Goal: Task Accomplishment & Management: Use online tool/utility

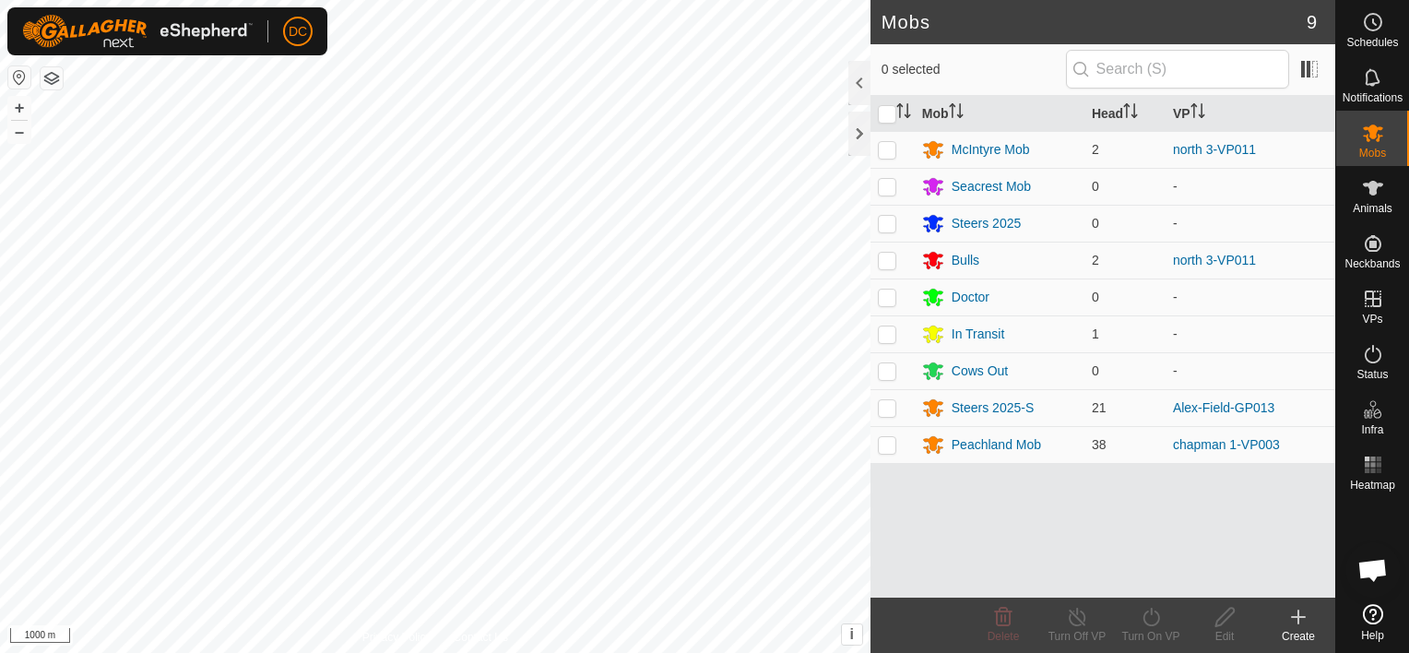
click at [627, 652] on html "DC Schedules Notifications Mobs Animals Neckbands VPs Status Infra Heatmap Help…" at bounding box center [704, 326] width 1409 height 653
click at [642, 652] on html "DC Schedules Notifications Mobs Animals Neckbands VPs Status Infra Heatmap Help…" at bounding box center [704, 326] width 1409 height 653
click at [595, 652] on html "DC Schedules Notifications Mobs Animals Neckbands VPs Status Infra Heatmap Help…" at bounding box center [704, 326] width 1409 height 653
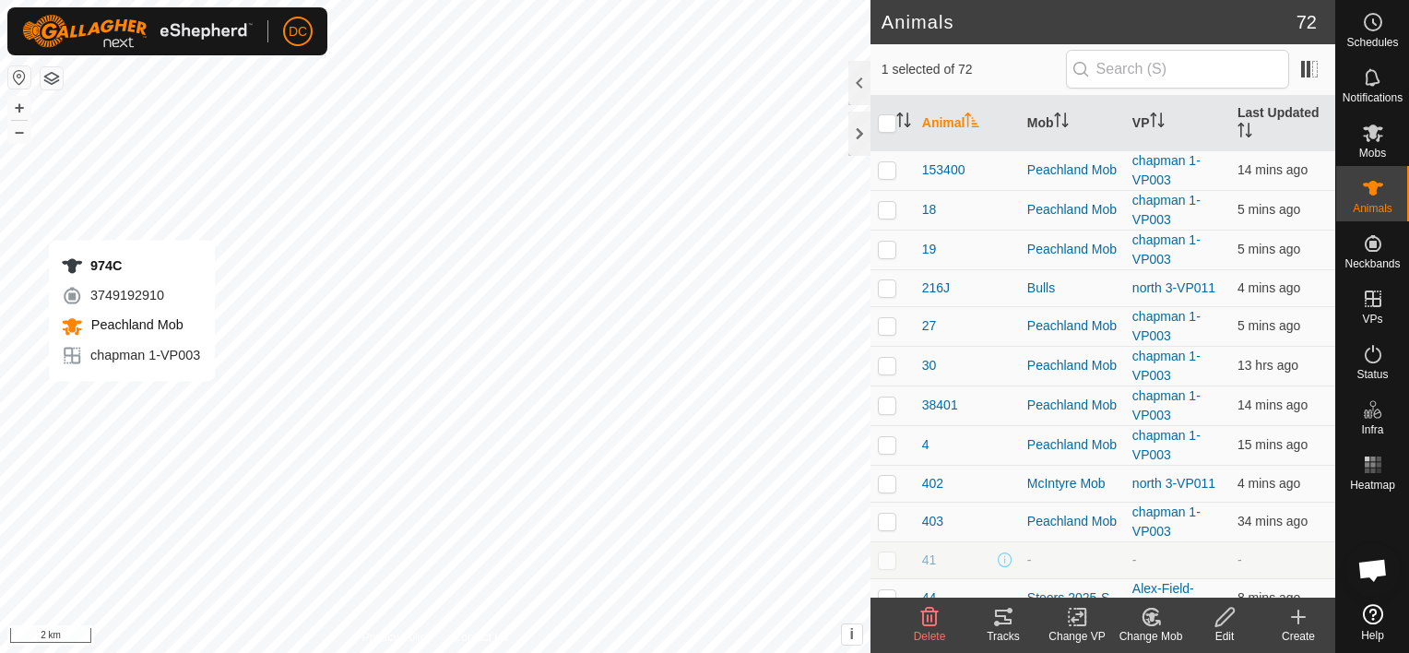
checkbox input "false"
checkbox input "true"
click at [1060, 118] on icon "Activate to sort" at bounding box center [1061, 120] width 15 height 15
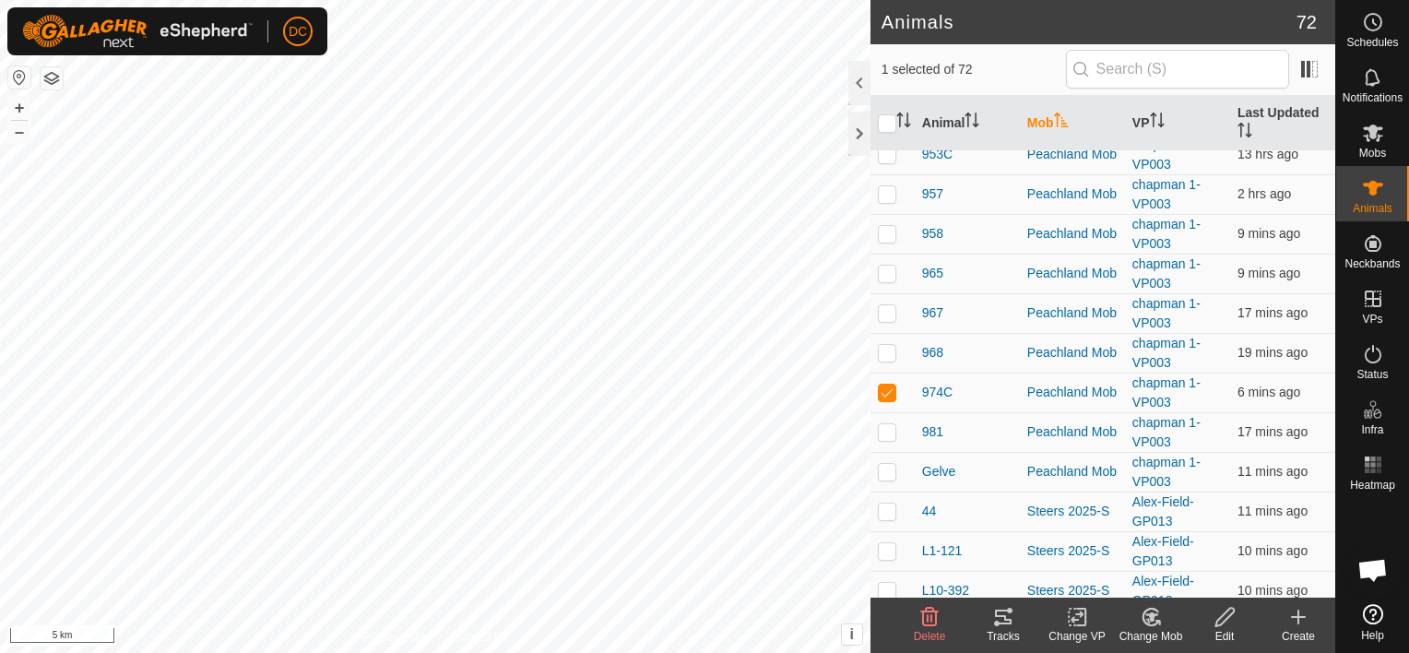
scroll to position [1660, 0]
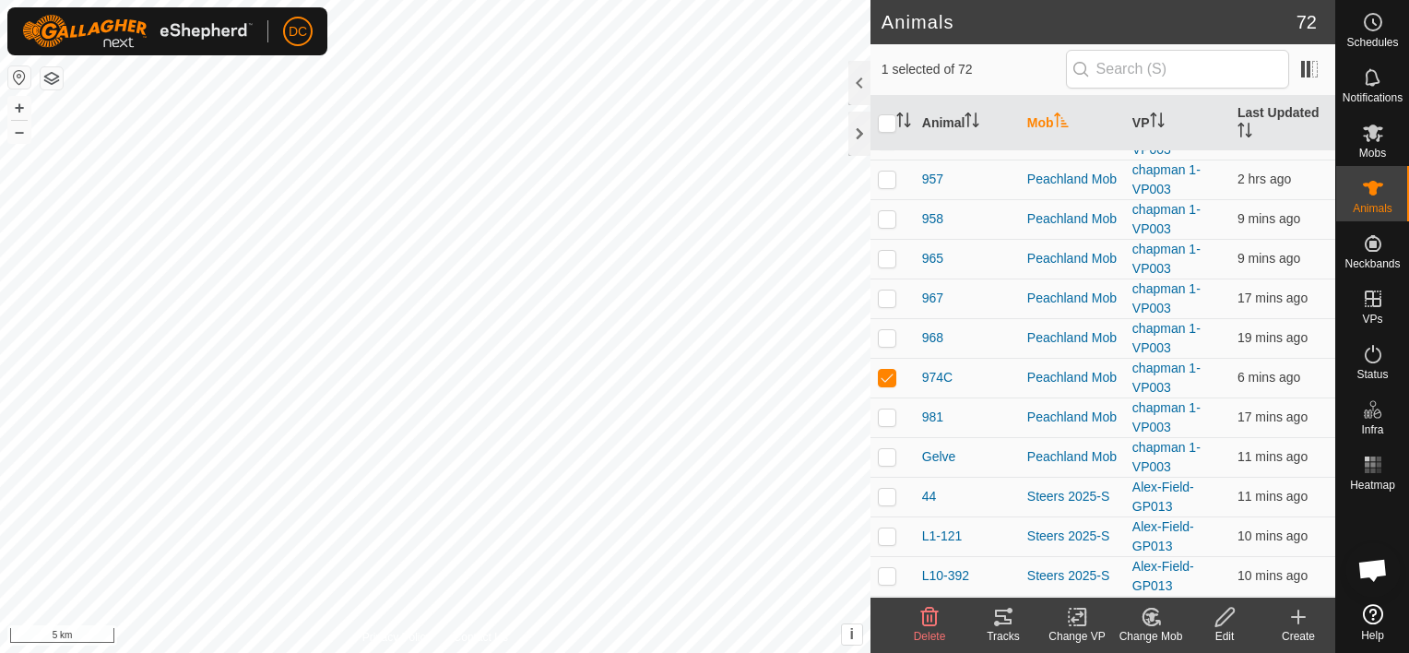
click at [1000, 614] on icon at bounding box center [1003, 617] width 22 height 22
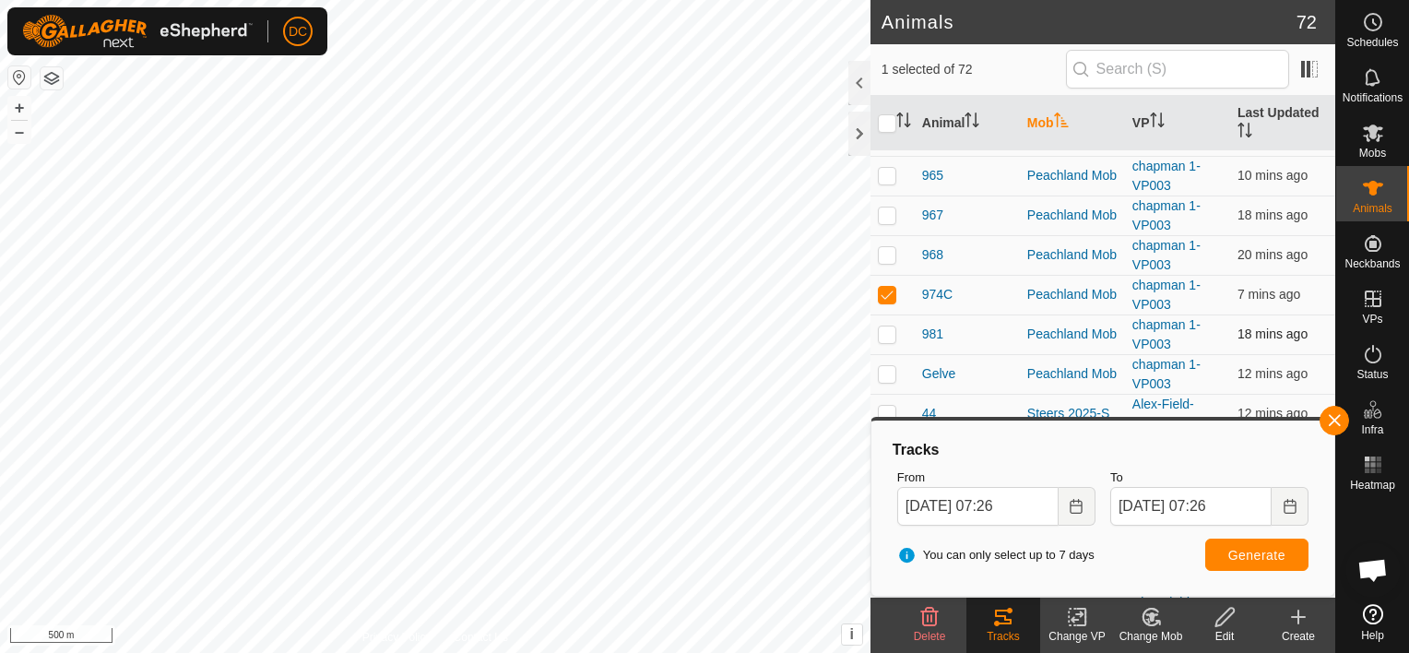
scroll to position [1752, 0]
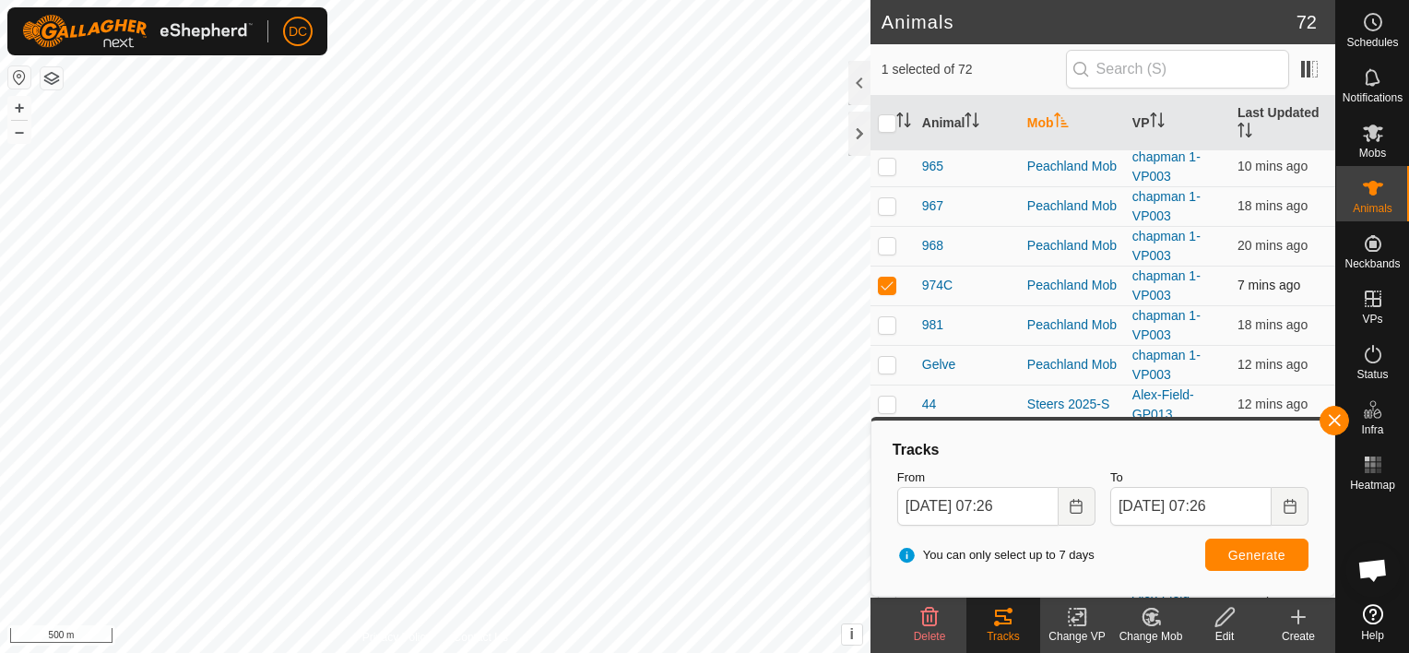
click at [887, 278] on p-checkbox at bounding box center [887, 285] width 18 height 15
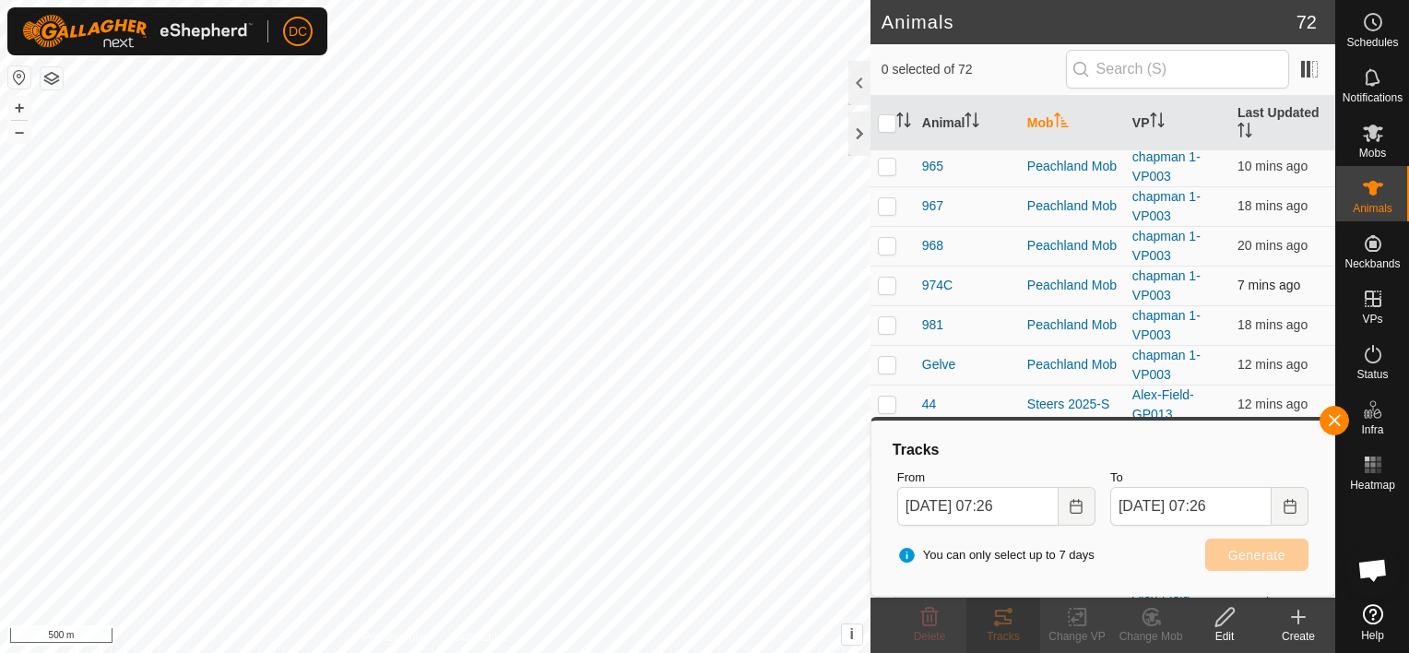
click at [887, 278] on p-checkbox at bounding box center [887, 285] width 18 height 15
checkbox input "true"
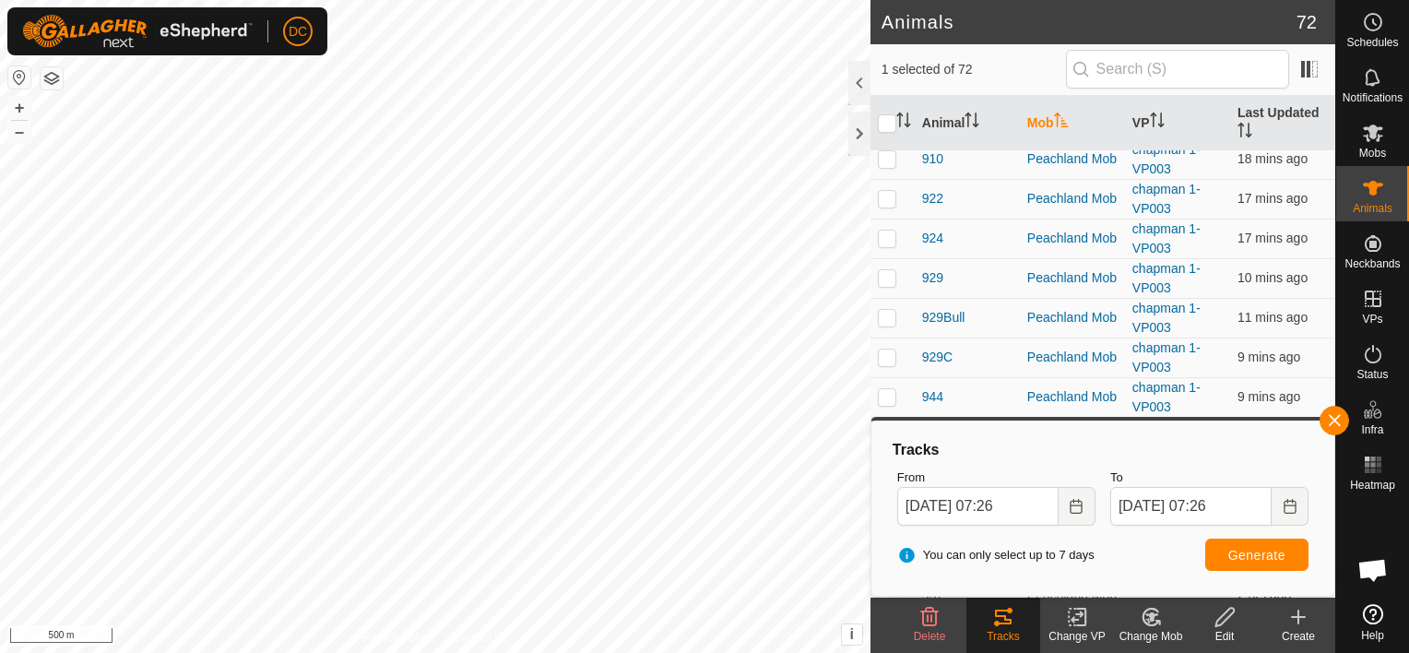
scroll to position [1199, 0]
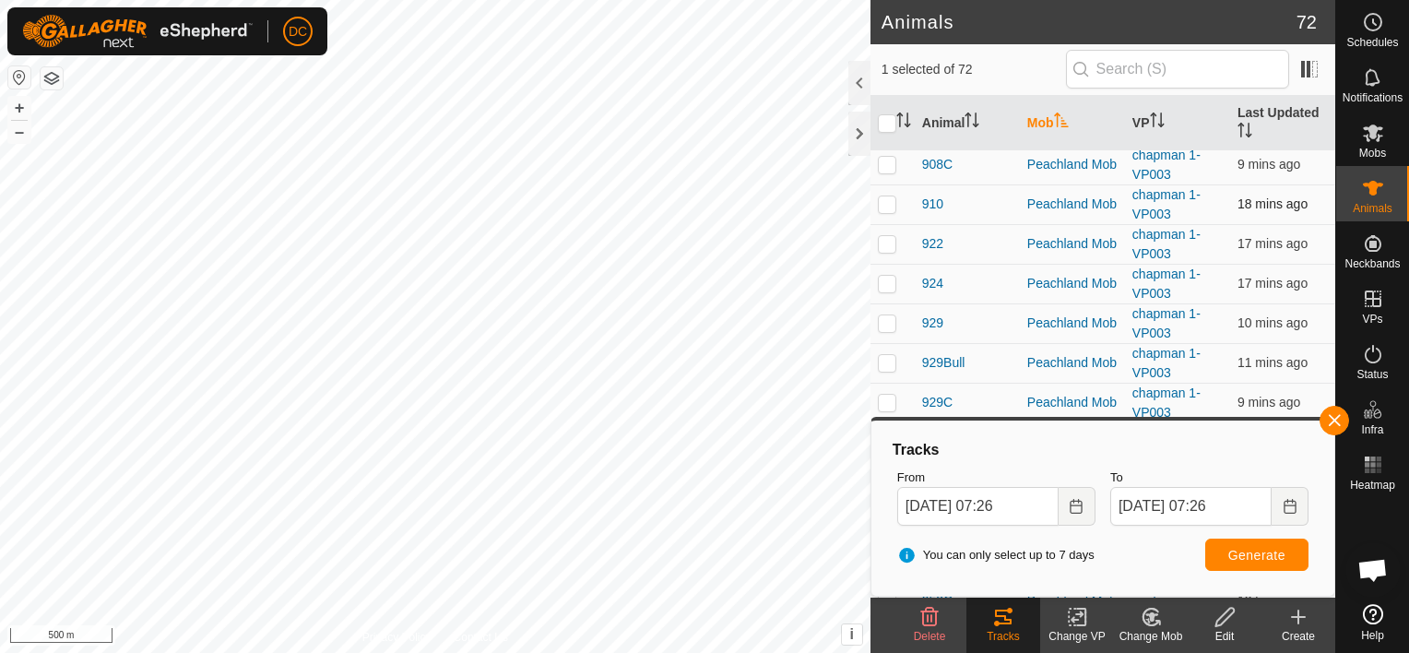
click at [890, 196] on p-checkbox at bounding box center [887, 203] width 18 height 15
checkbox input "true"
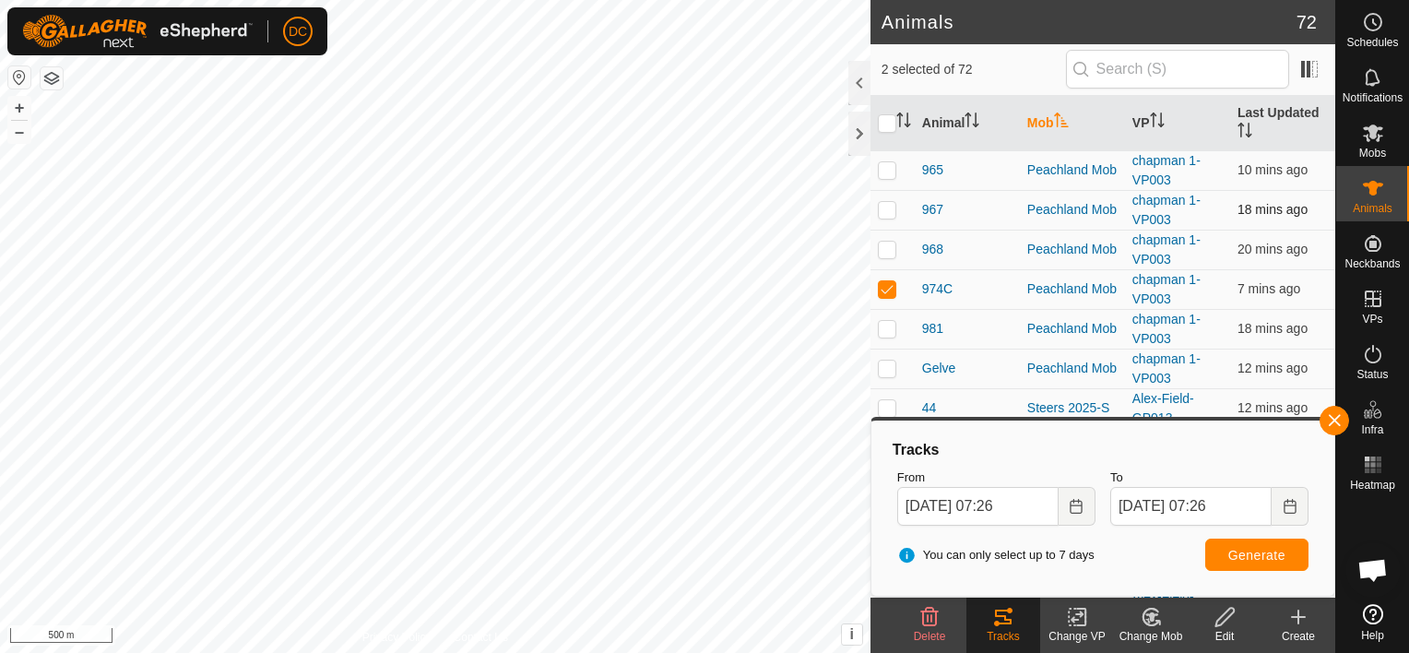
scroll to position [1752, 0]
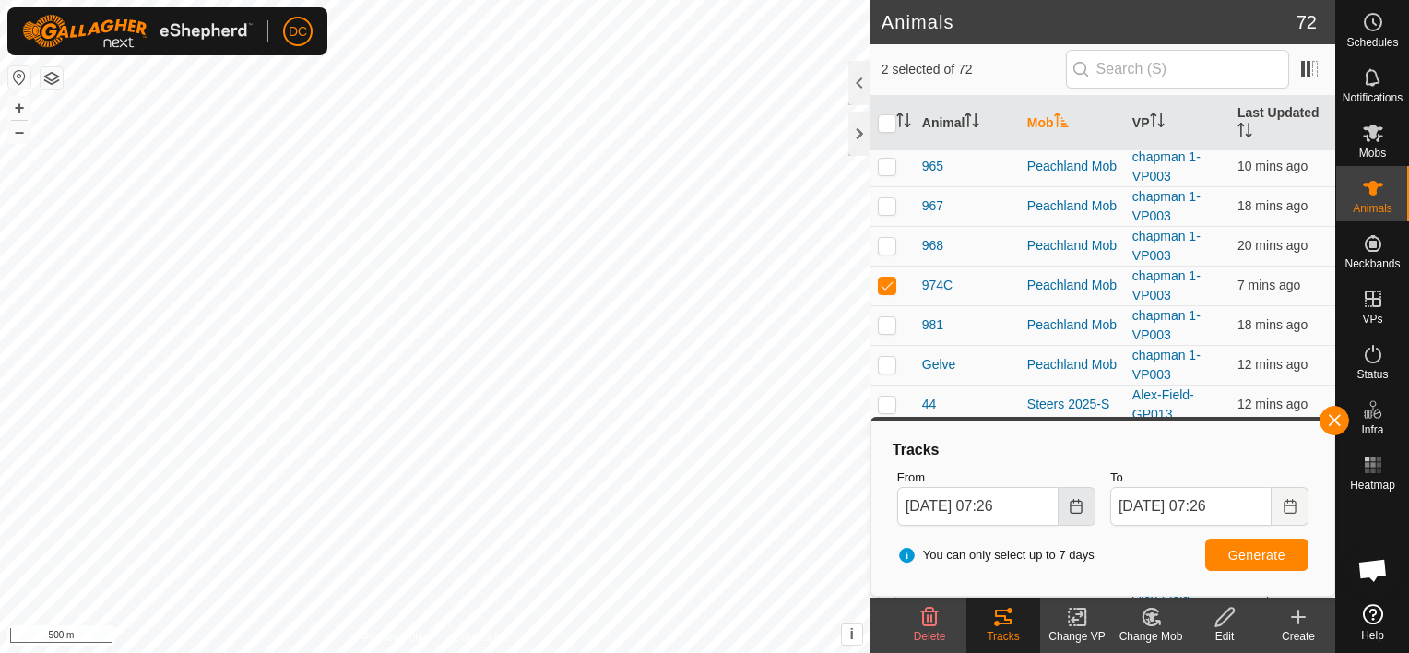
click at [1071, 508] on icon "Choose Date" at bounding box center [1077, 506] width 12 height 15
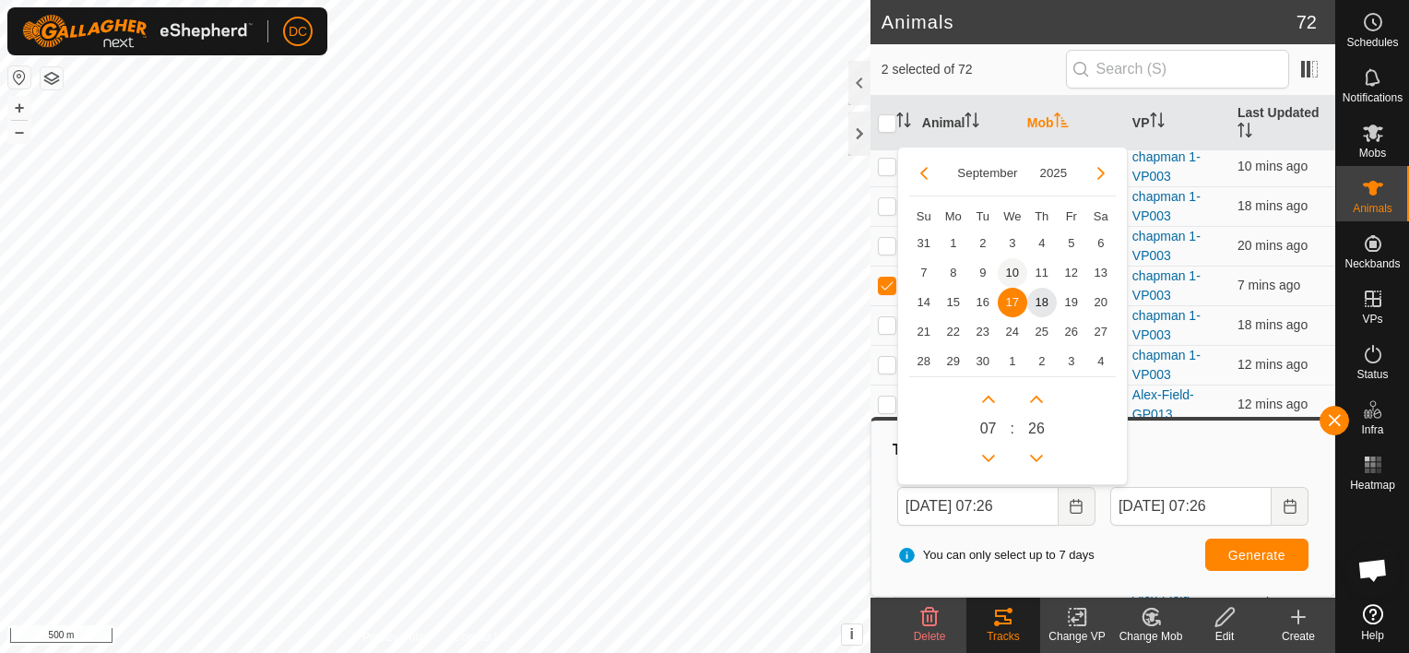
click at [1009, 266] on span "10" at bounding box center [1013, 273] width 30 height 30
type input "[DATE] 07:26"
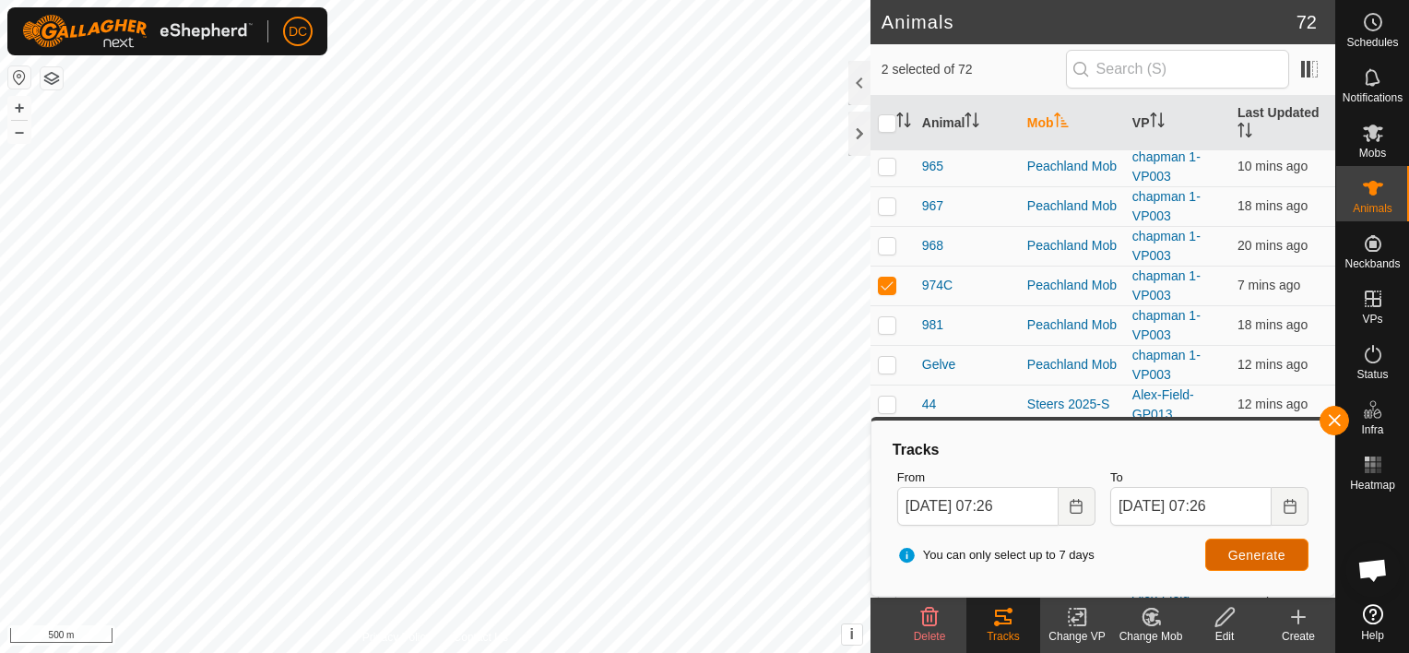
click at [1250, 553] on span "Generate" at bounding box center [1256, 555] width 57 height 15
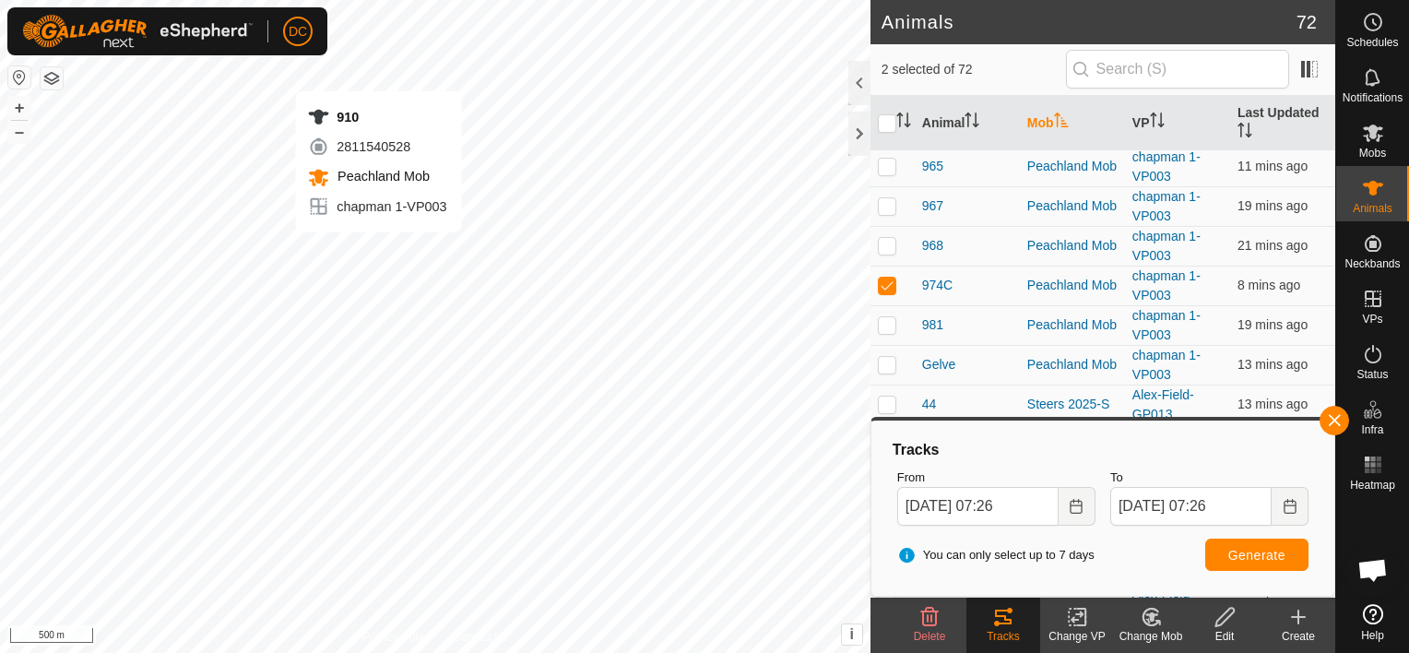
checkbox input "false"
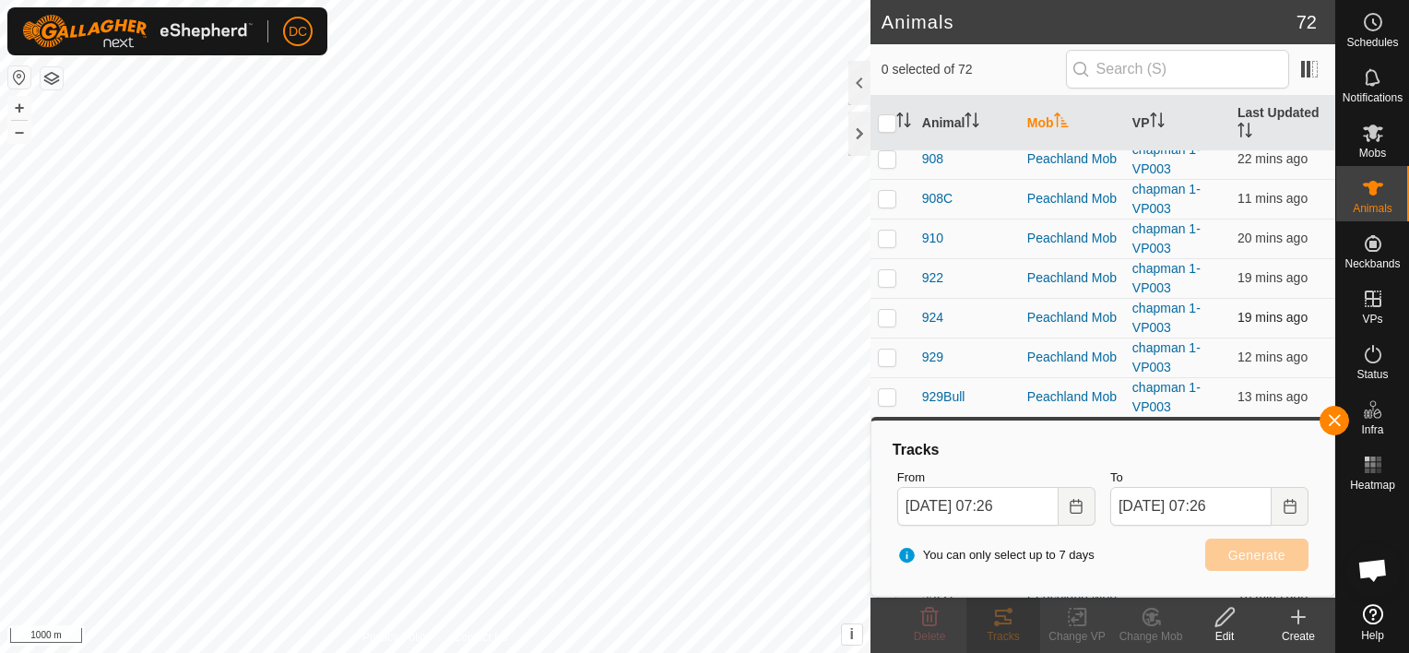
scroll to position [1162, 0]
click at [891, 236] on p-checkbox at bounding box center [887, 240] width 18 height 15
checkbox input "true"
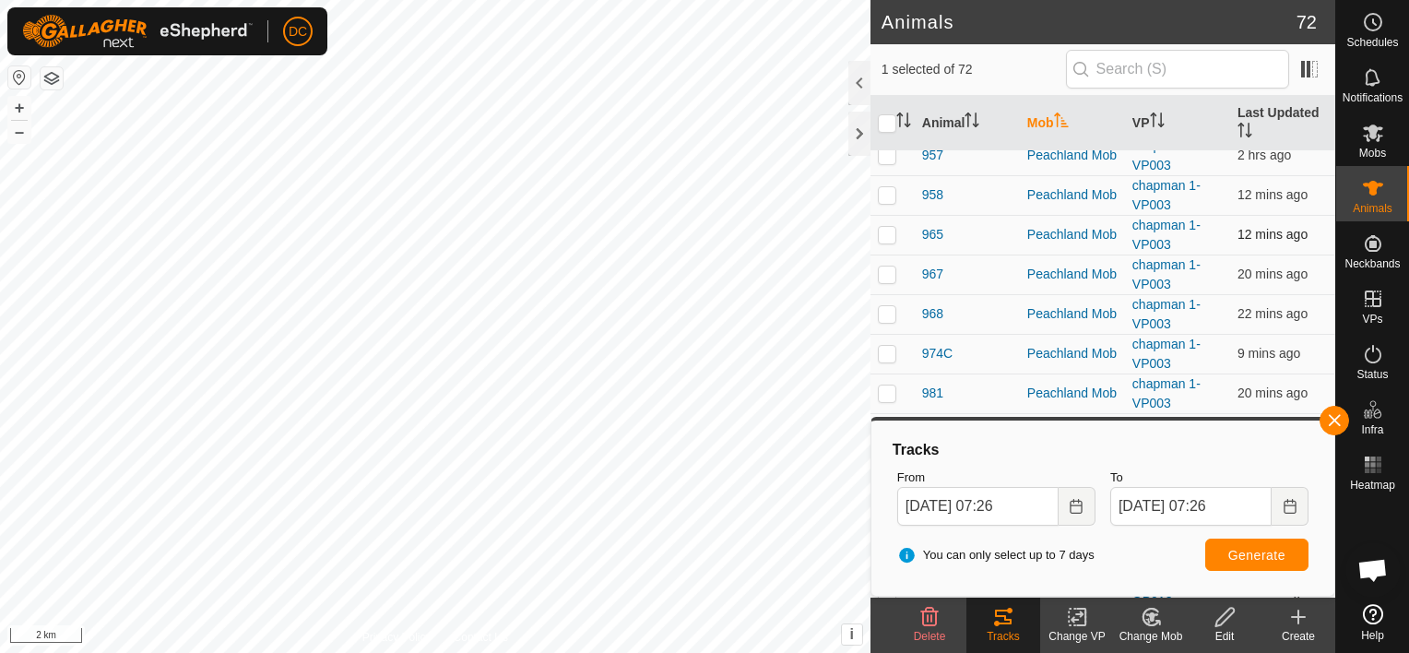
scroll to position [1715, 0]
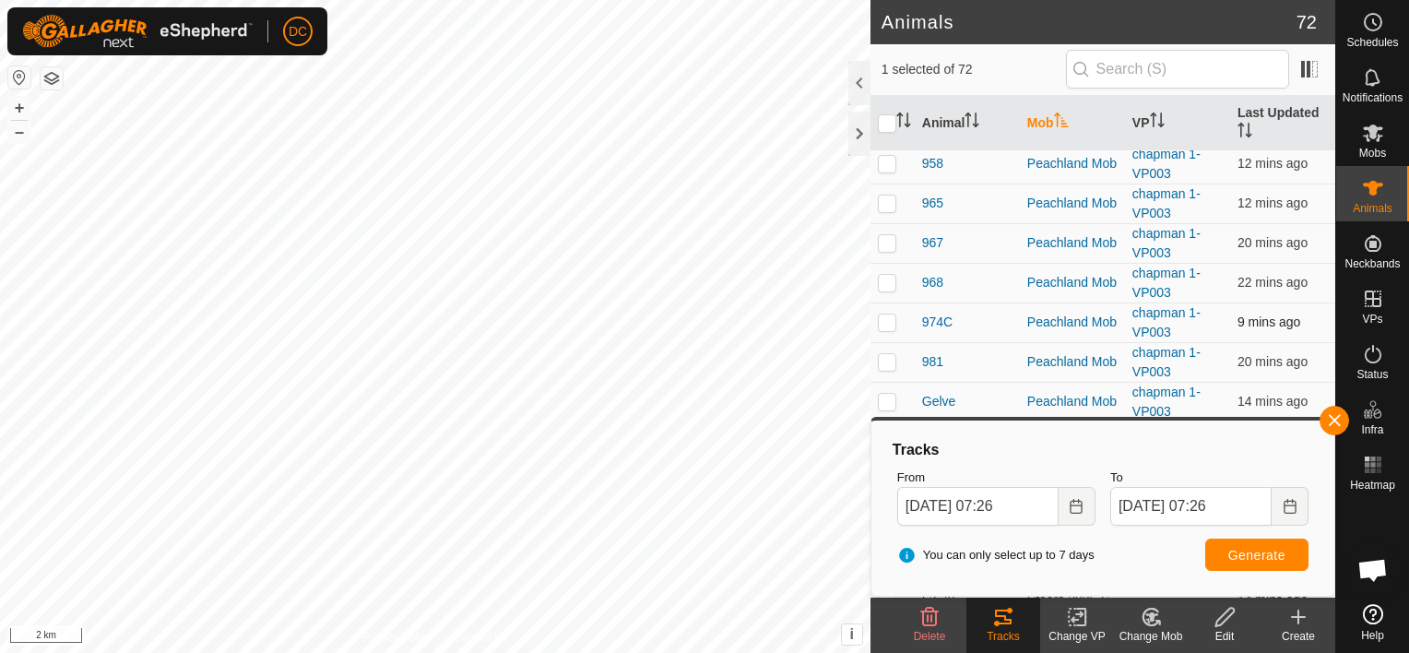
click at [887, 315] on p-checkbox at bounding box center [887, 322] width 18 height 15
checkbox input "true"
click at [1264, 551] on span "Generate" at bounding box center [1256, 555] width 57 height 15
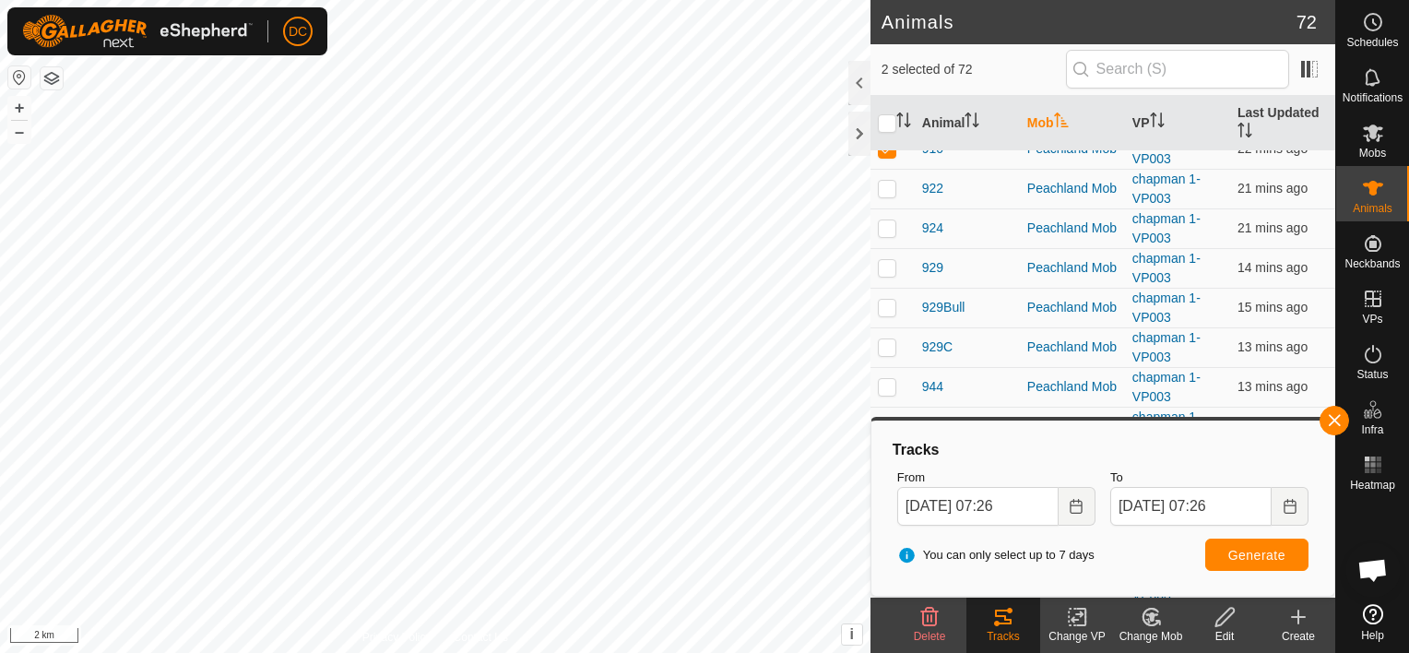
scroll to position [1162, 0]
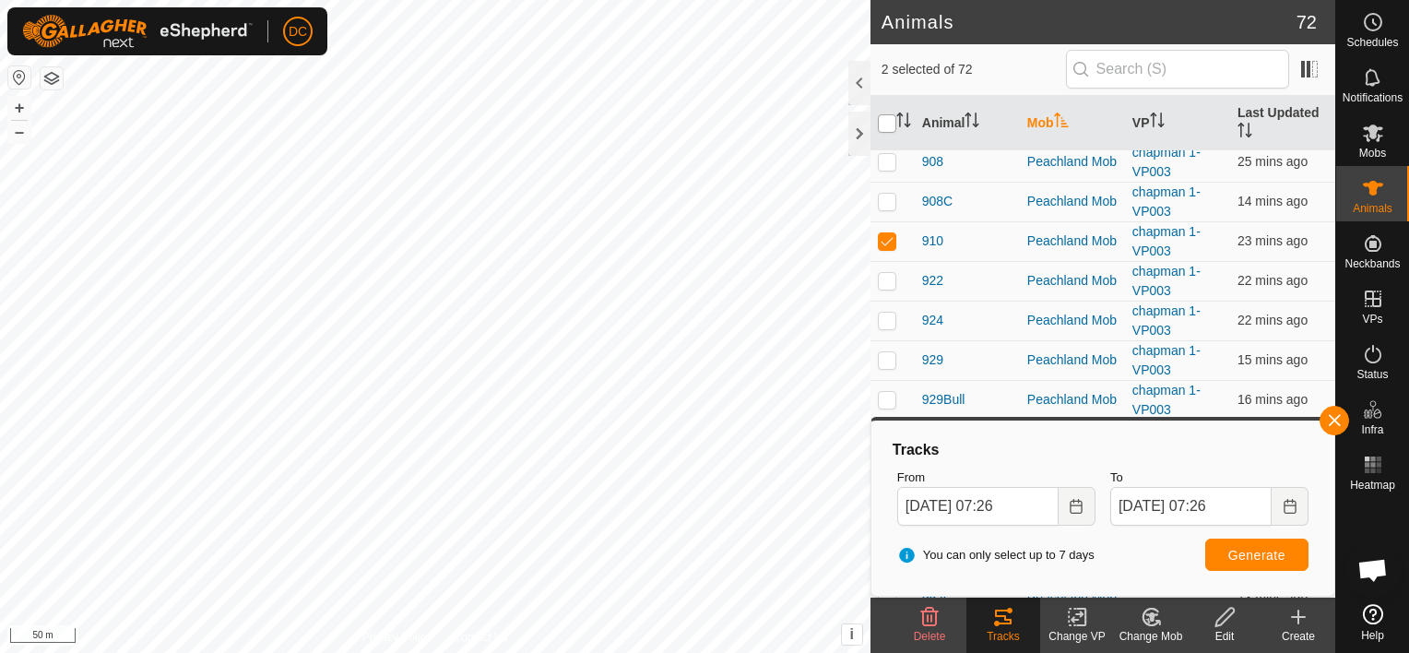
click at [891, 124] on input "checkbox" at bounding box center [887, 123] width 18 height 18
checkbox input "true"
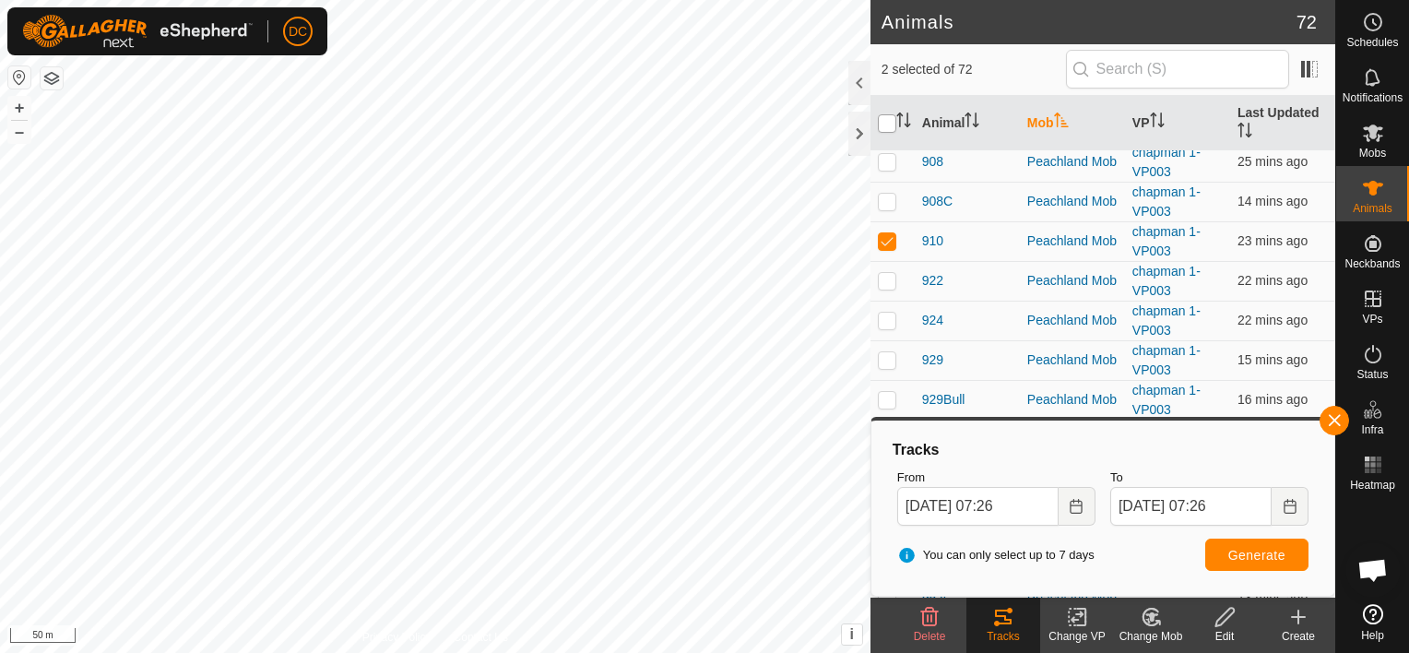
checkbox input "true"
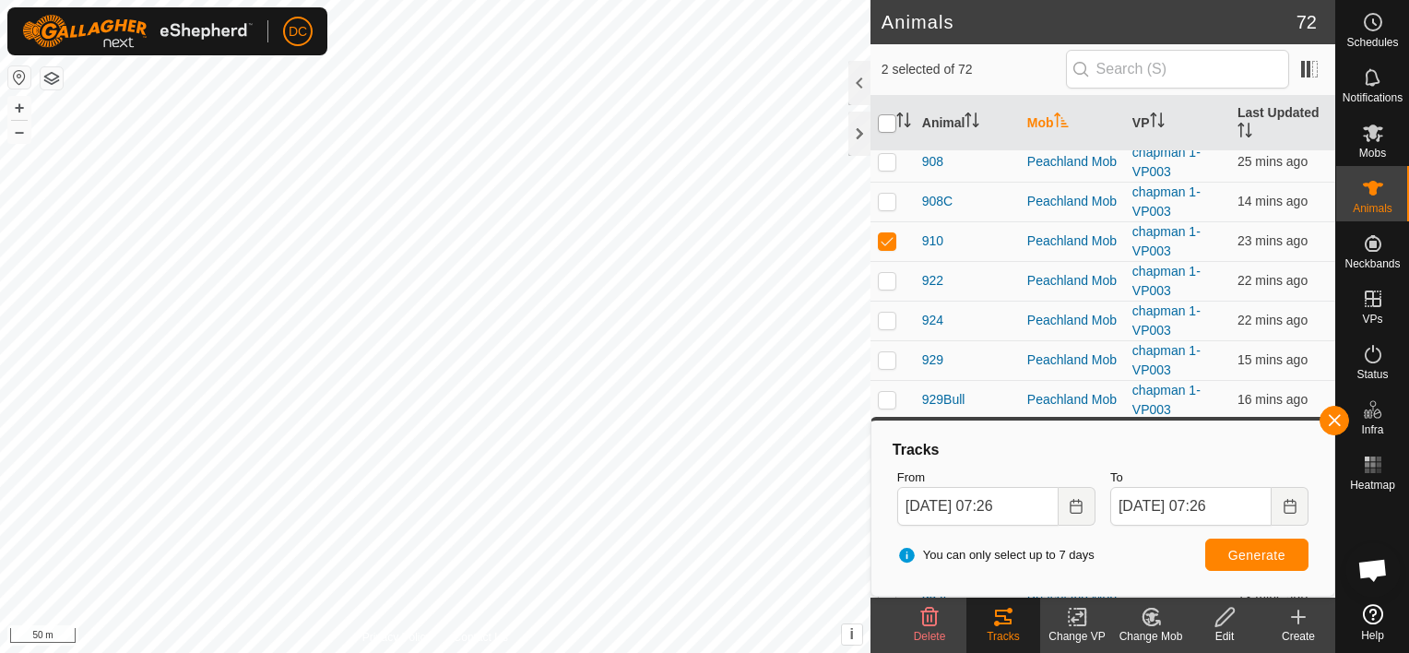
checkbox input "true"
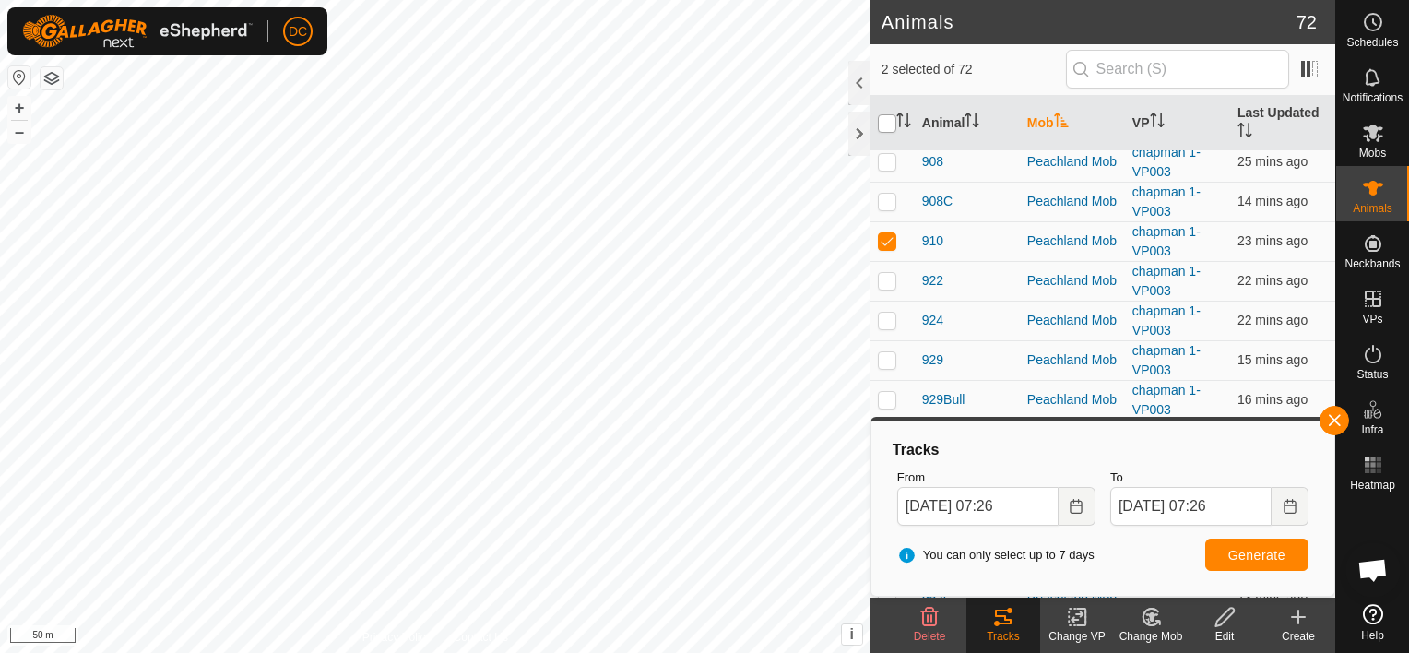
checkbox input "true"
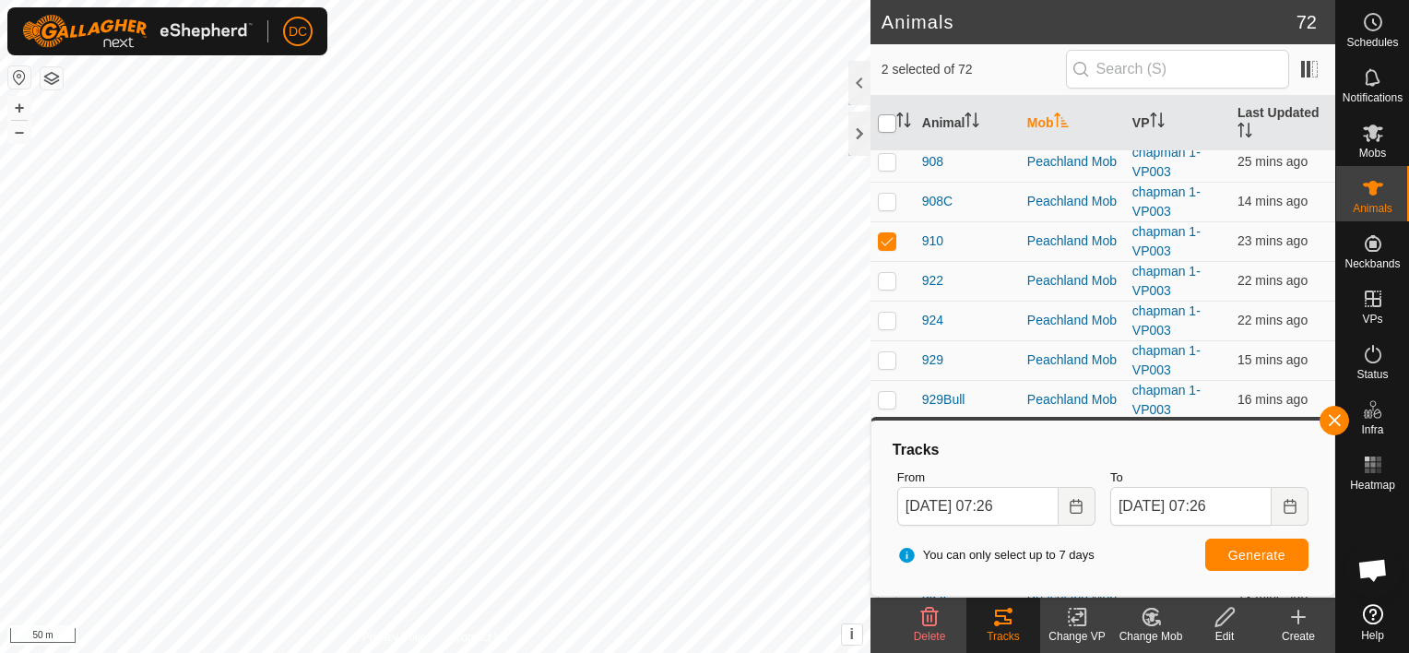
checkbox input "true"
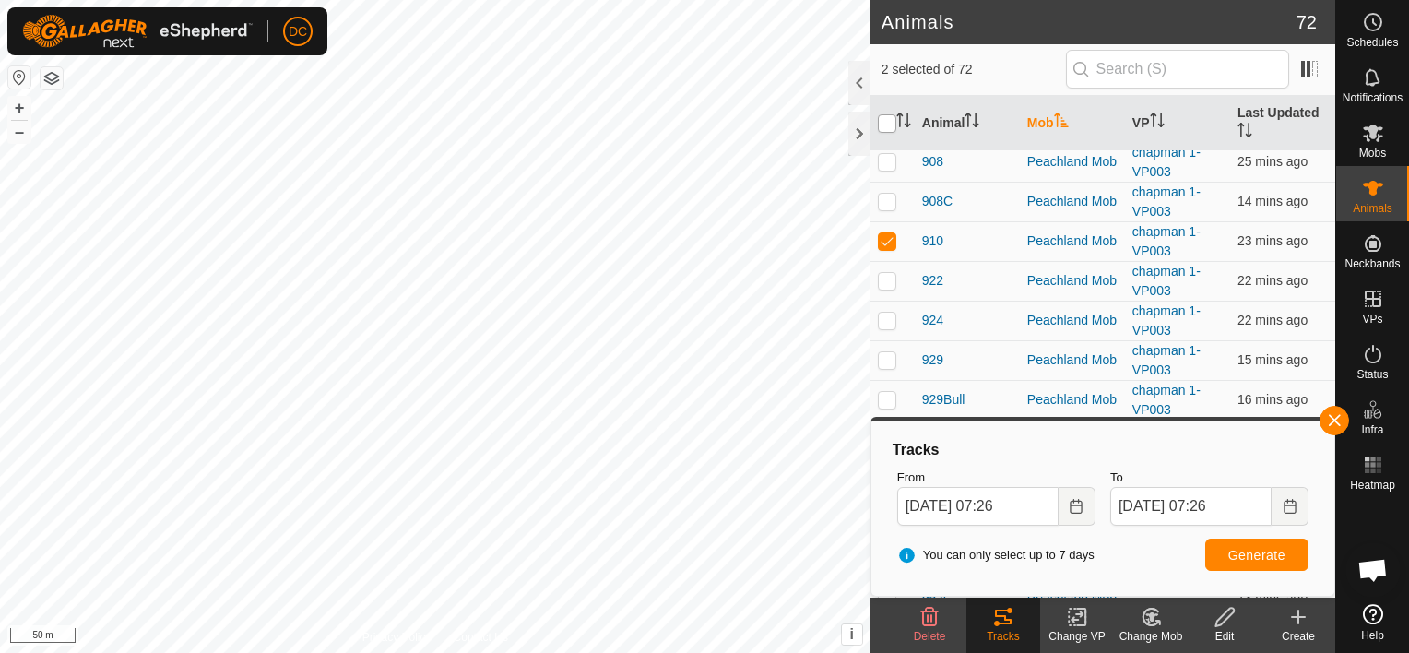
checkbox input "true"
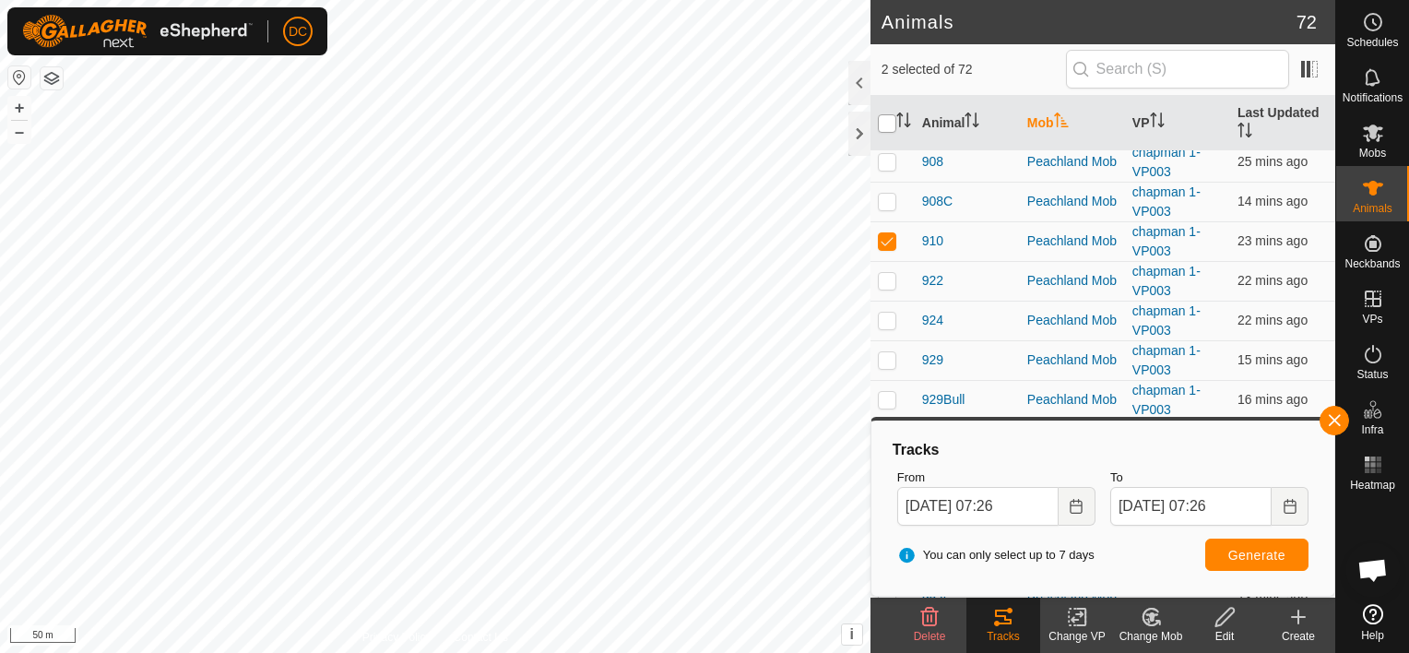
checkbox input "true"
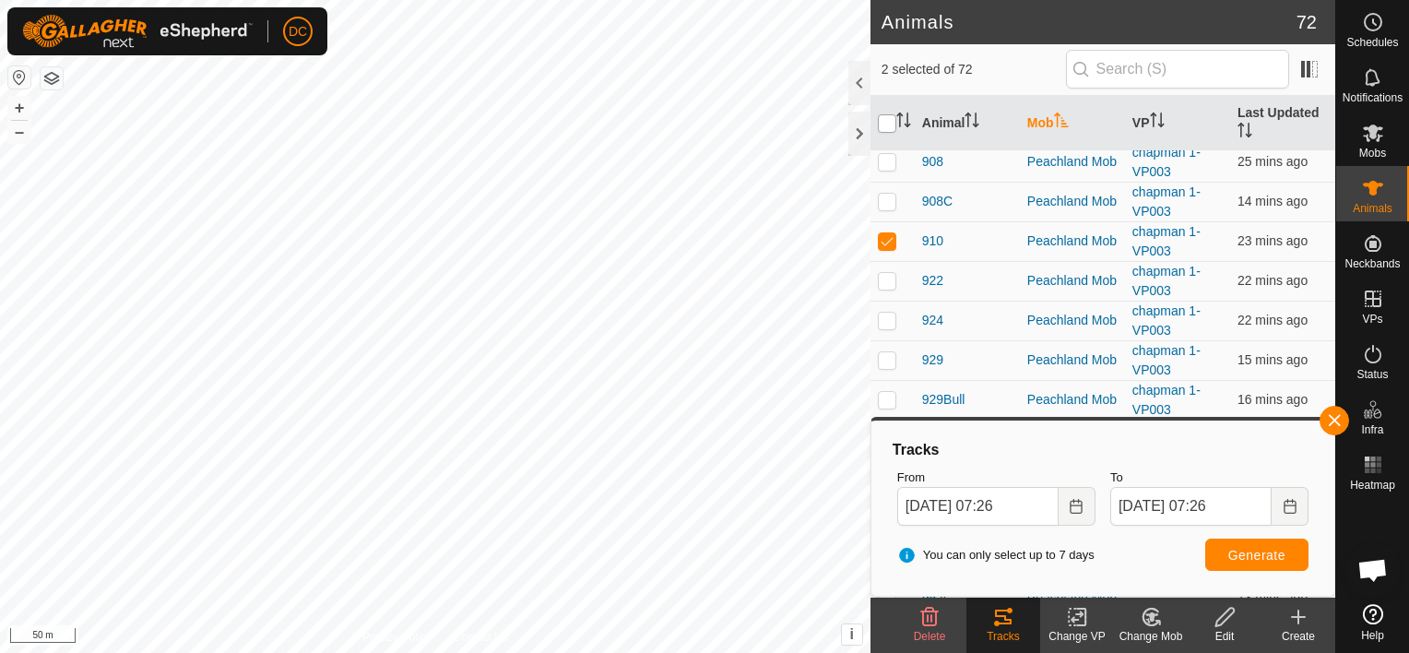
checkbox input "true"
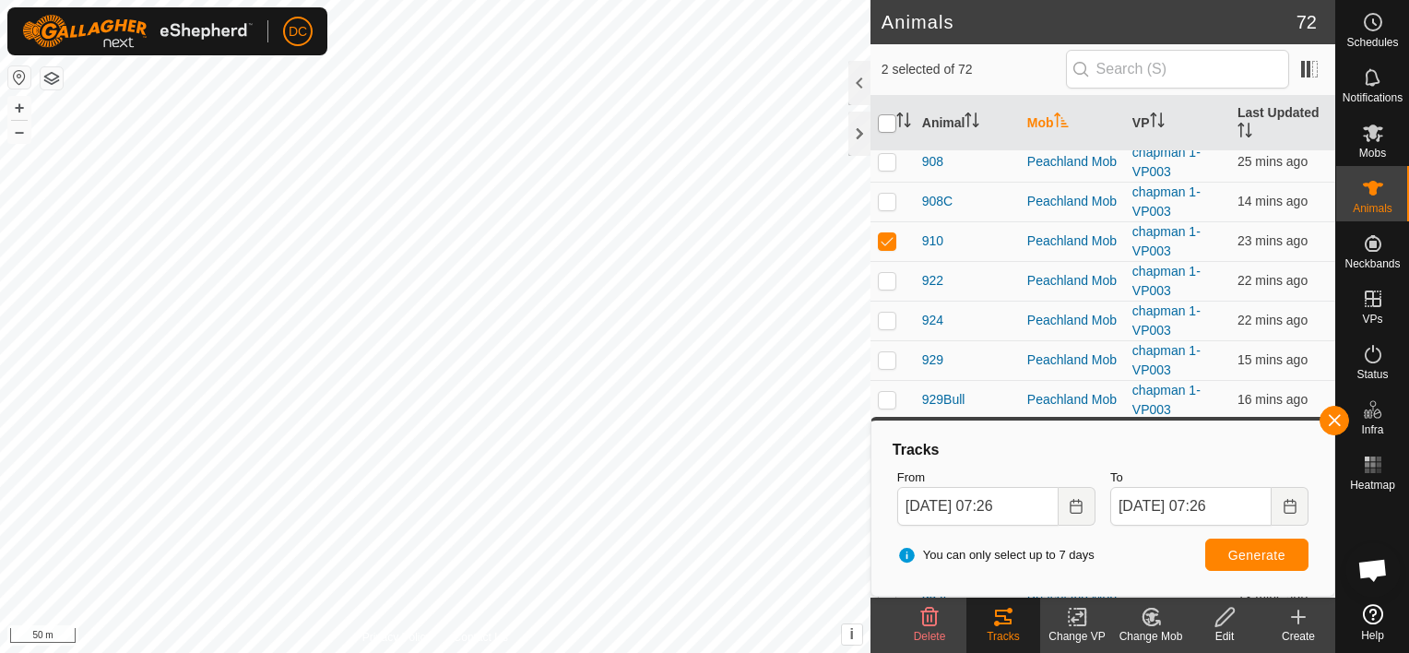
checkbox input "true"
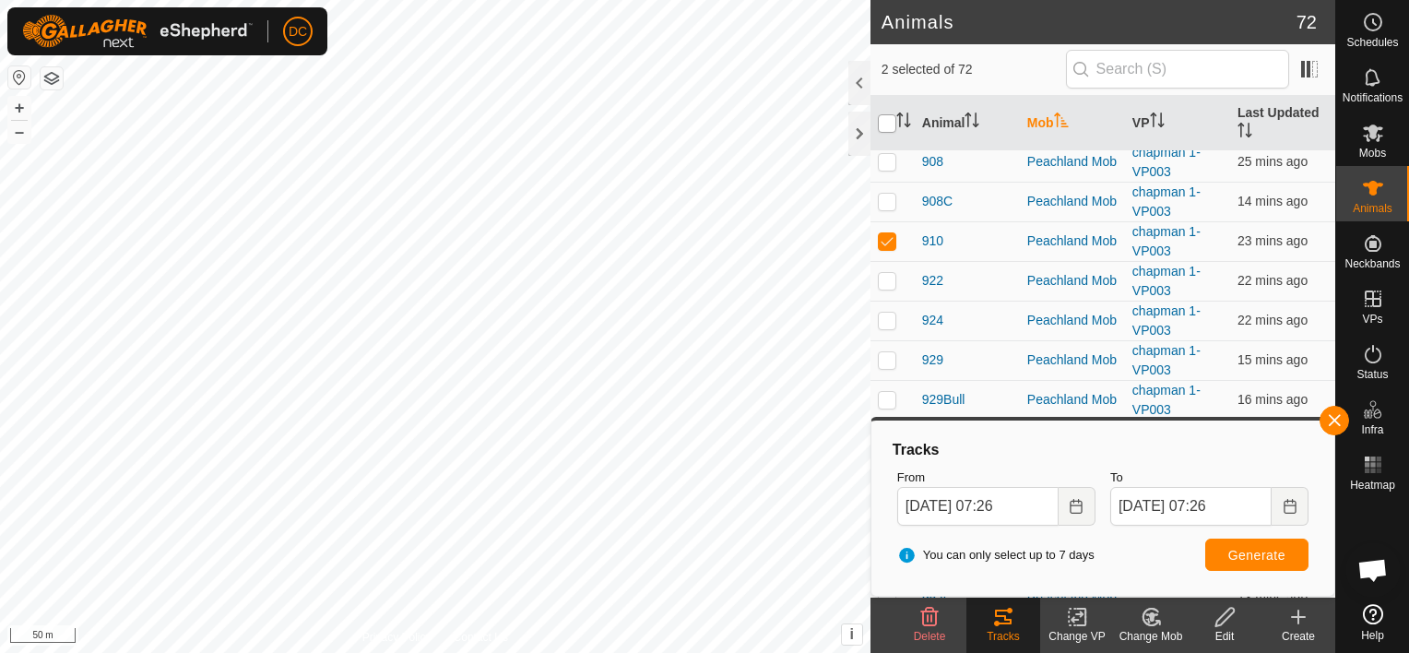
checkbox input "true"
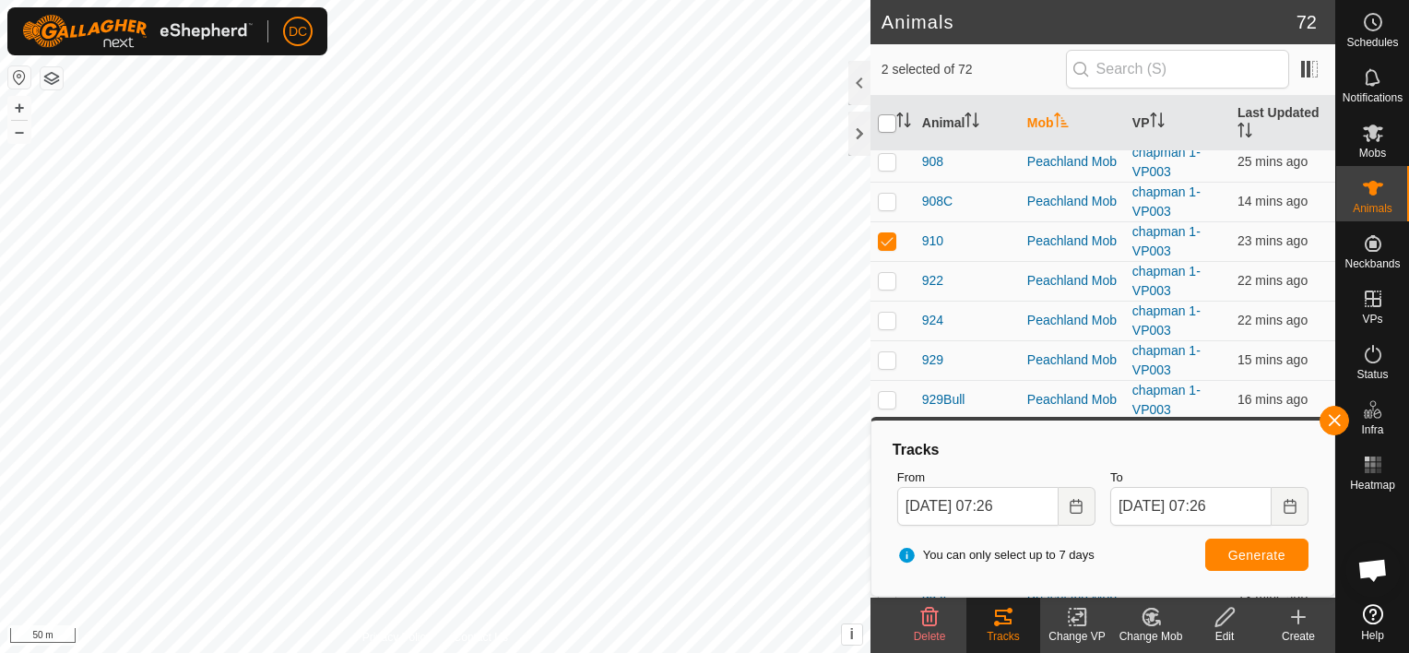
checkbox input "true"
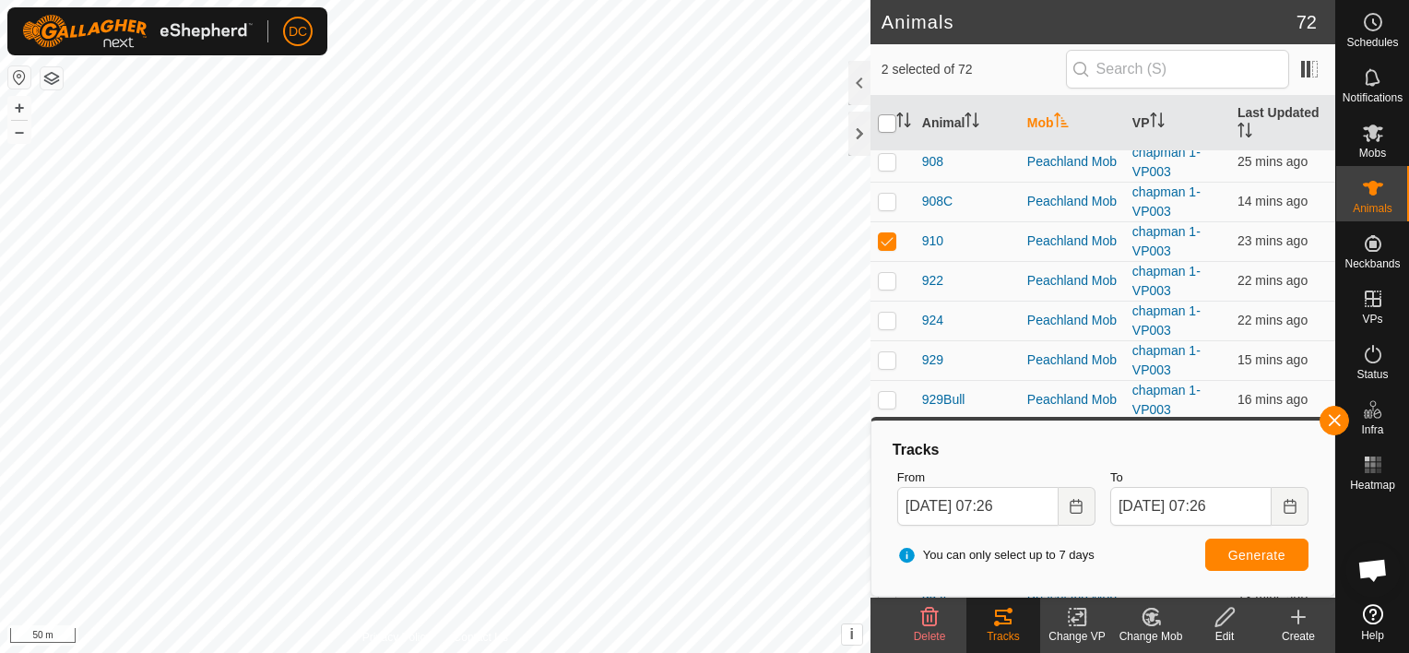
checkbox input "true"
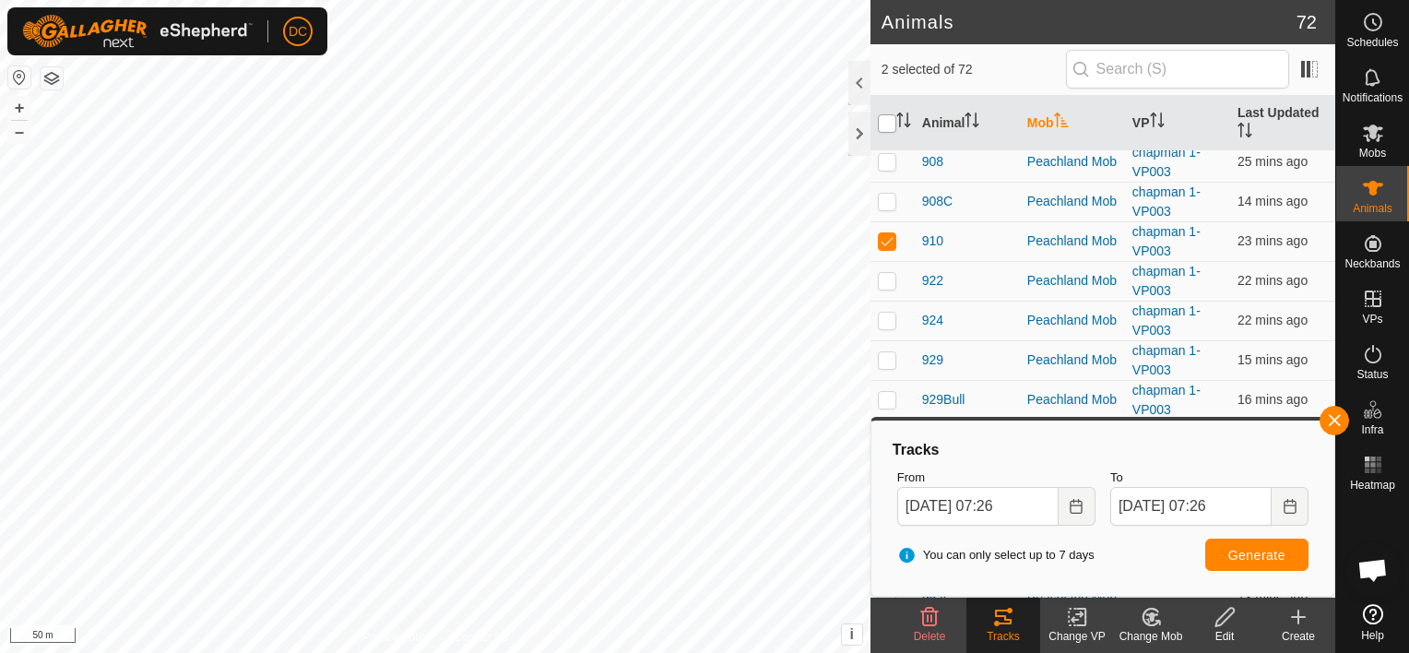
checkbox input "true"
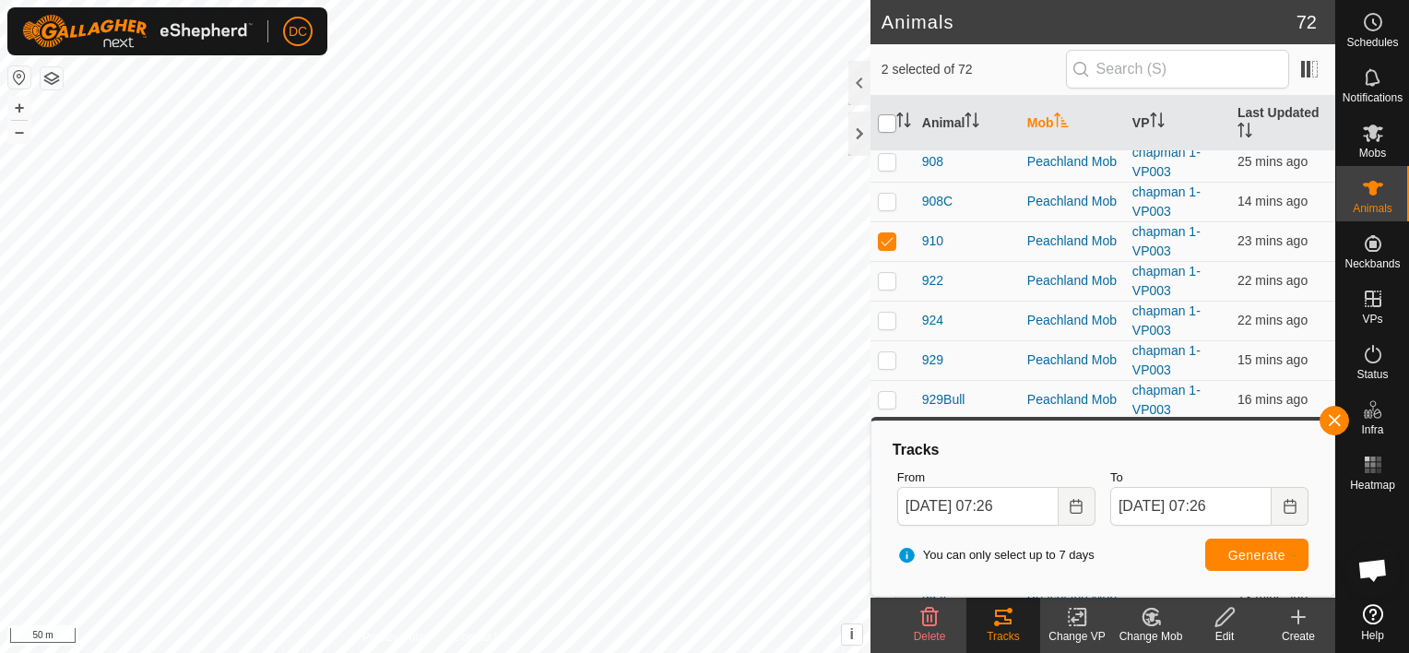
checkbox input "true"
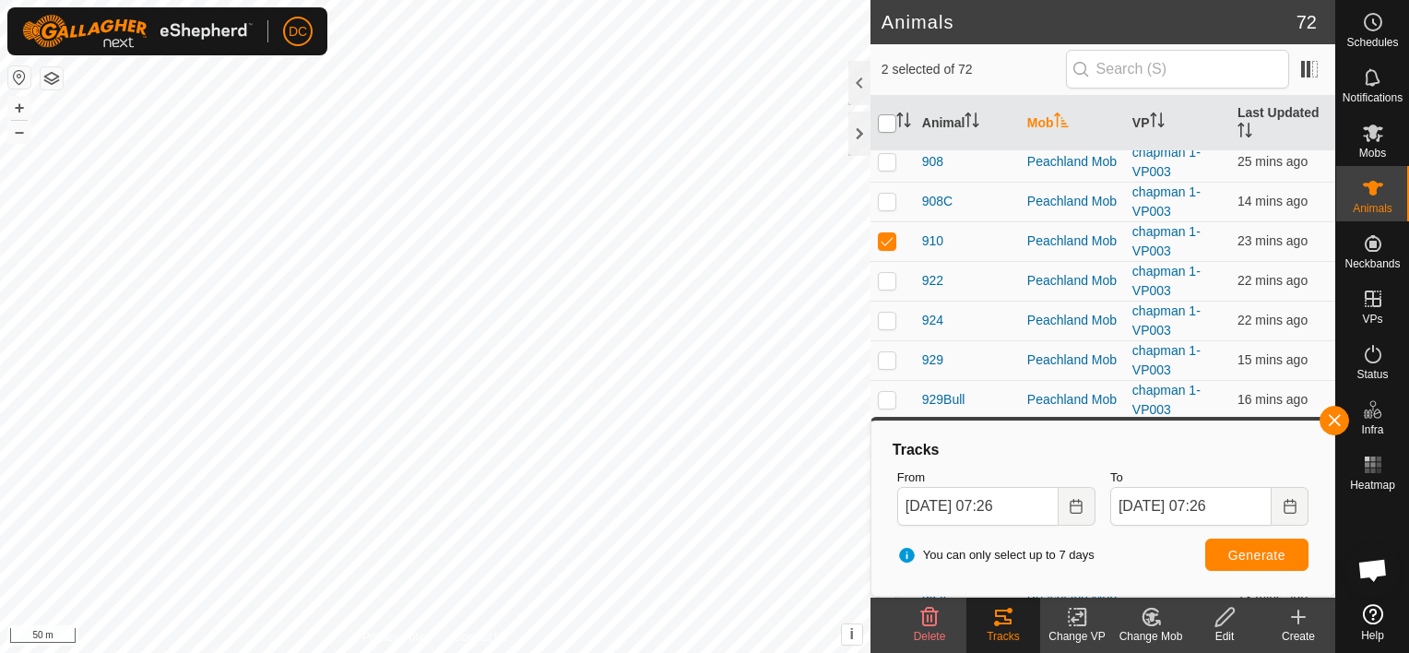
checkbox input "true"
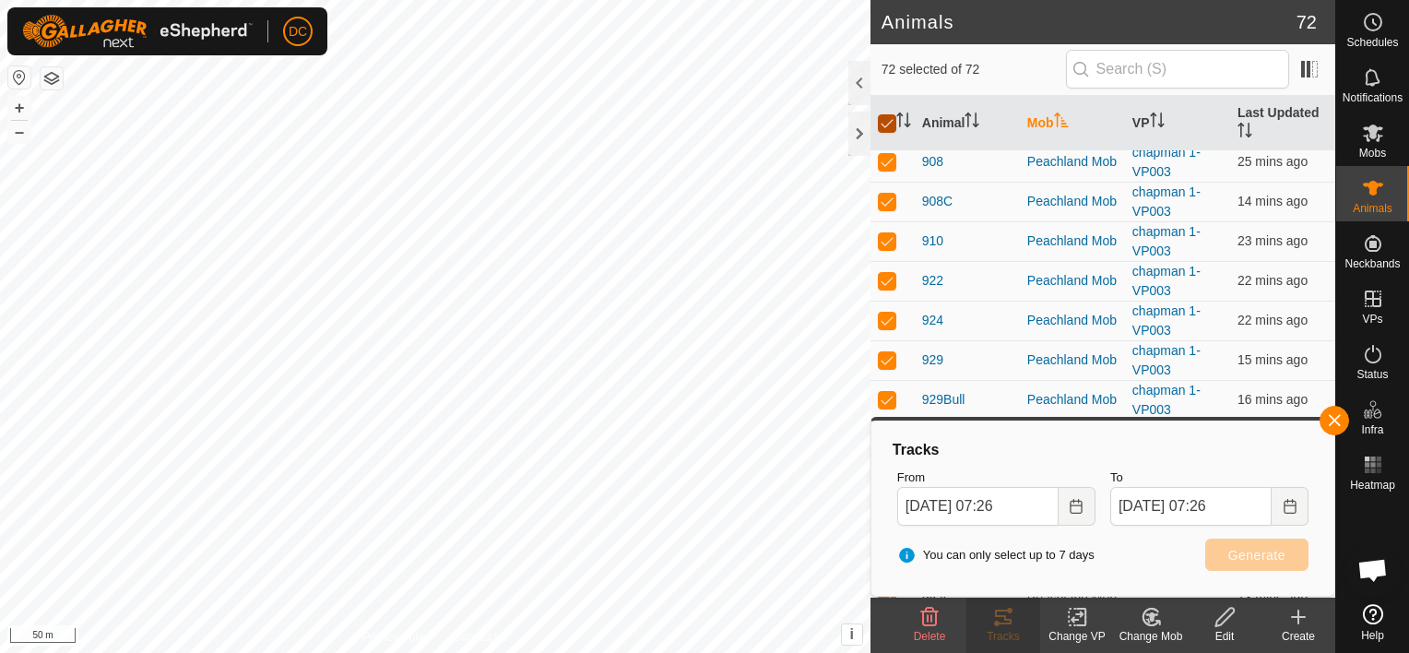
click at [891, 124] on input "checkbox" at bounding box center [887, 123] width 18 height 18
checkbox input "false"
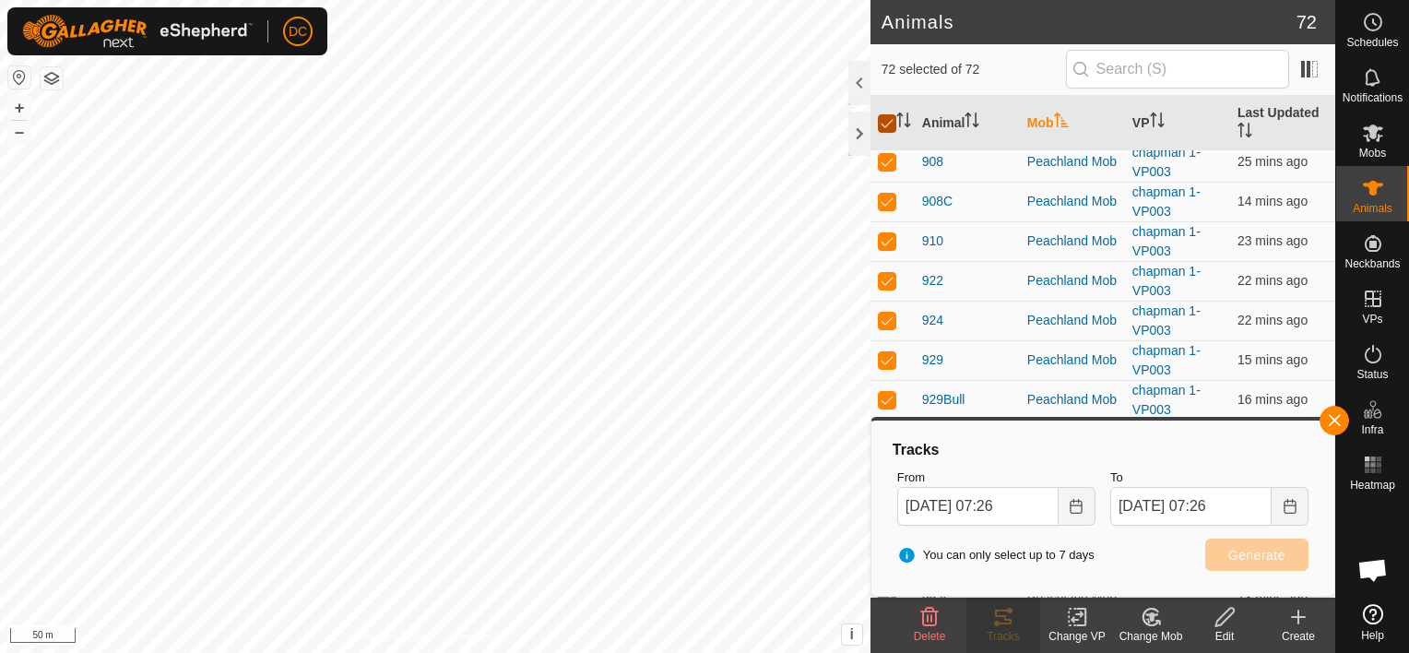
checkbox input "false"
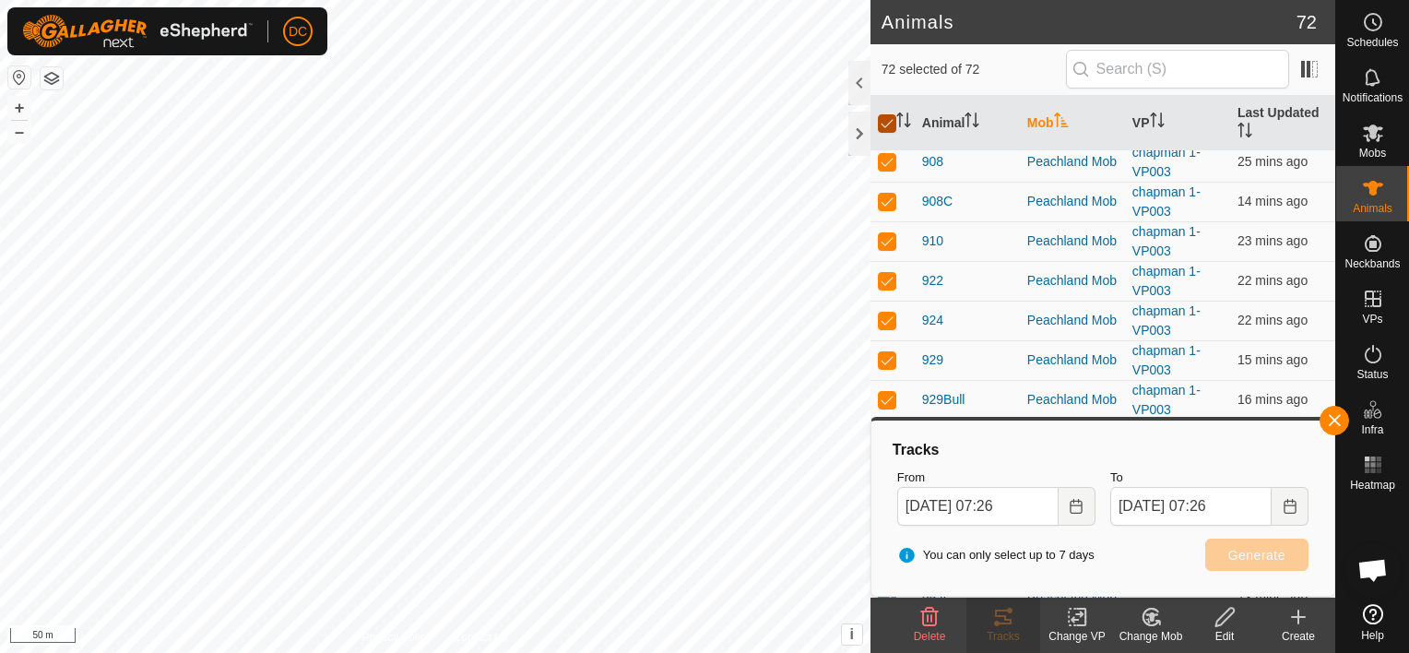
checkbox input "false"
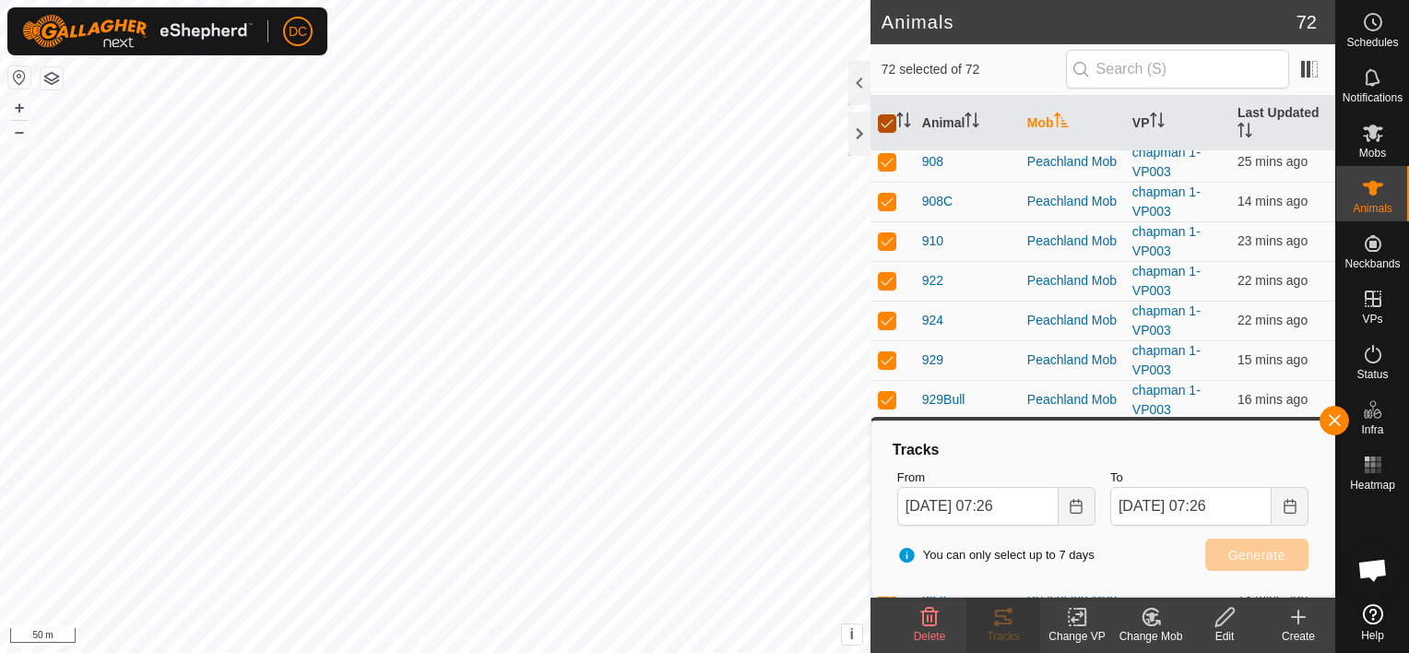
checkbox input "false"
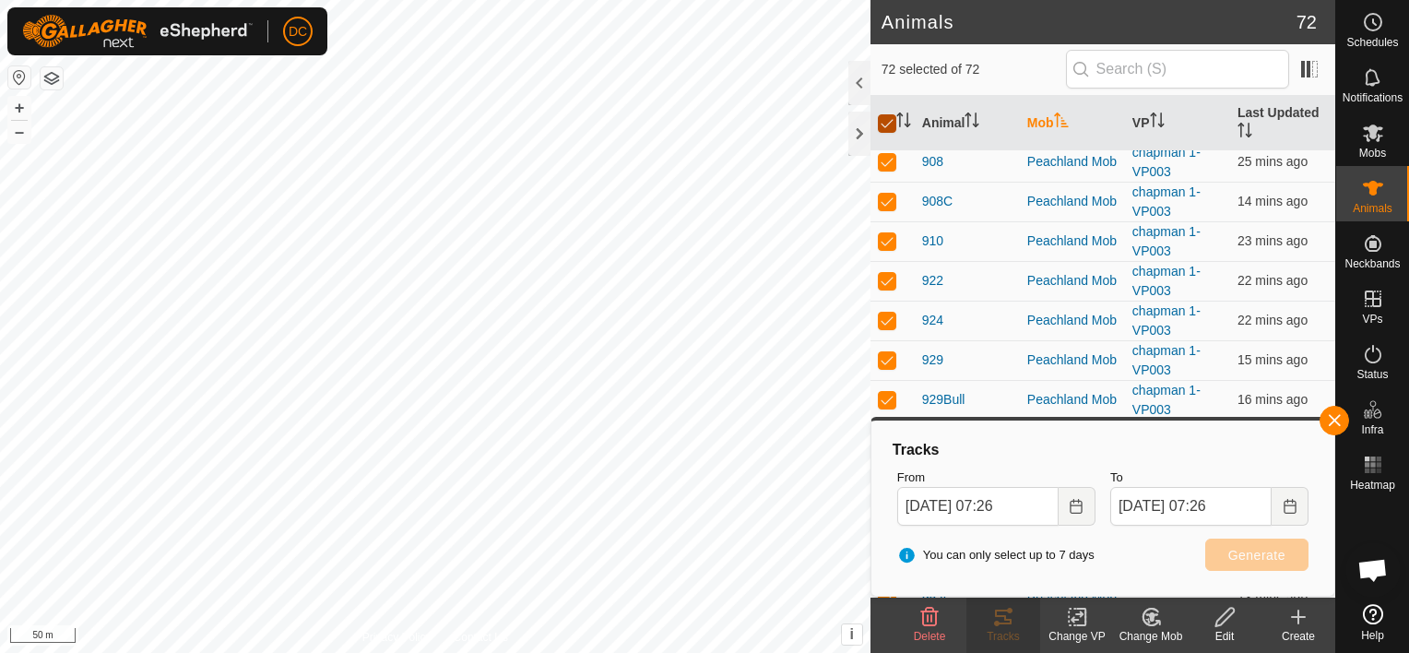
checkbox input "false"
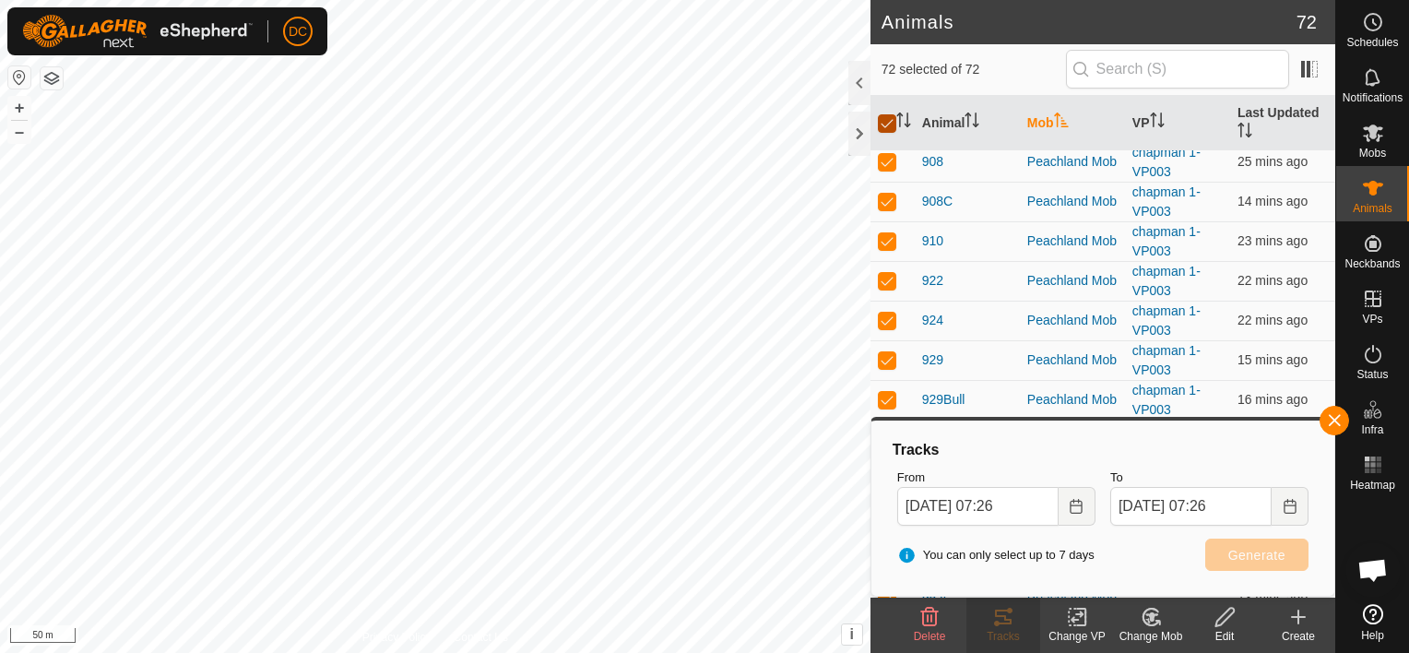
checkbox input "false"
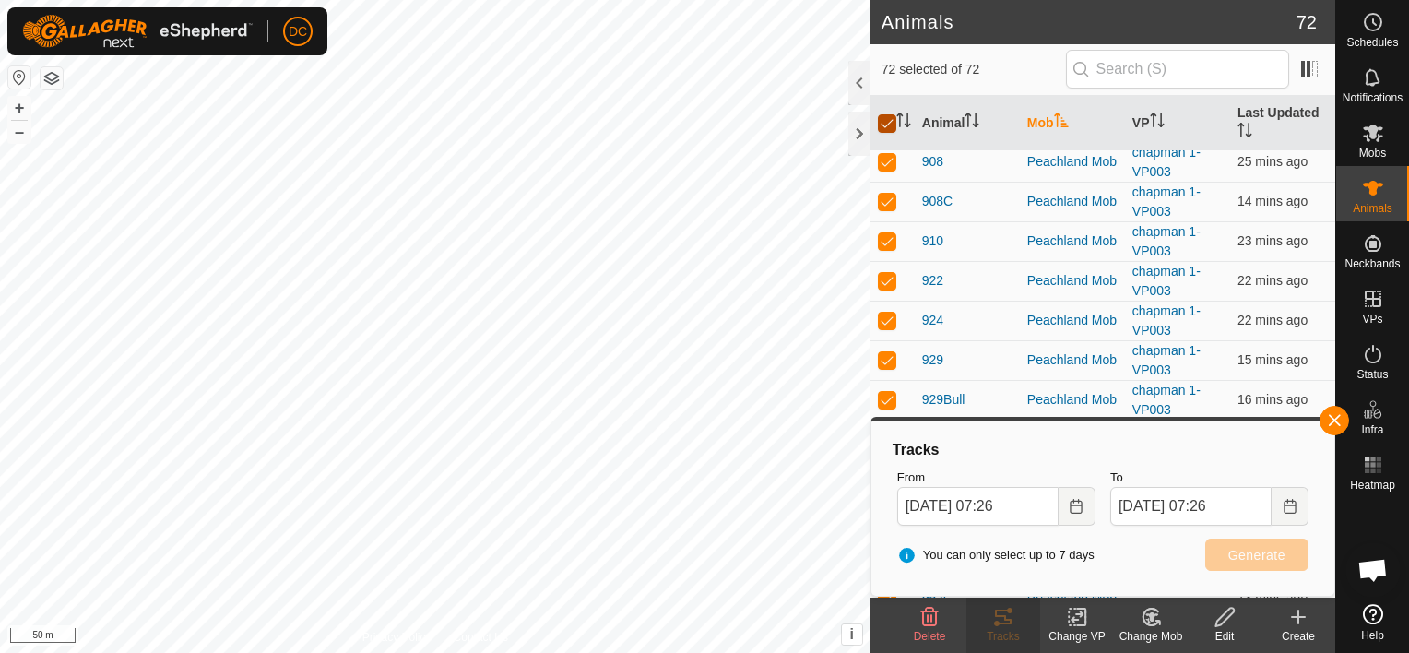
checkbox input "false"
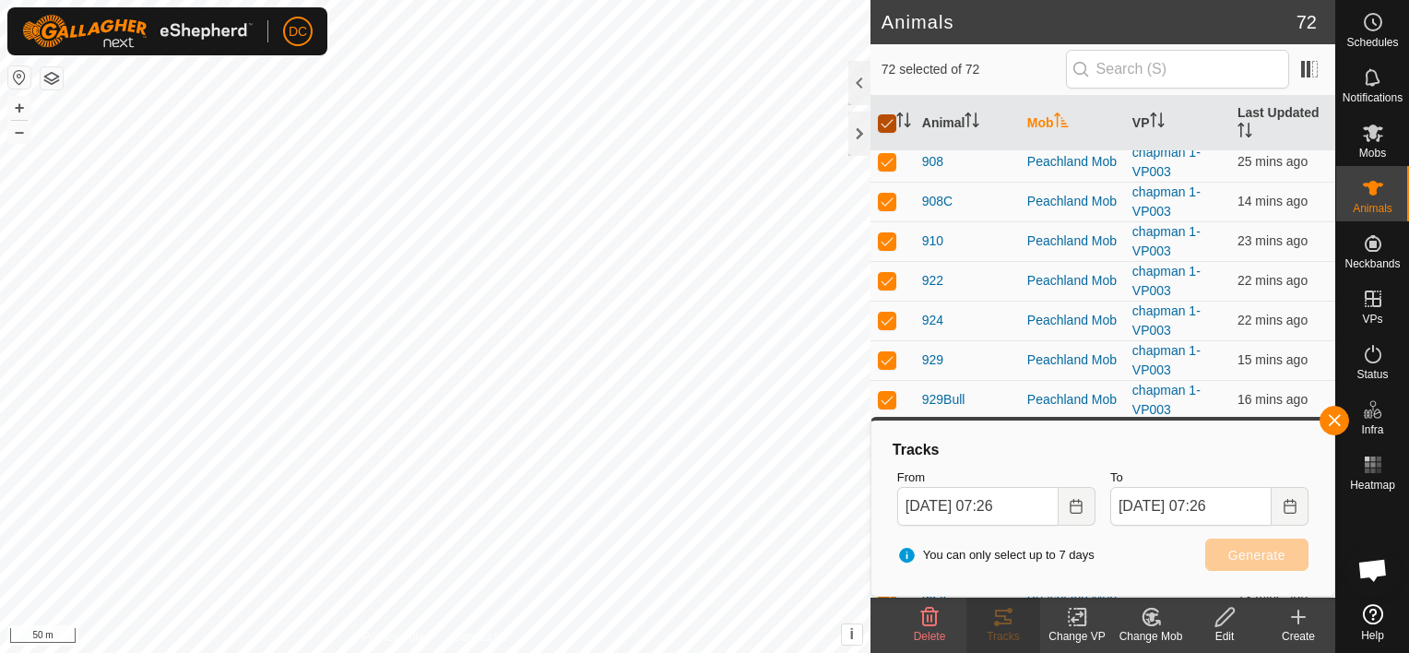
checkbox input "false"
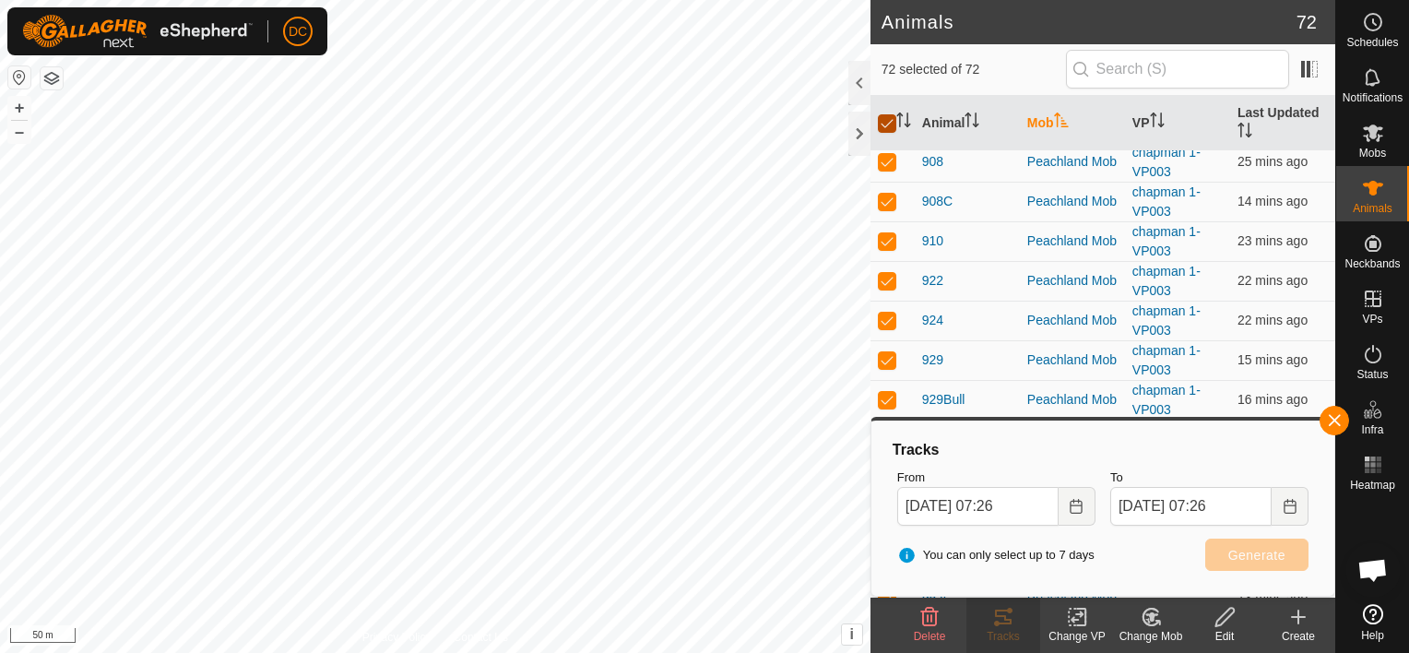
checkbox input "false"
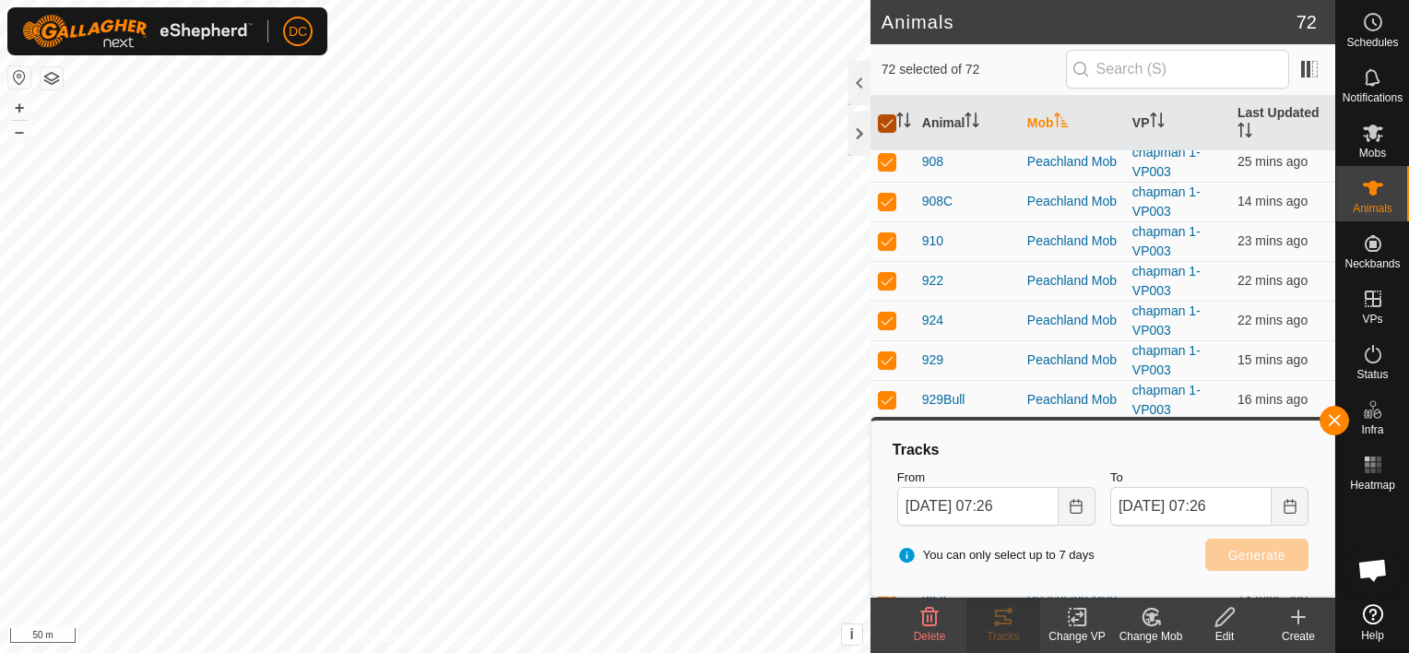
checkbox input "false"
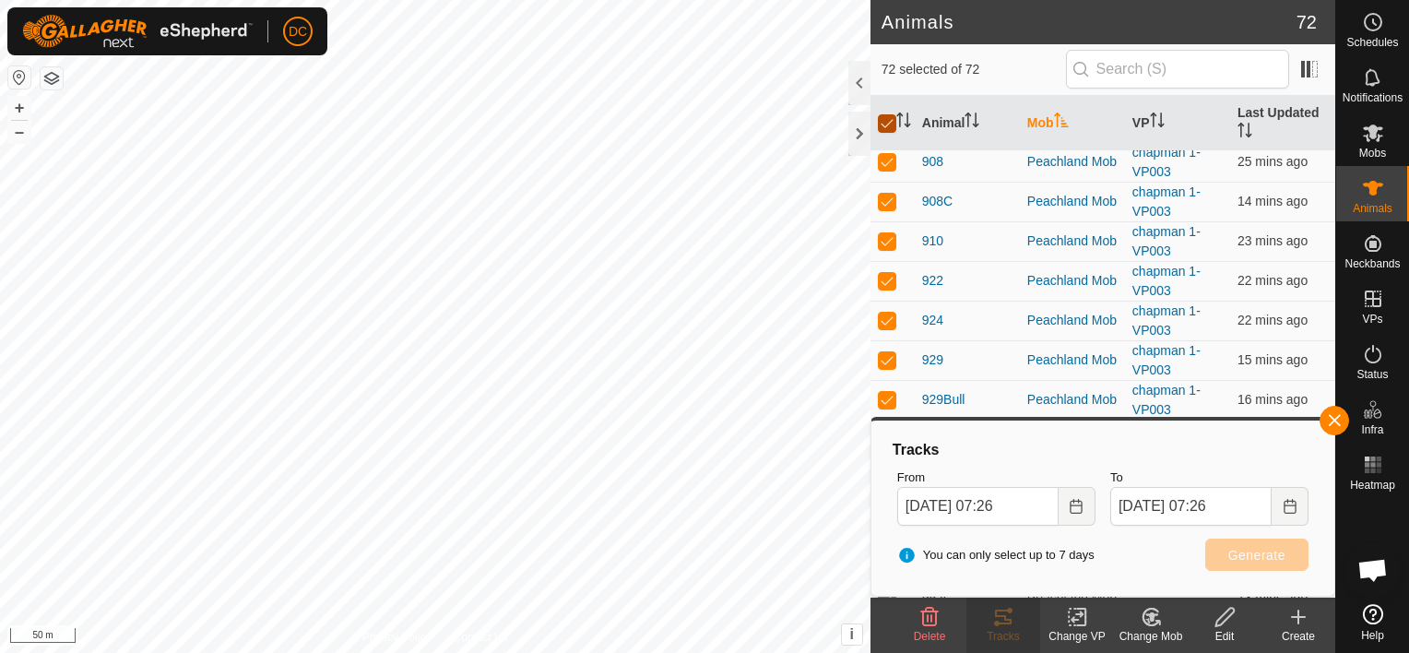
checkbox input "false"
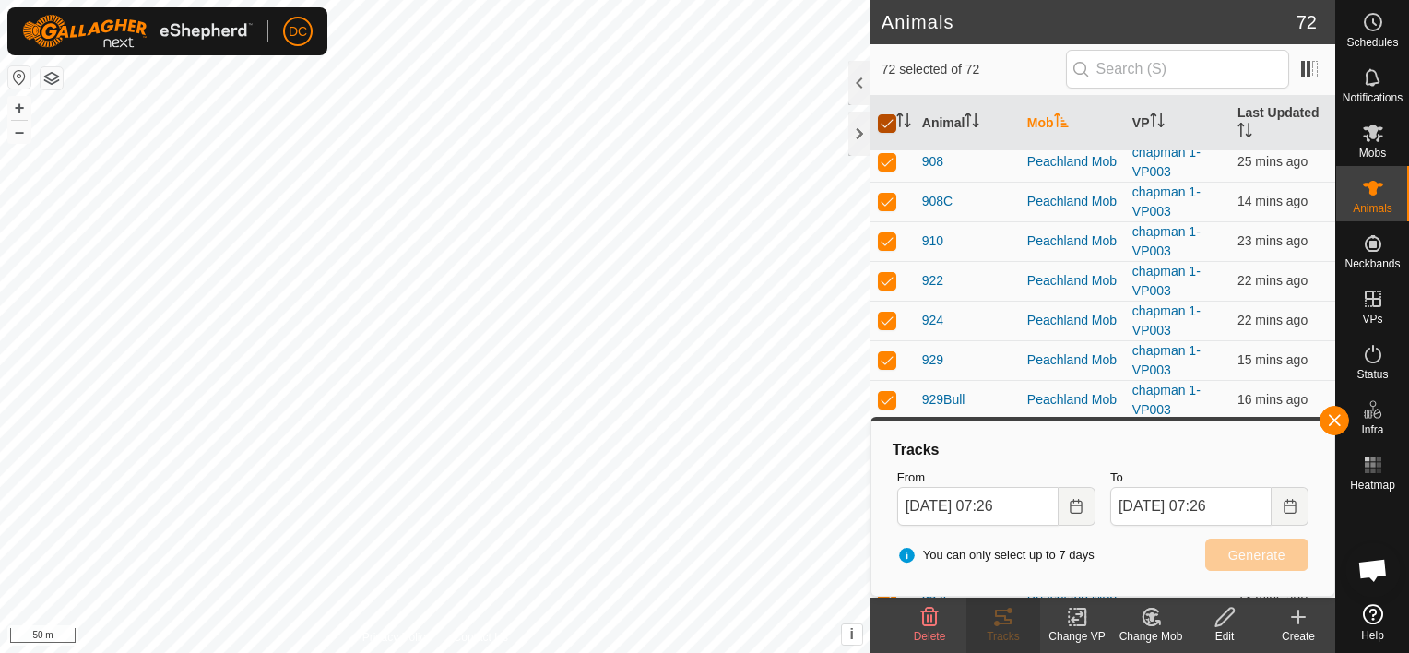
checkbox input "false"
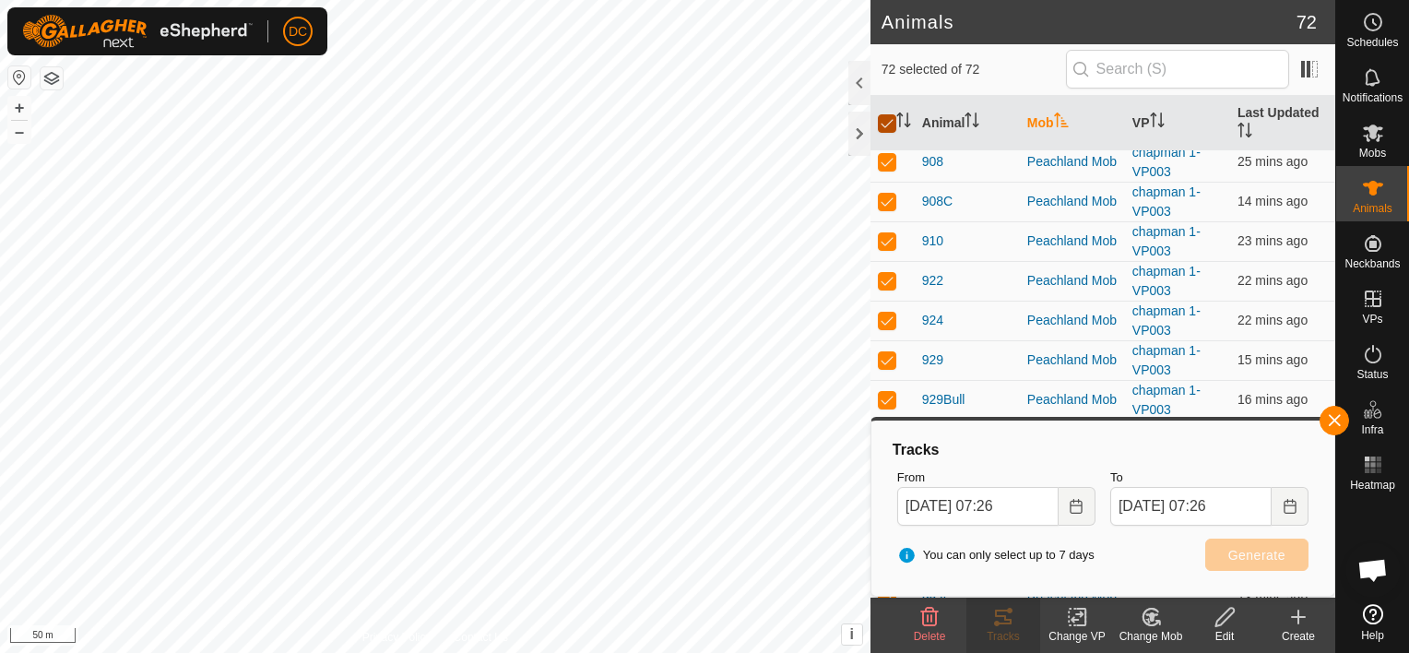
checkbox input "false"
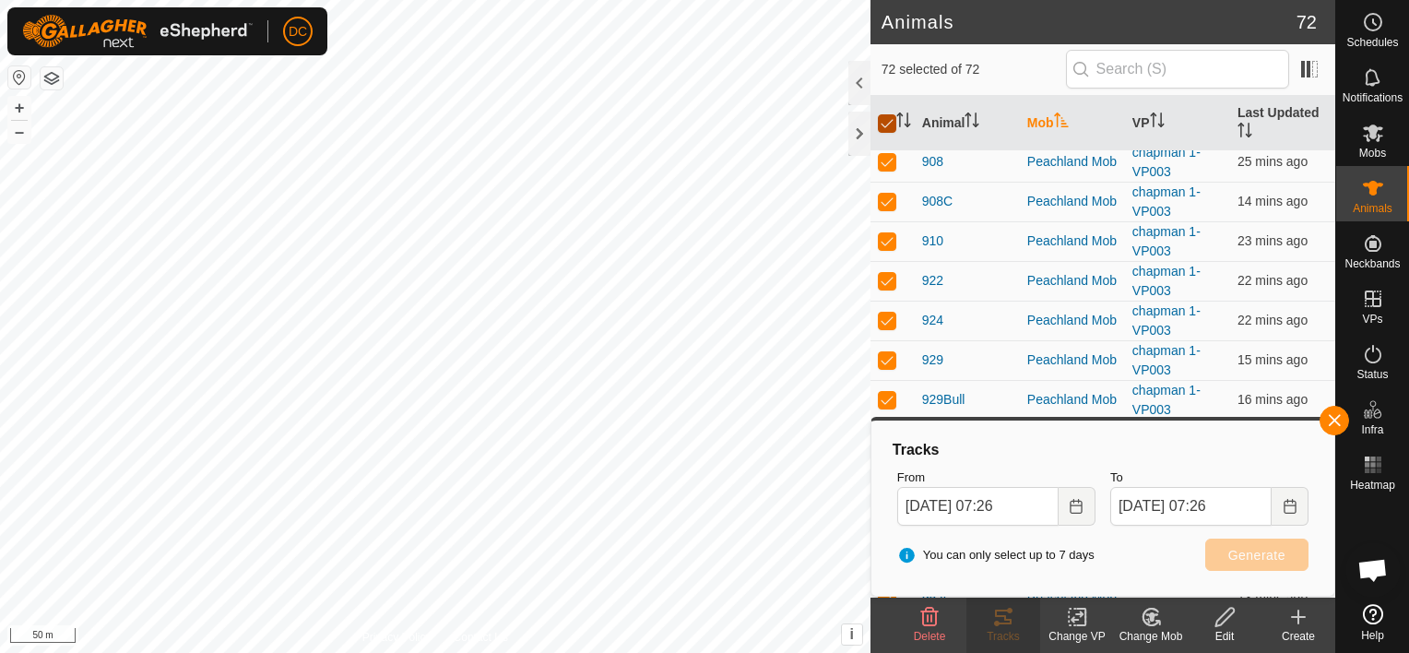
checkbox input "false"
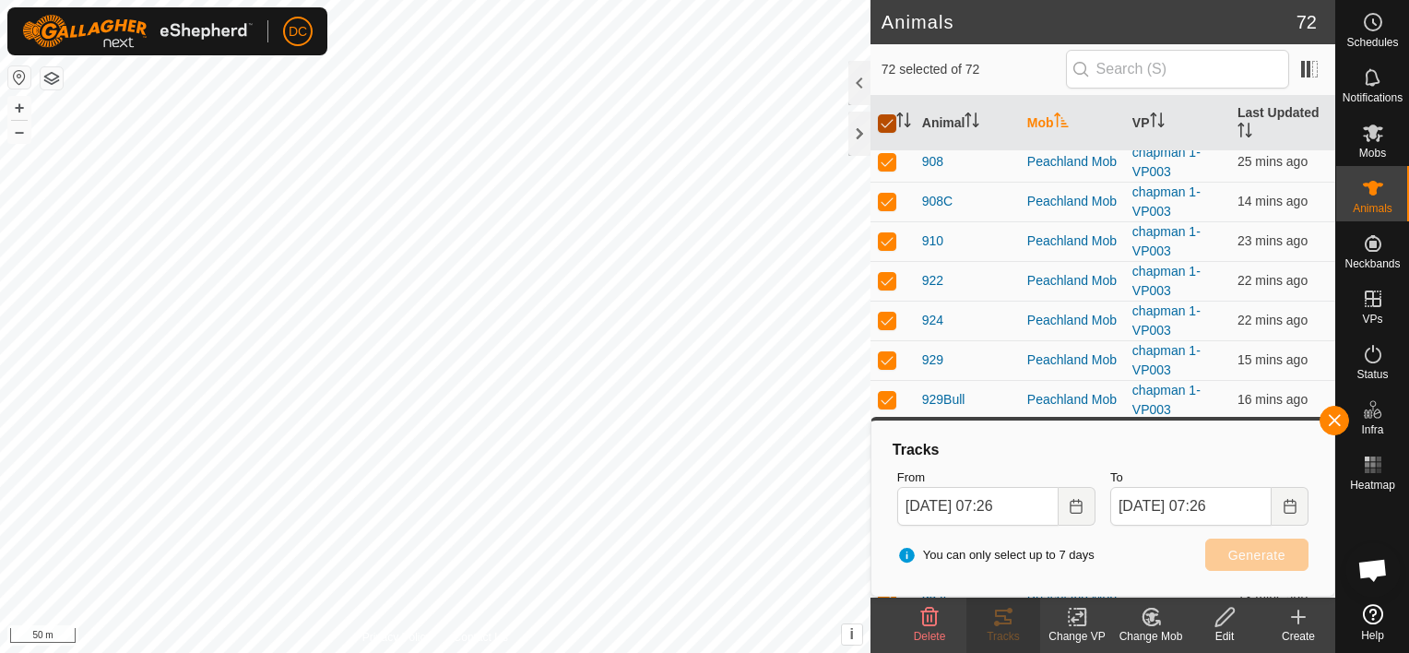
checkbox input "false"
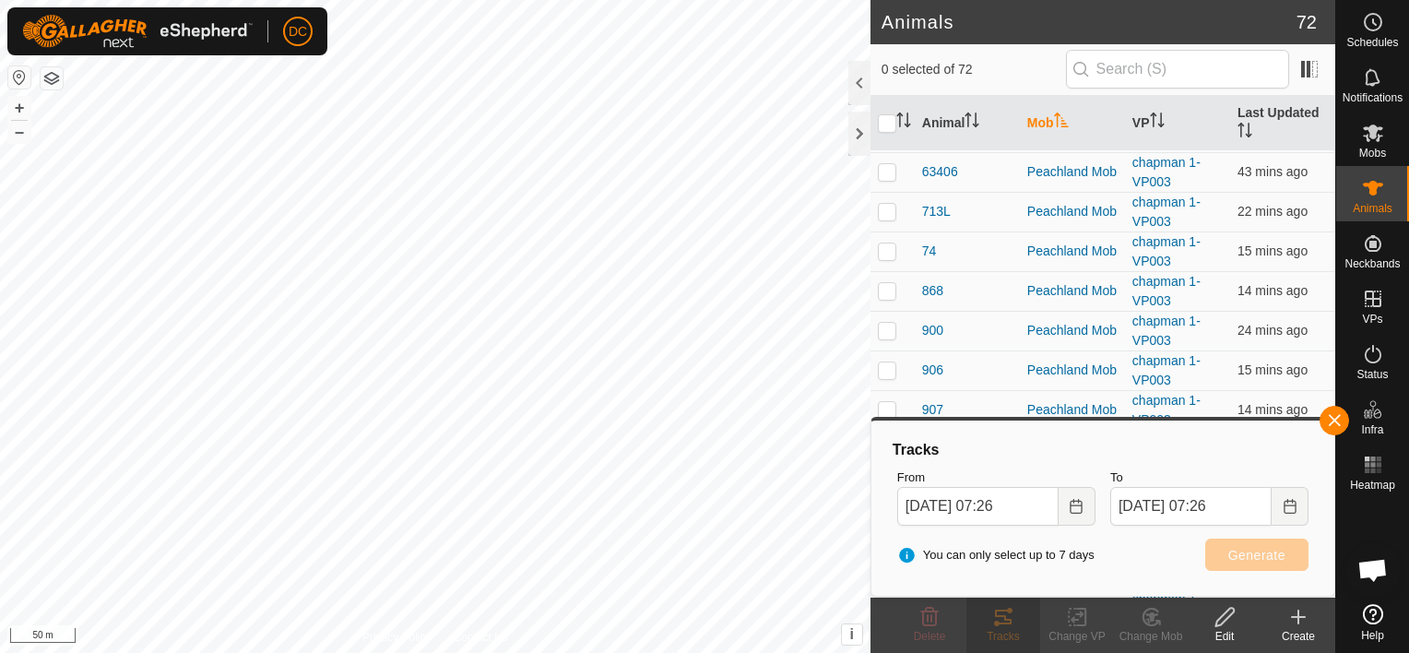
scroll to position [793, 0]
click at [885, 404] on p-checkbox at bounding box center [887, 411] width 18 height 15
checkbox input "true"
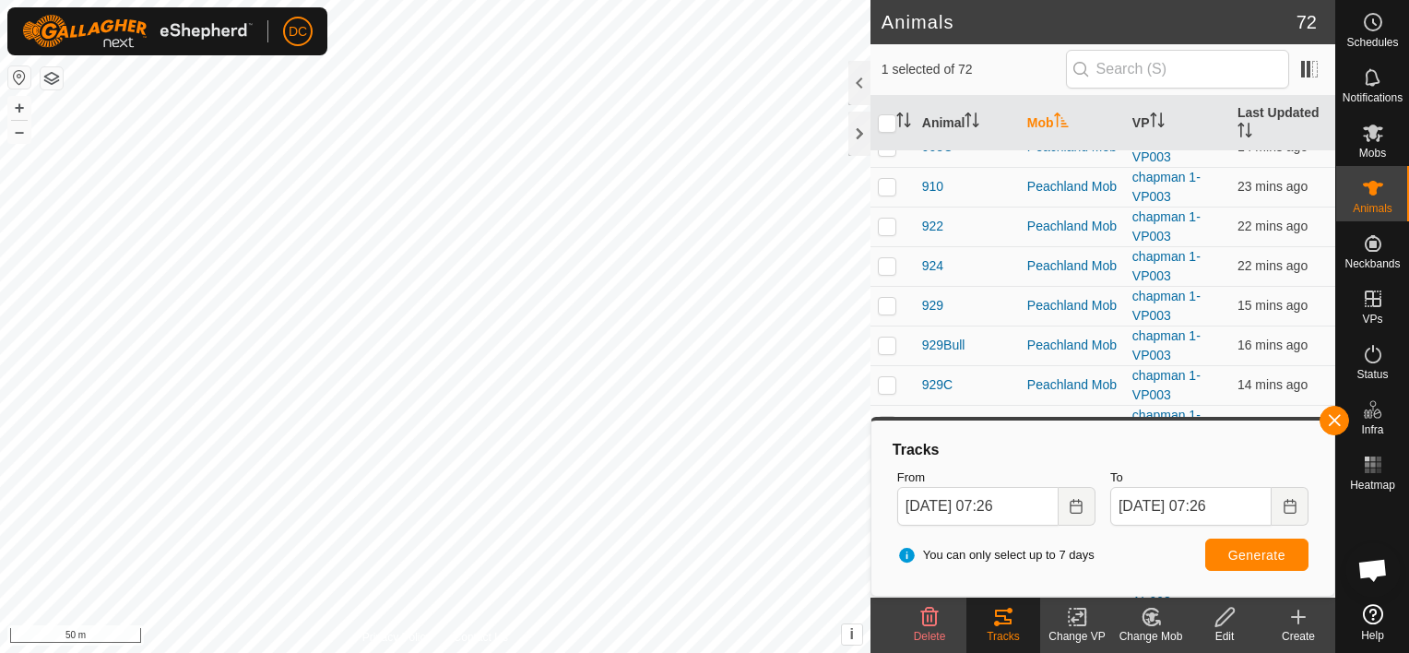
scroll to position [1254, 0]
click at [887, 260] on p-checkbox at bounding box center [887, 267] width 18 height 15
checkbox input "true"
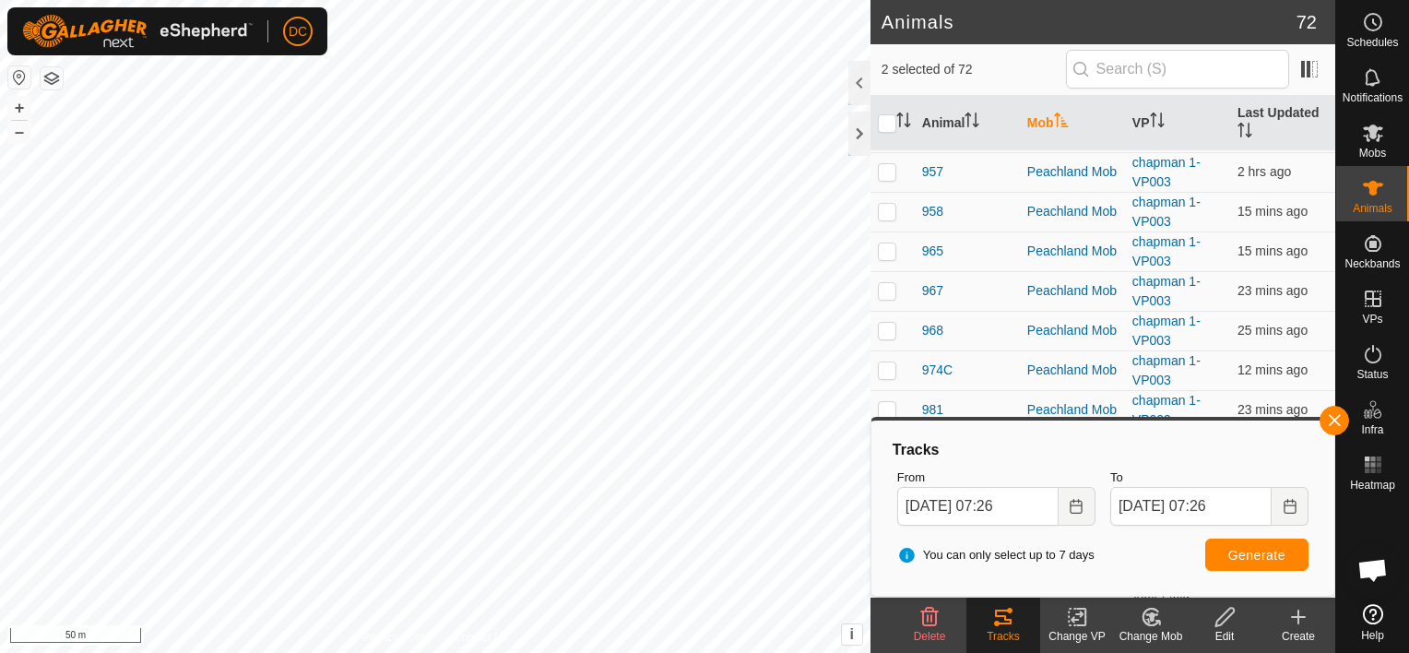
scroll to position [1623, 0]
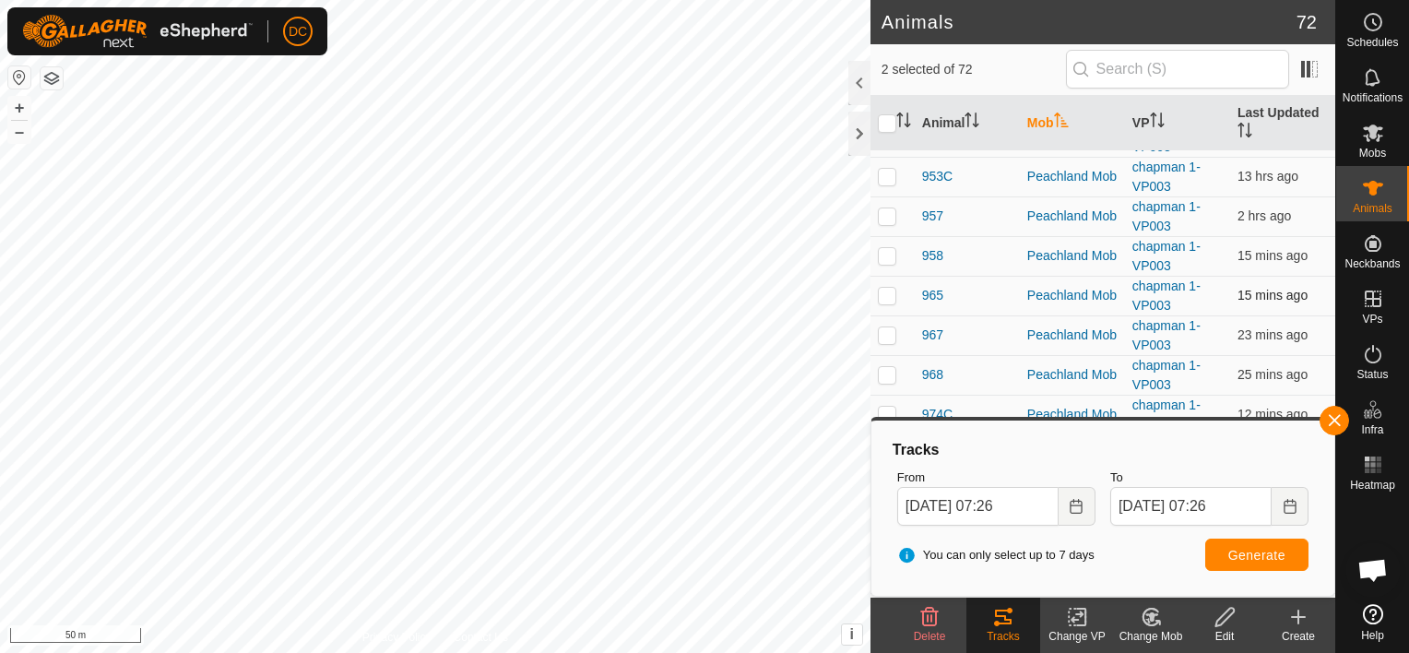
click at [885, 288] on p-checkbox at bounding box center [887, 295] width 18 height 15
checkbox input "true"
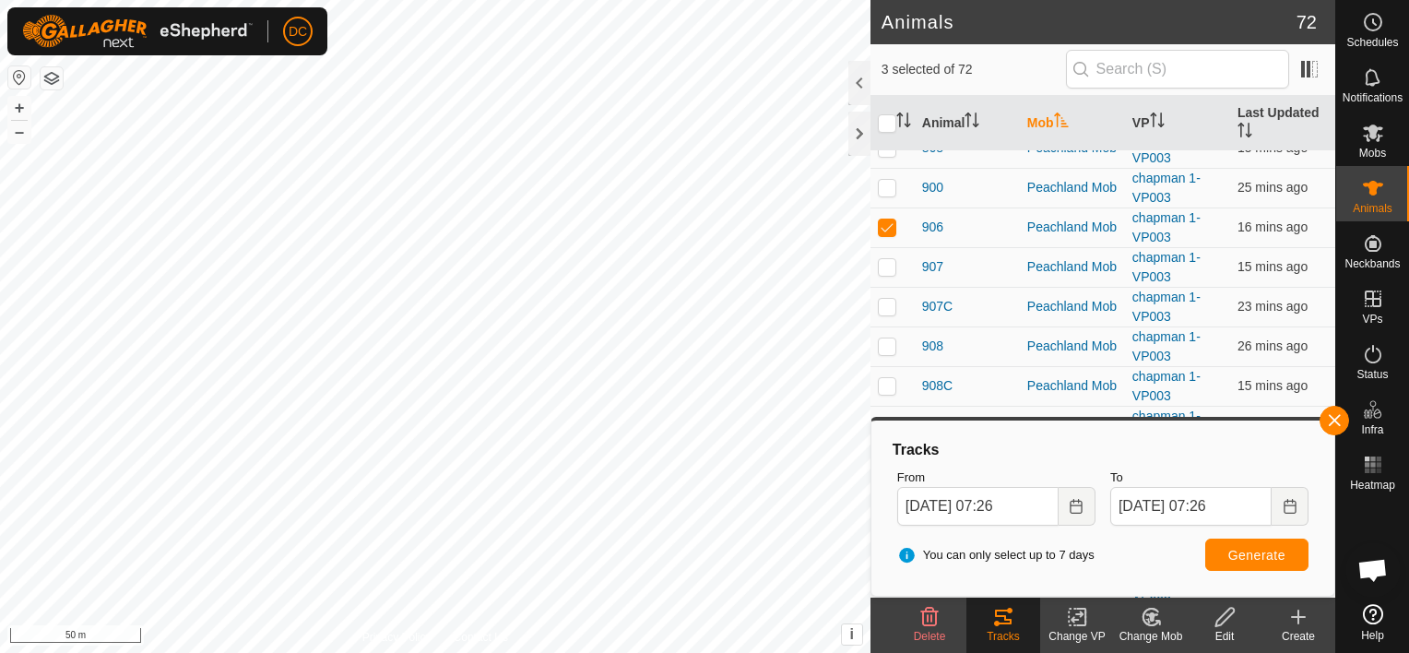
scroll to position [793, 0]
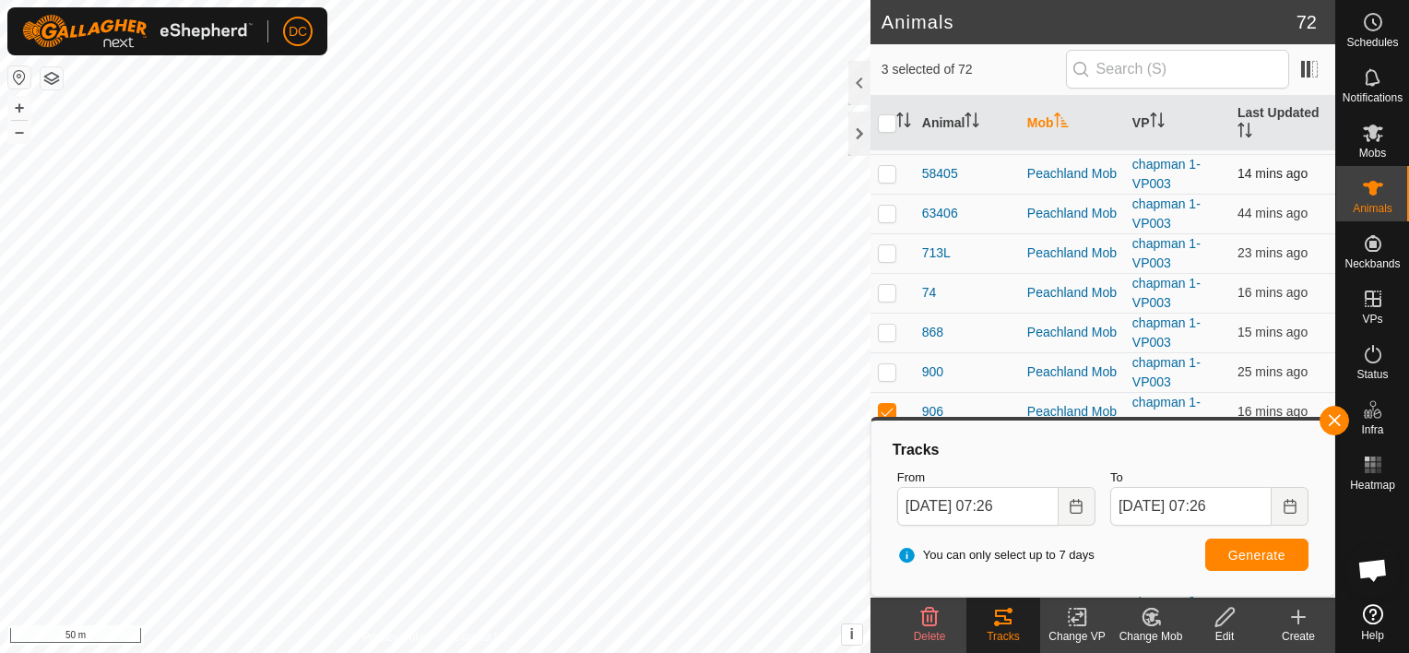
click at [885, 172] on p-checkbox at bounding box center [887, 173] width 18 height 15
checkbox input "true"
click at [1254, 550] on span "Generate" at bounding box center [1256, 555] width 57 height 15
click at [1257, 556] on span "Generate" at bounding box center [1256, 555] width 57 height 15
click at [1335, 413] on button "button" at bounding box center [1335, 421] width 30 height 30
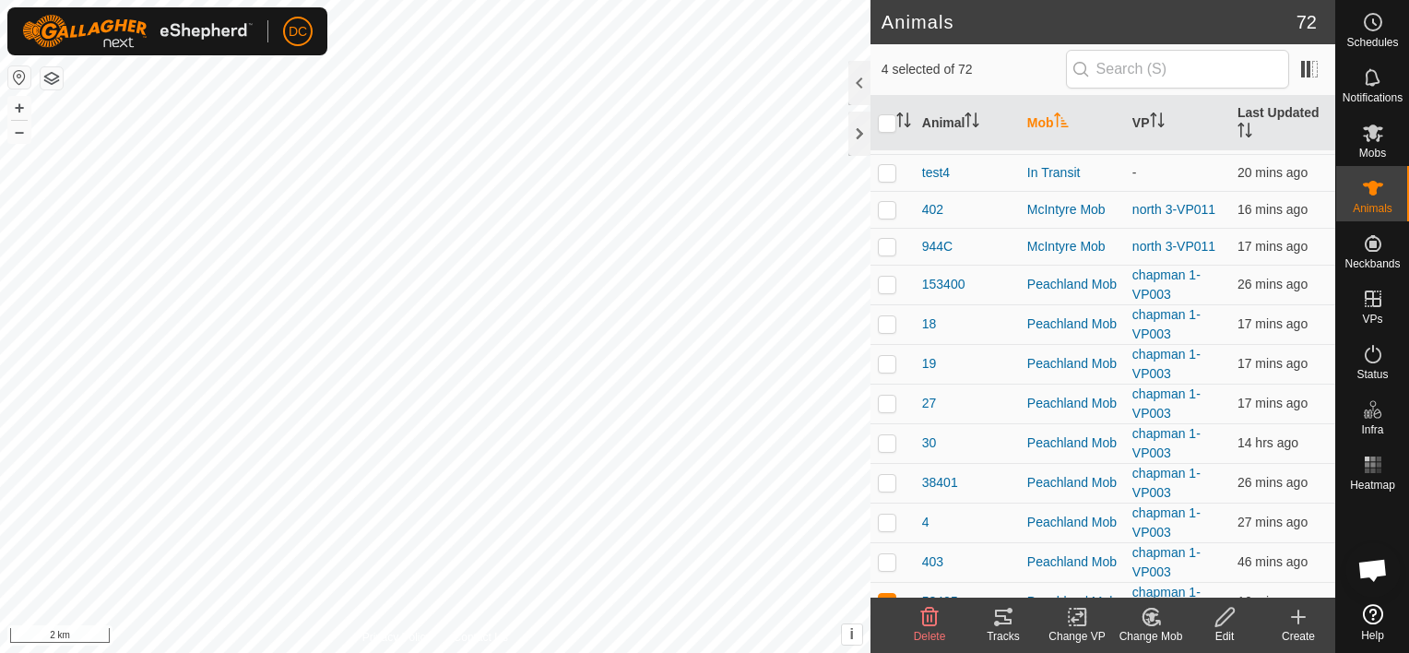
scroll to position [332, 0]
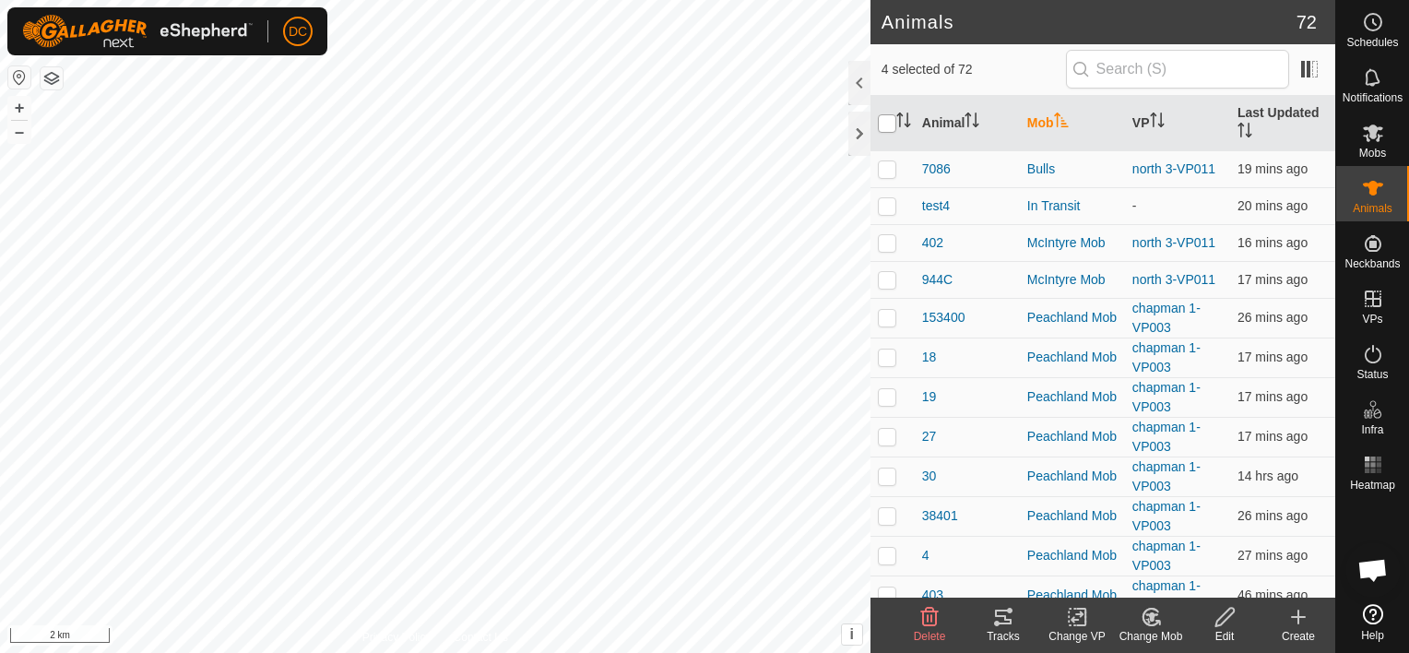
click at [885, 117] on input "checkbox" at bounding box center [887, 123] width 18 height 18
checkbox input "true"
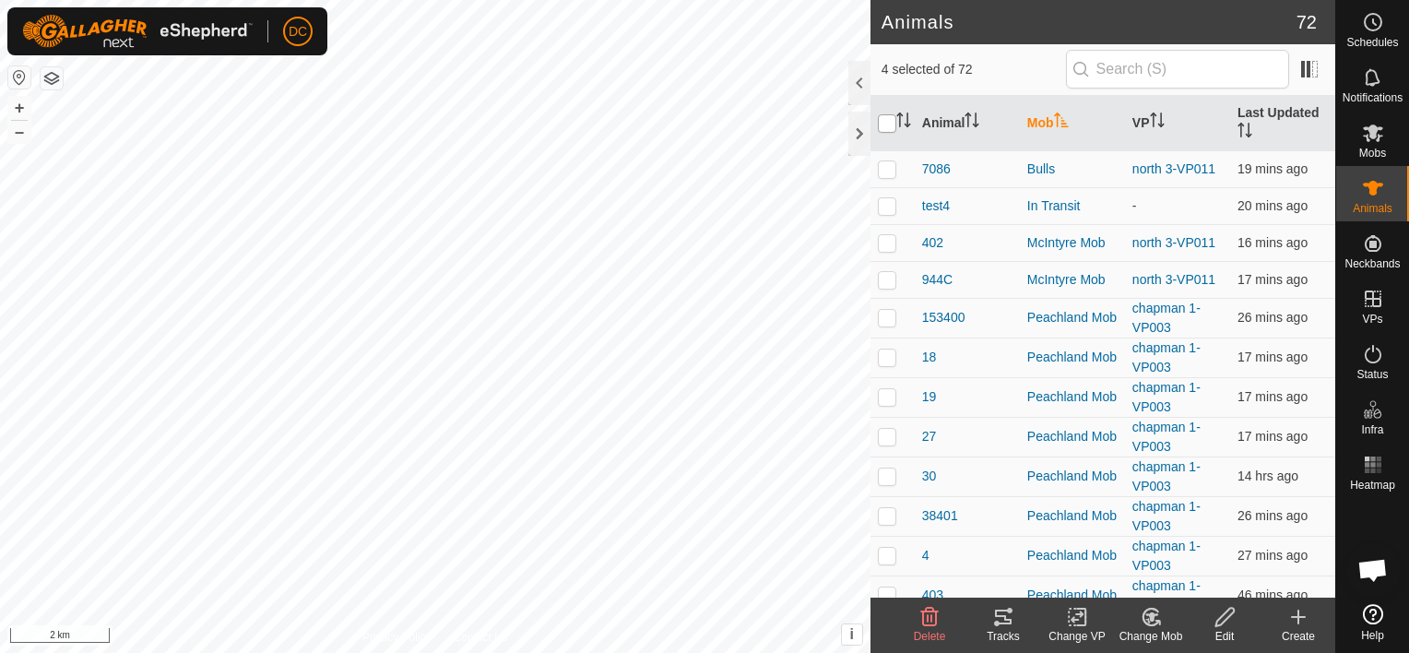
checkbox input "true"
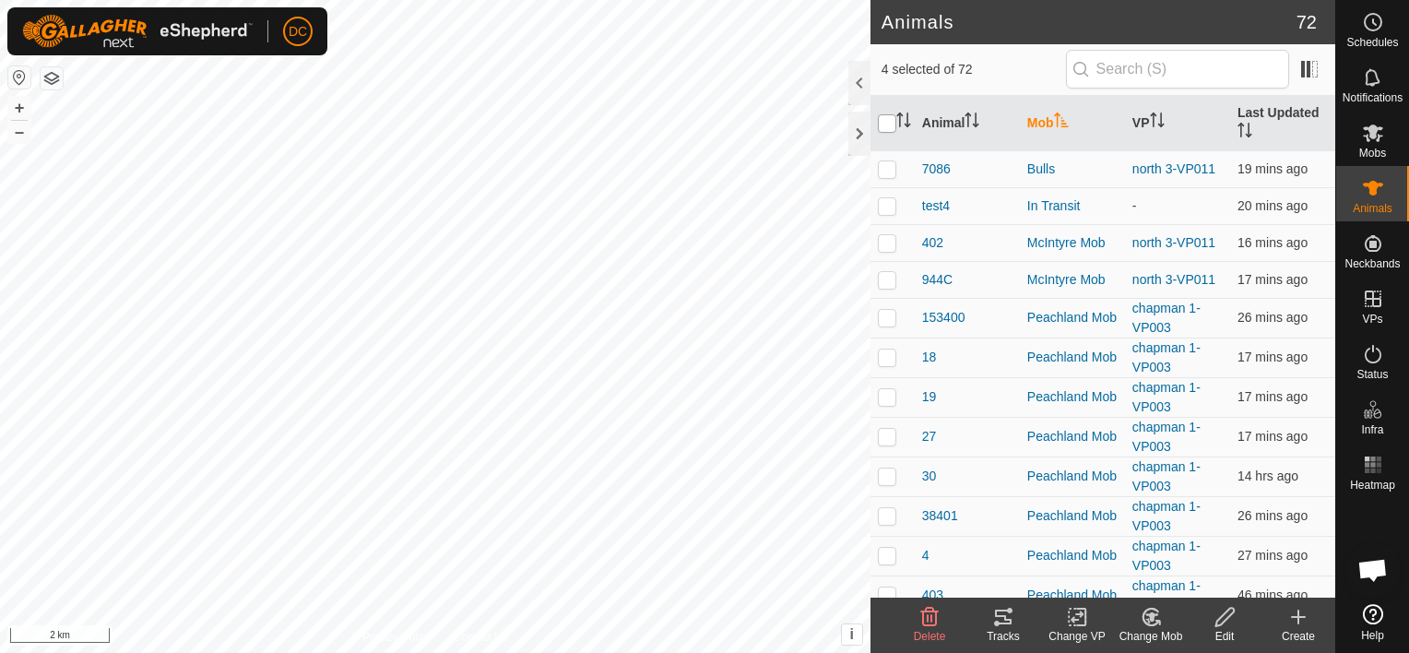
checkbox input "true"
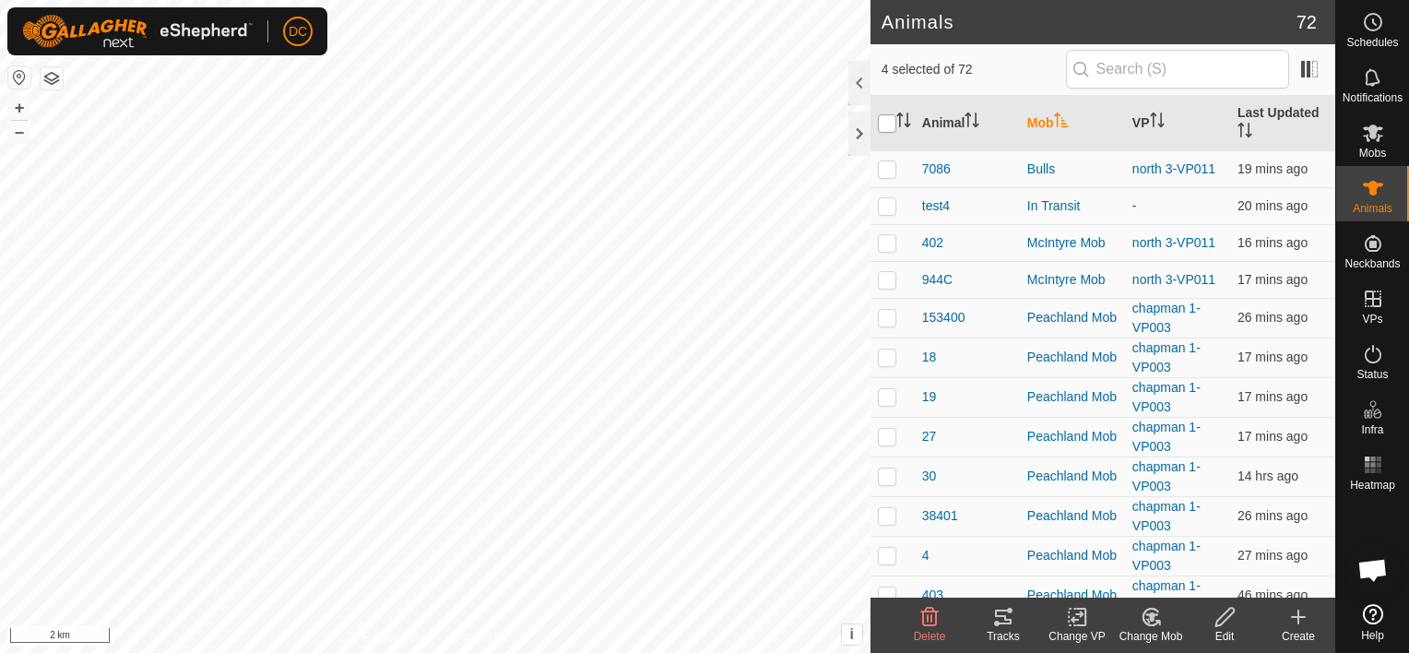
checkbox input "true"
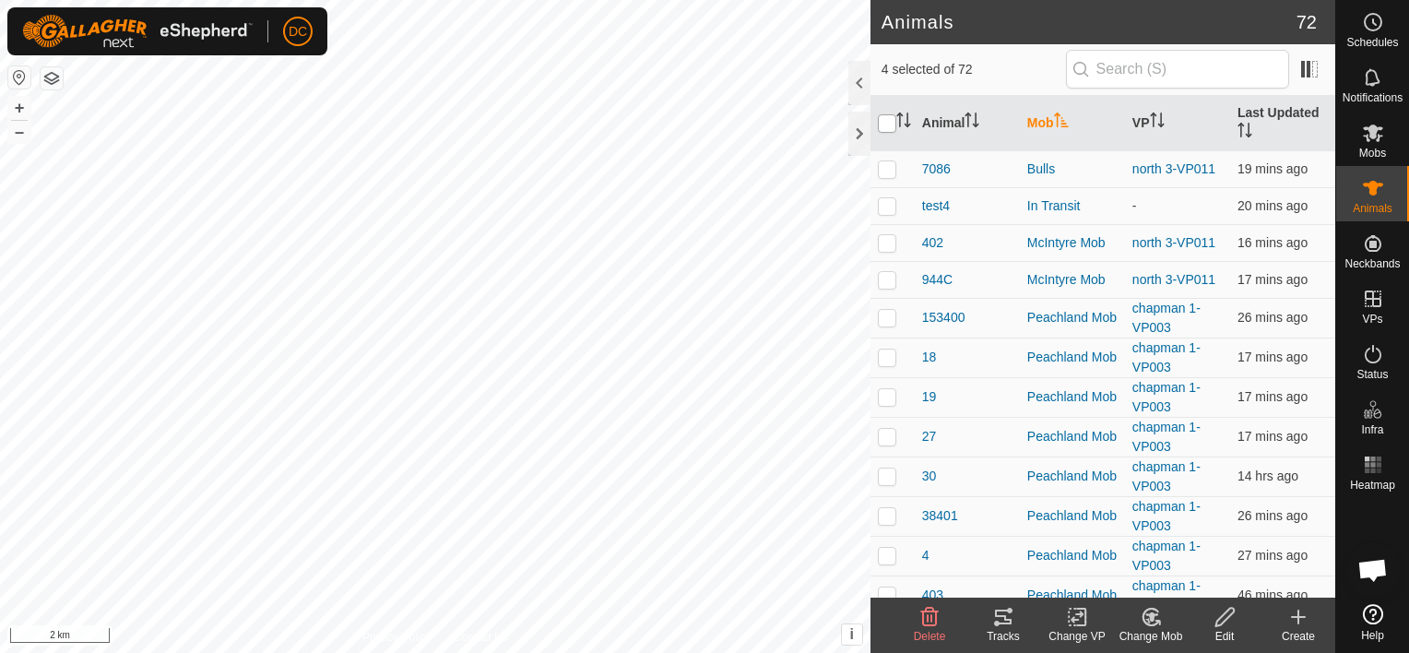
checkbox input "true"
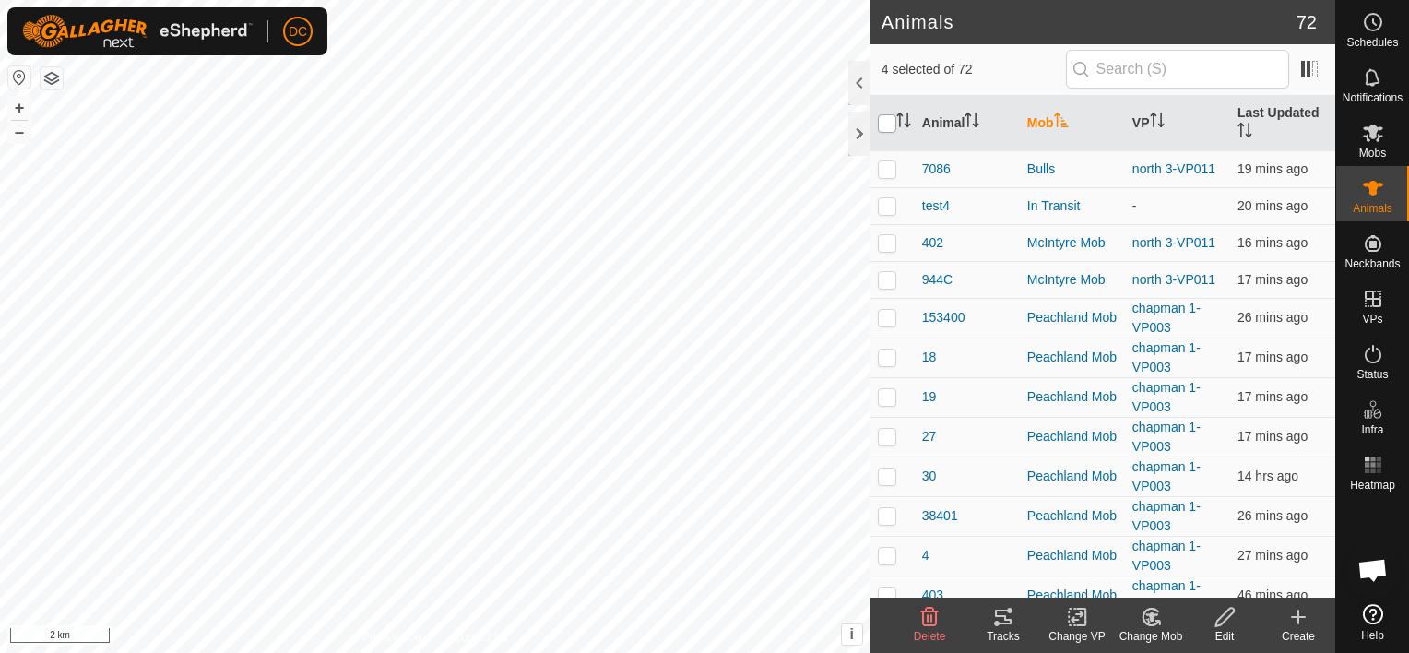
checkbox input "true"
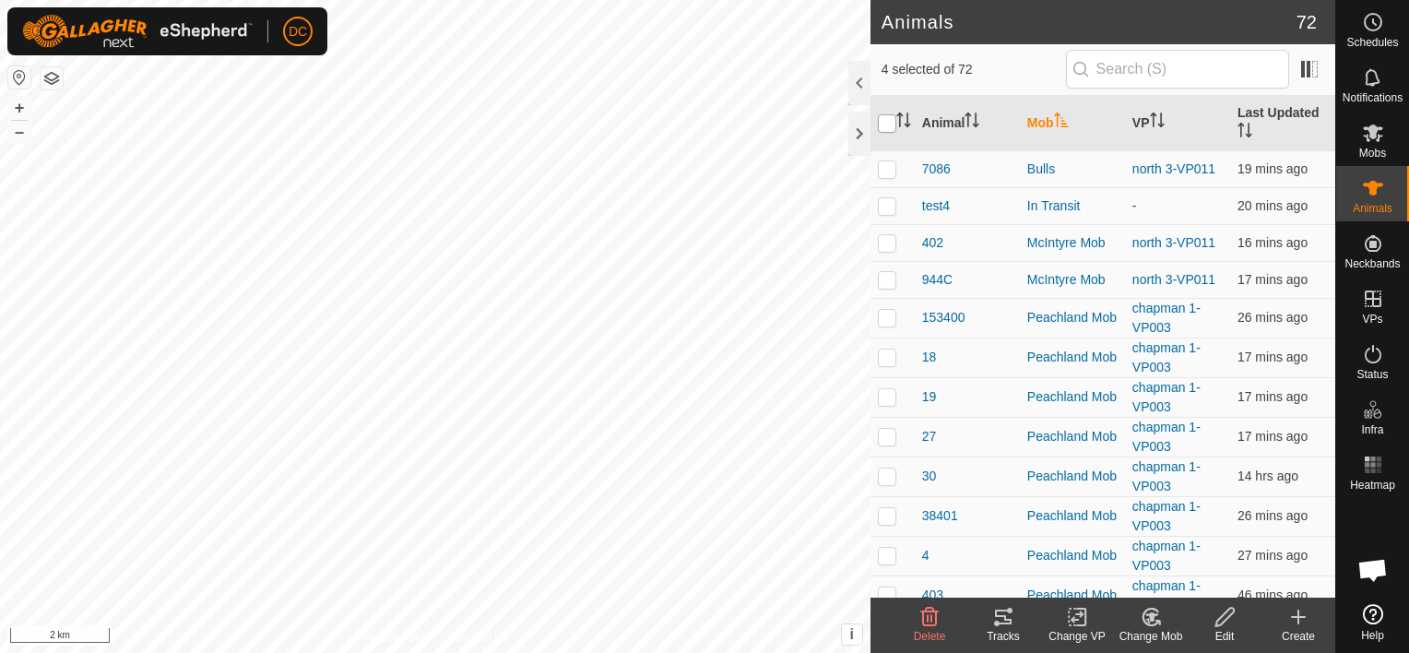
checkbox input "true"
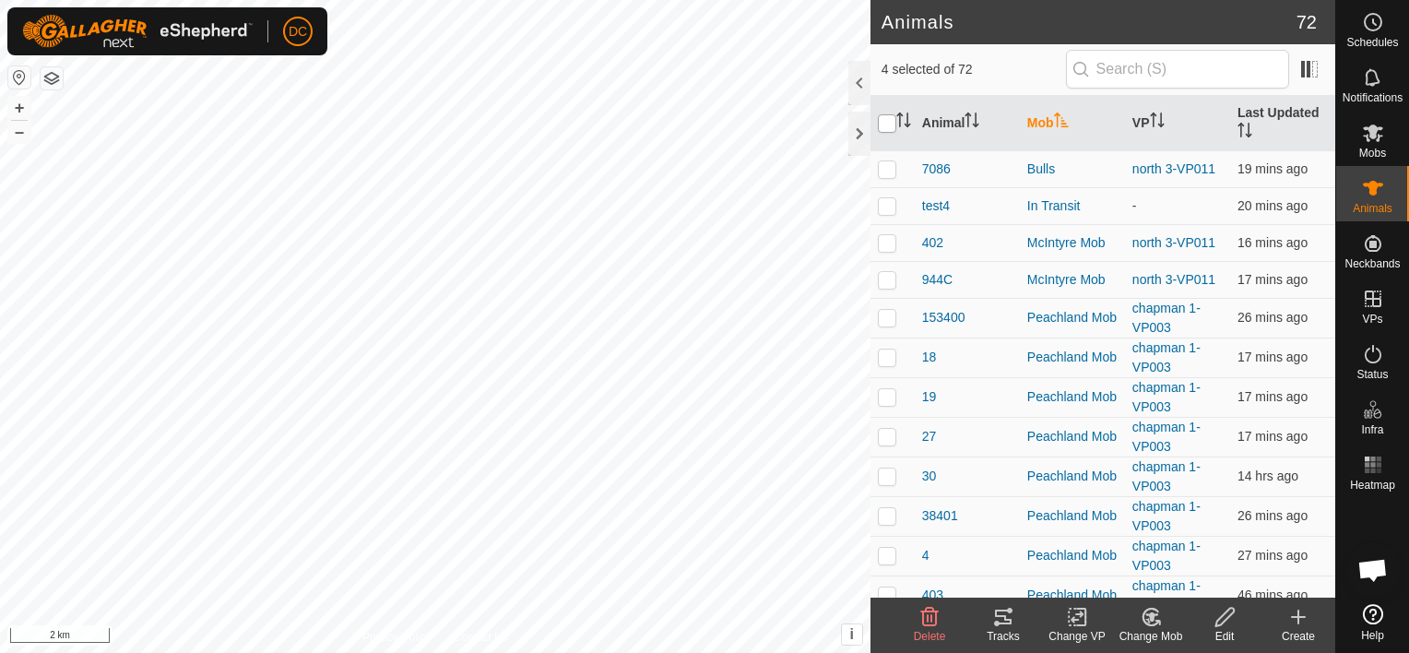
checkbox input "true"
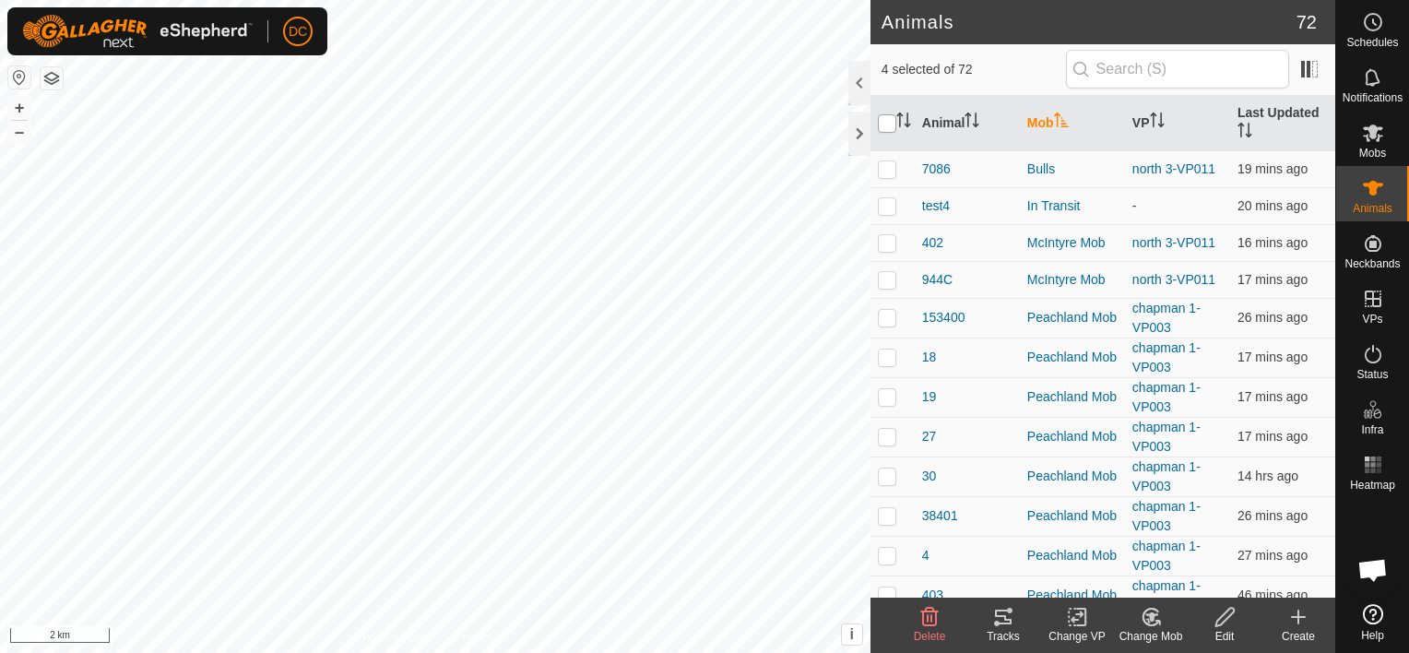
checkbox input "true"
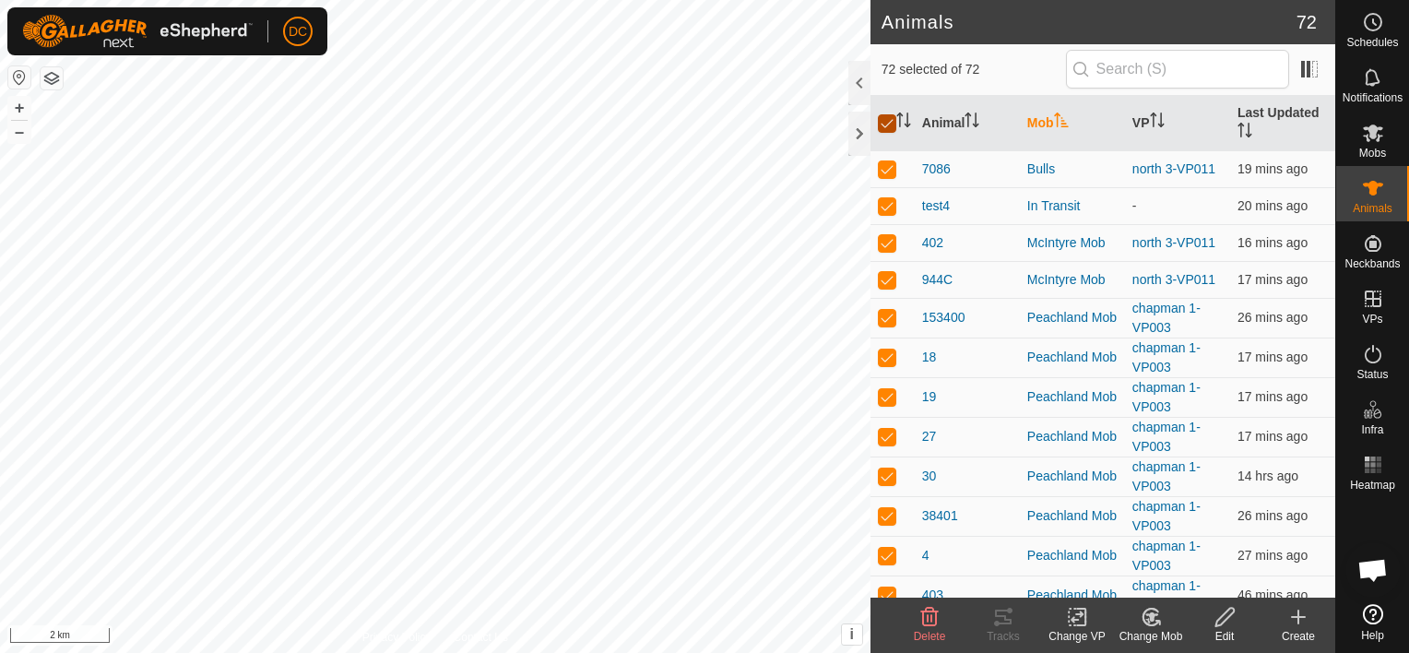
click at [885, 117] on input "checkbox" at bounding box center [887, 123] width 18 height 18
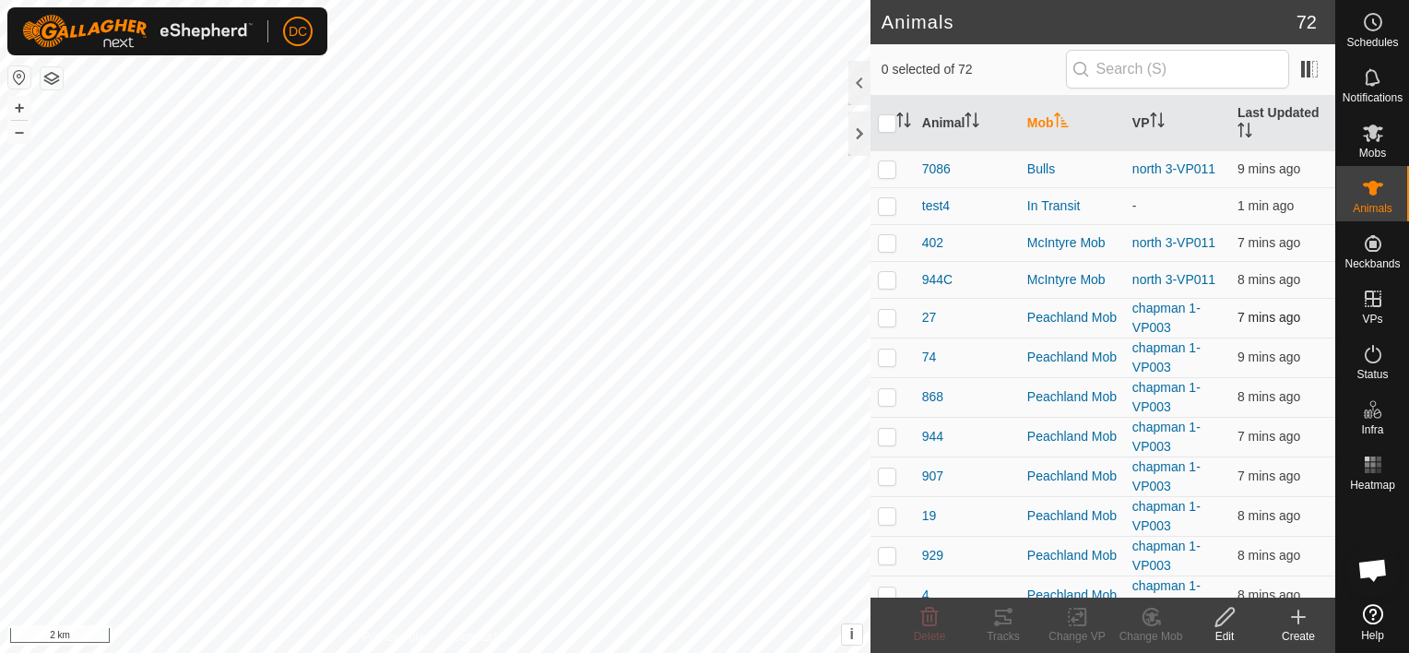
click at [884, 314] on p-checkbox at bounding box center [887, 317] width 18 height 15
click at [884, 350] on p-checkbox at bounding box center [887, 357] width 18 height 15
click at [882, 394] on p-checkbox at bounding box center [887, 396] width 18 height 15
click at [884, 434] on p-checkbox at bounding box center [887, 436] width 18 height 15
click at [884, 481] on p-checkbox at bounding box center [887, 476] width 18 height 15
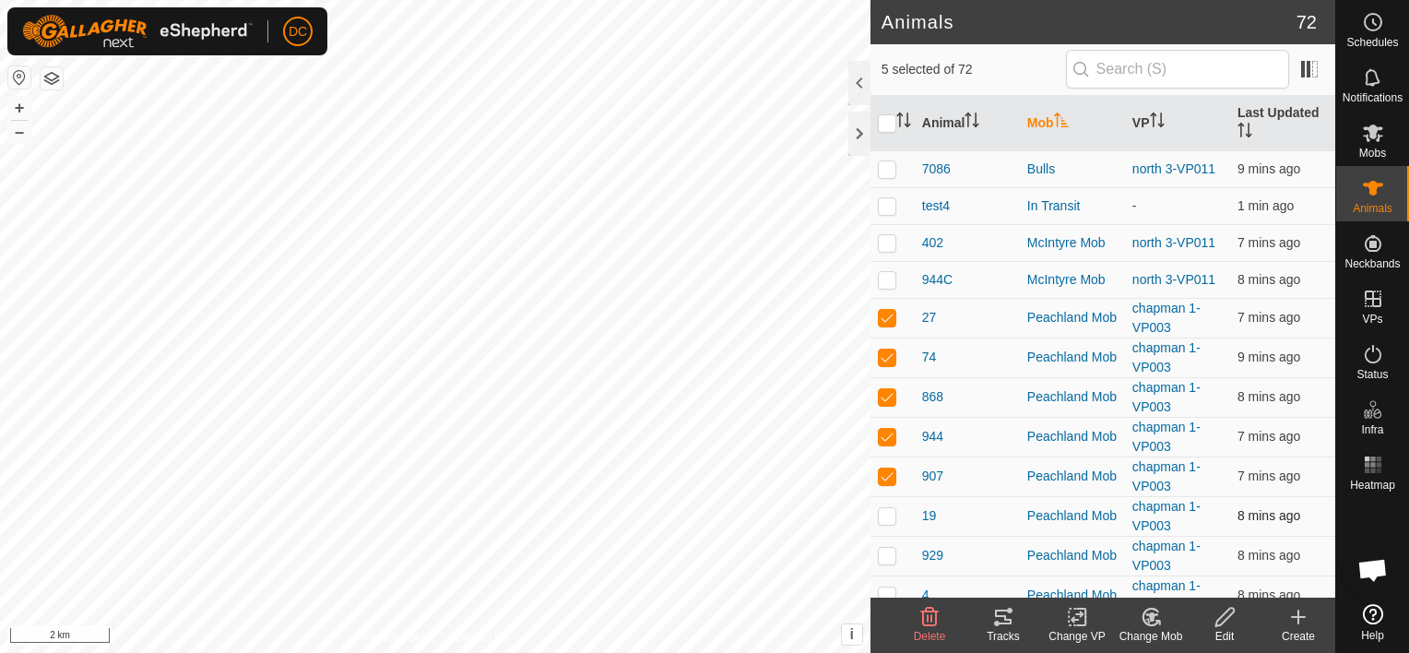
click at [884, 508] on p-checkbox at bounding box center [887, 515] width 18 height 15
click at [888, 548] on p-checkbox at bounding box center [887, 555] width 18 height 15
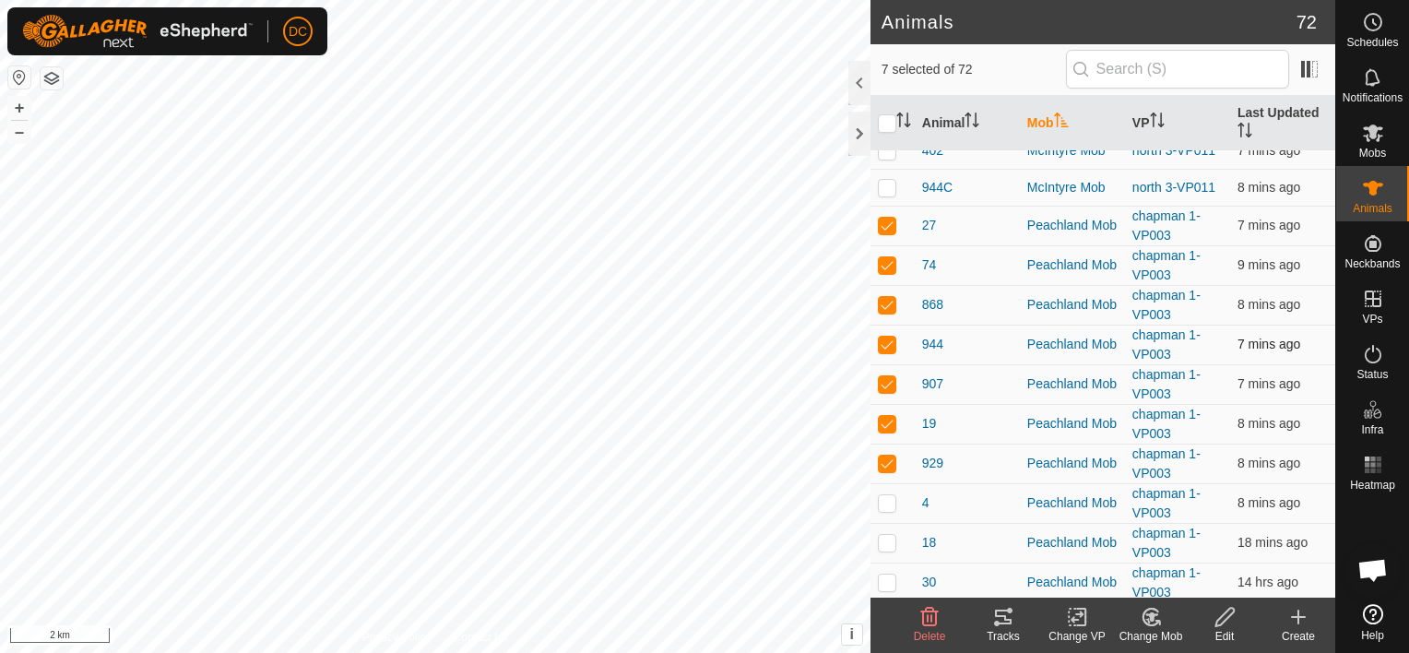
scroll to position [516, 0]
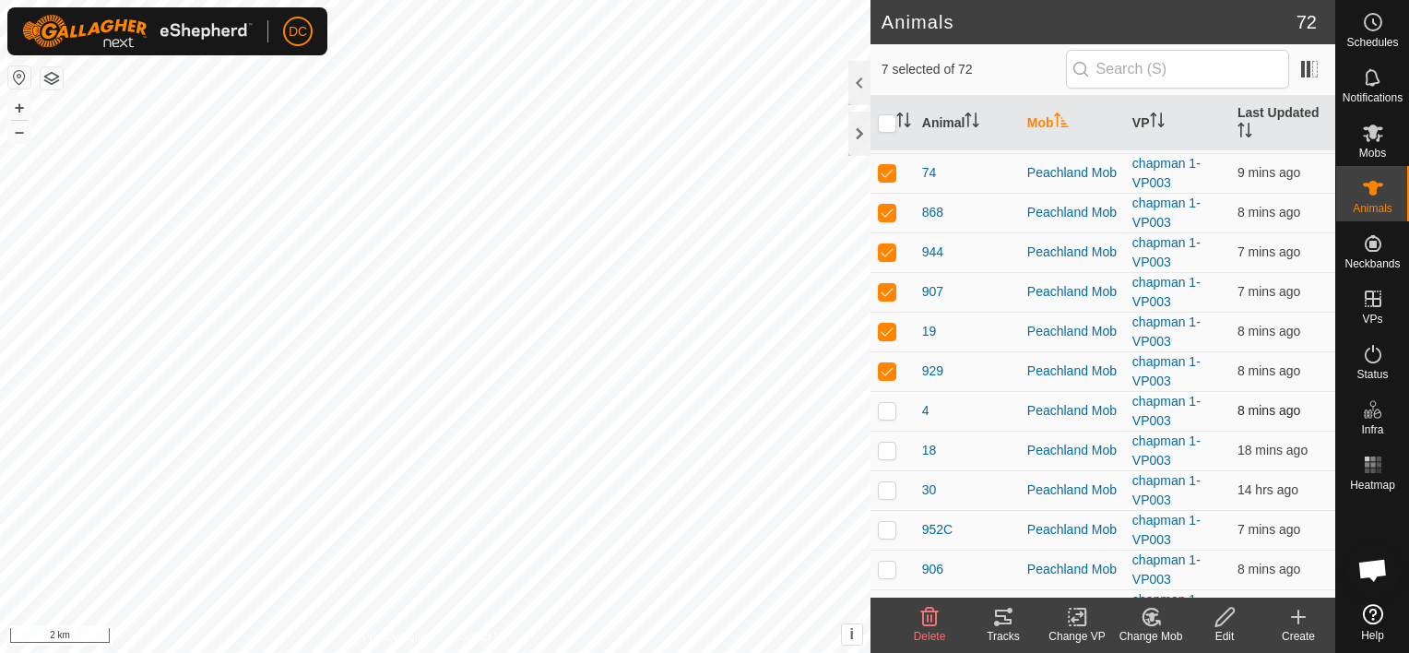
click at [884, 409] on p-checkbox at bounding box center [887, 410] width 18 height 15
click at [883, 444] on p-checkbox at bounding box center [887, 450] width 18 height 15
click at [889, 490] on p-checkbox at bounding box center [887, 489] width 18 height 15
click at [882, 524] on p-checkbox at bounding box center [887, 529] width 18 height 15
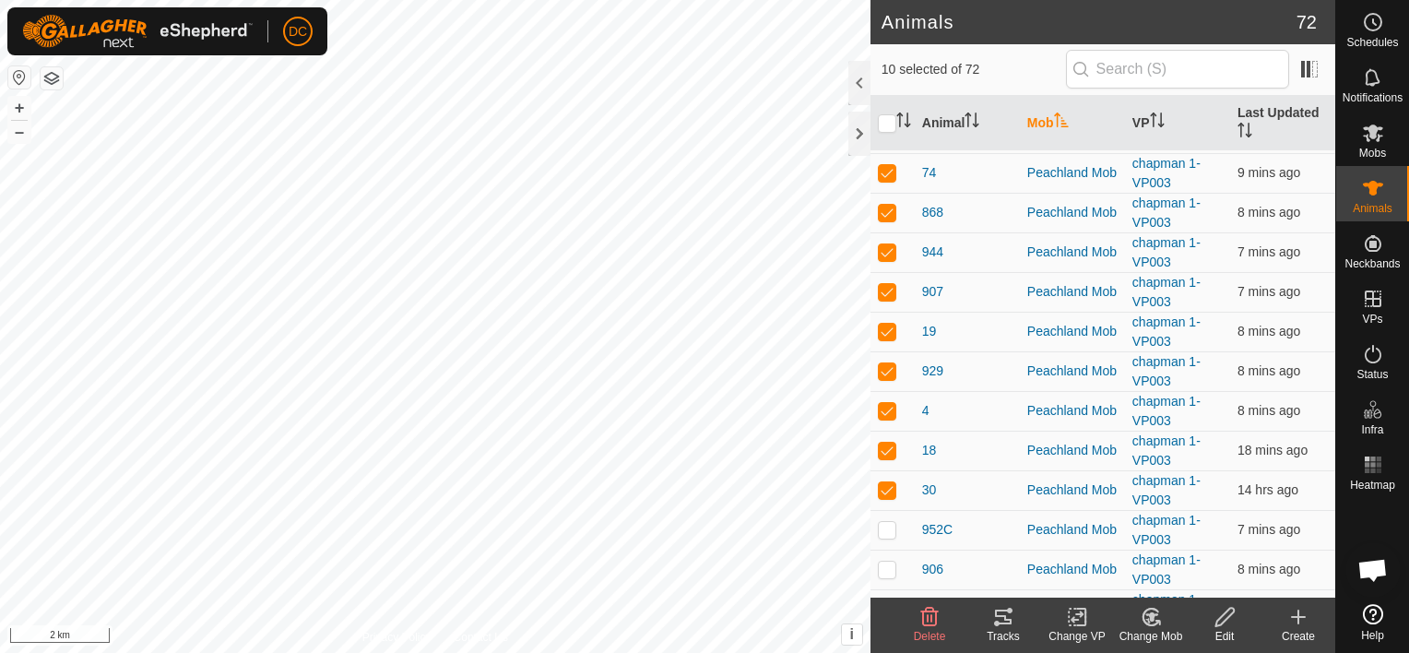
click at [1000, 615] on icon at bounding box center [1003, 617] width 17 height 15
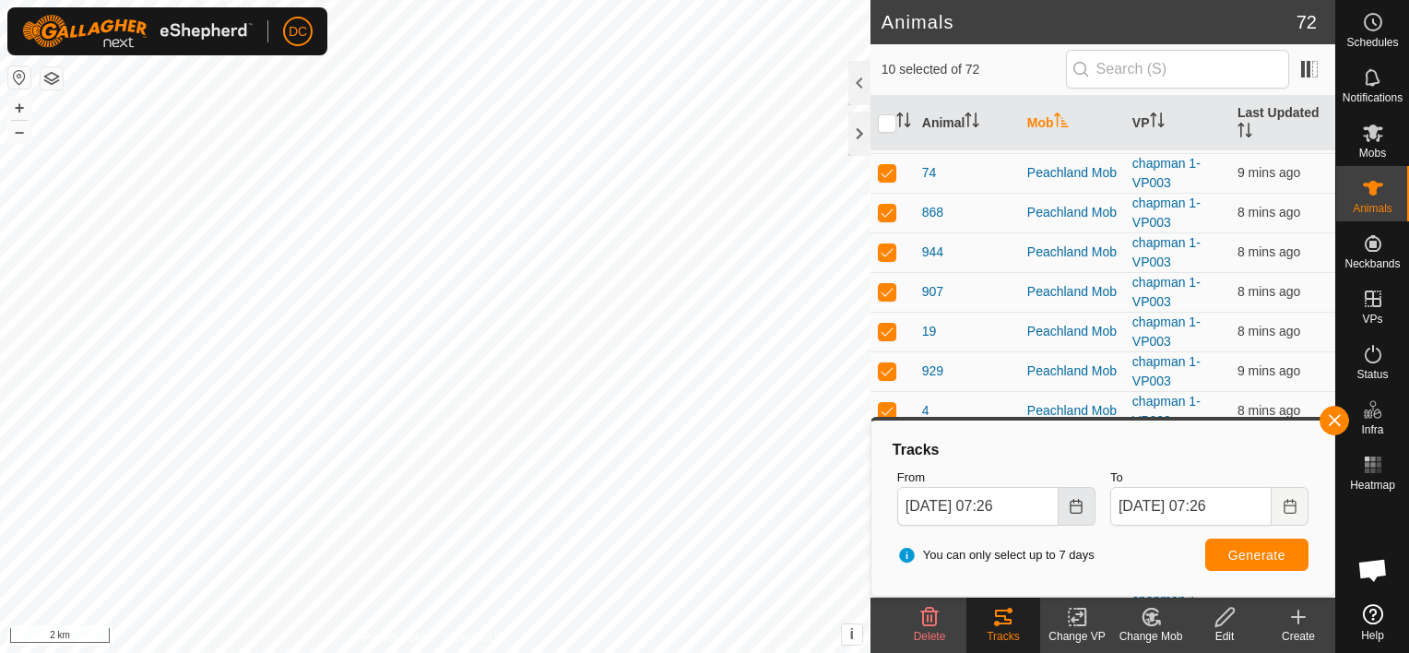
click at [1079, 508] on icon "Choose Date" at bounding box center [1076, 506] width 15 height 15
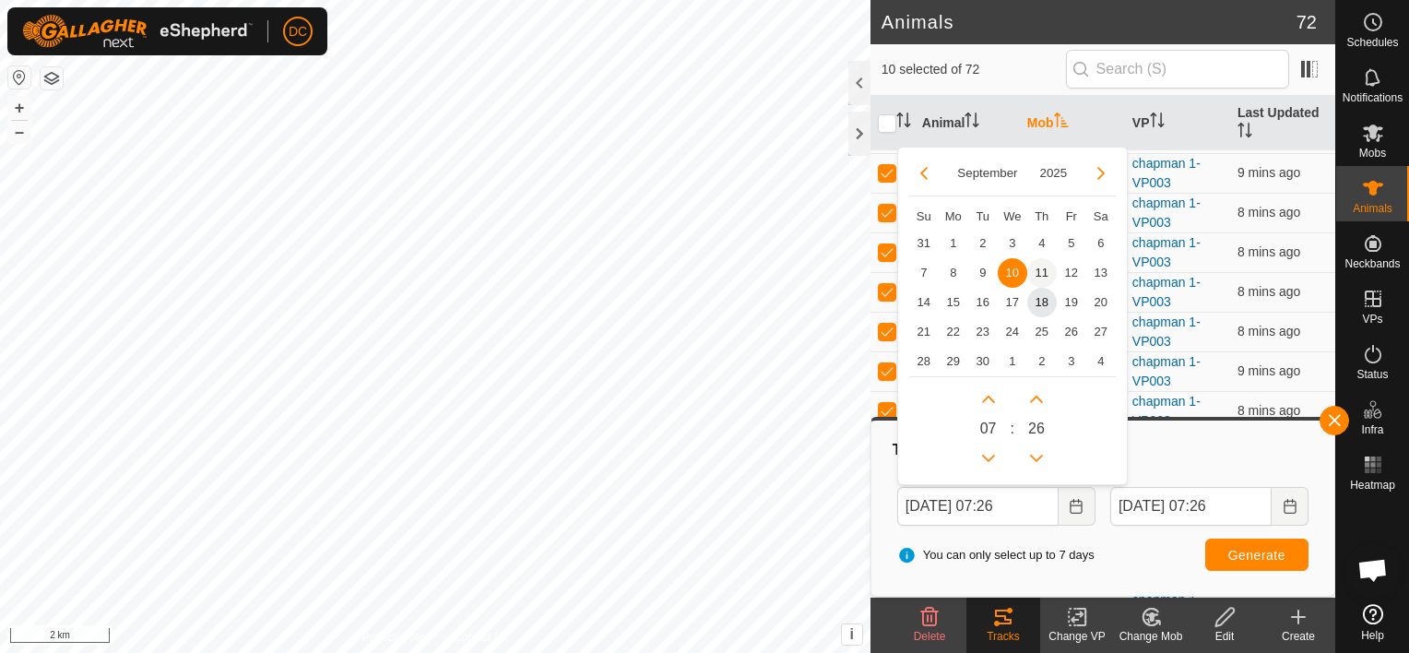
click at [1041, 269] on span "11" at bounding box center [1042, 273] width 30 height 30
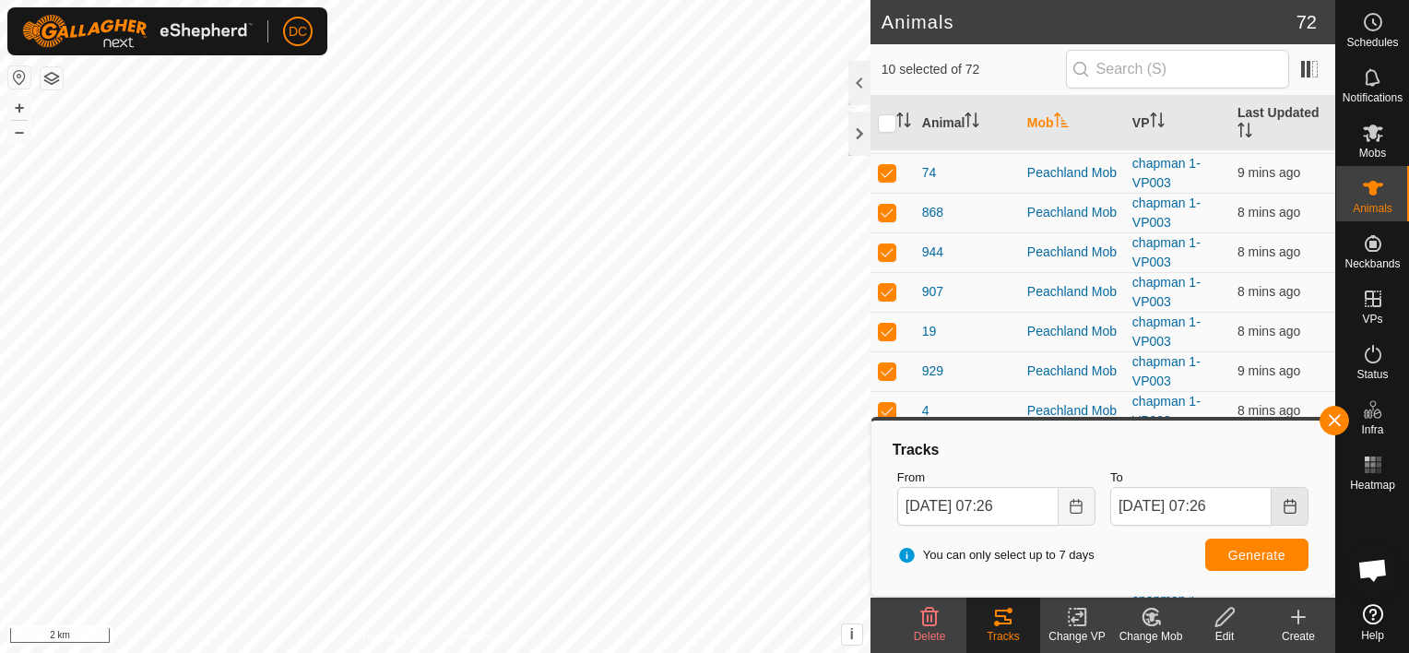
click at [1291, 502] on icon "Choose Date" at bounding box center [1290, 506] width 15 height 15
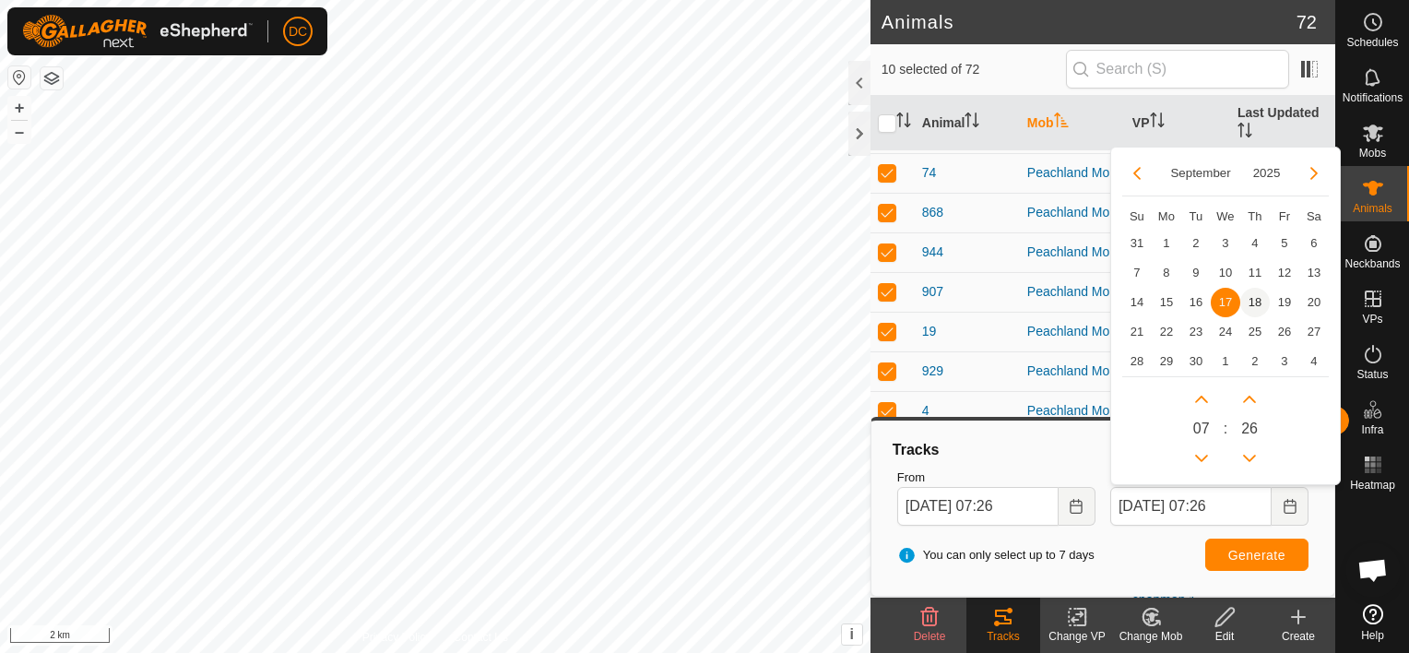
click at [1258, 298] on span "18" at bounding box center [1255, 303] width 30 height 30
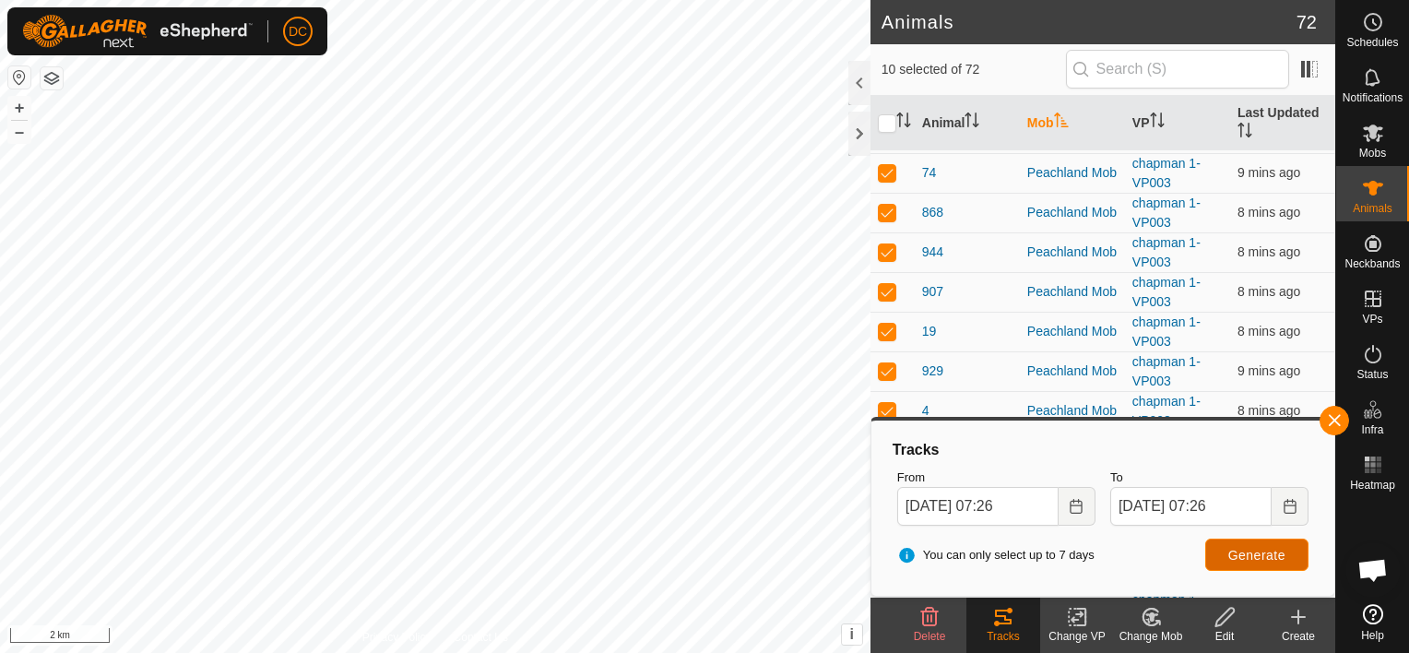
click at [1251, 553] on span "Generate" at bounding box center [1256, 555] width 57 height 15
click at [885, 122] on input "checkbox" at bounding box center [887, 123] width 18 height 18
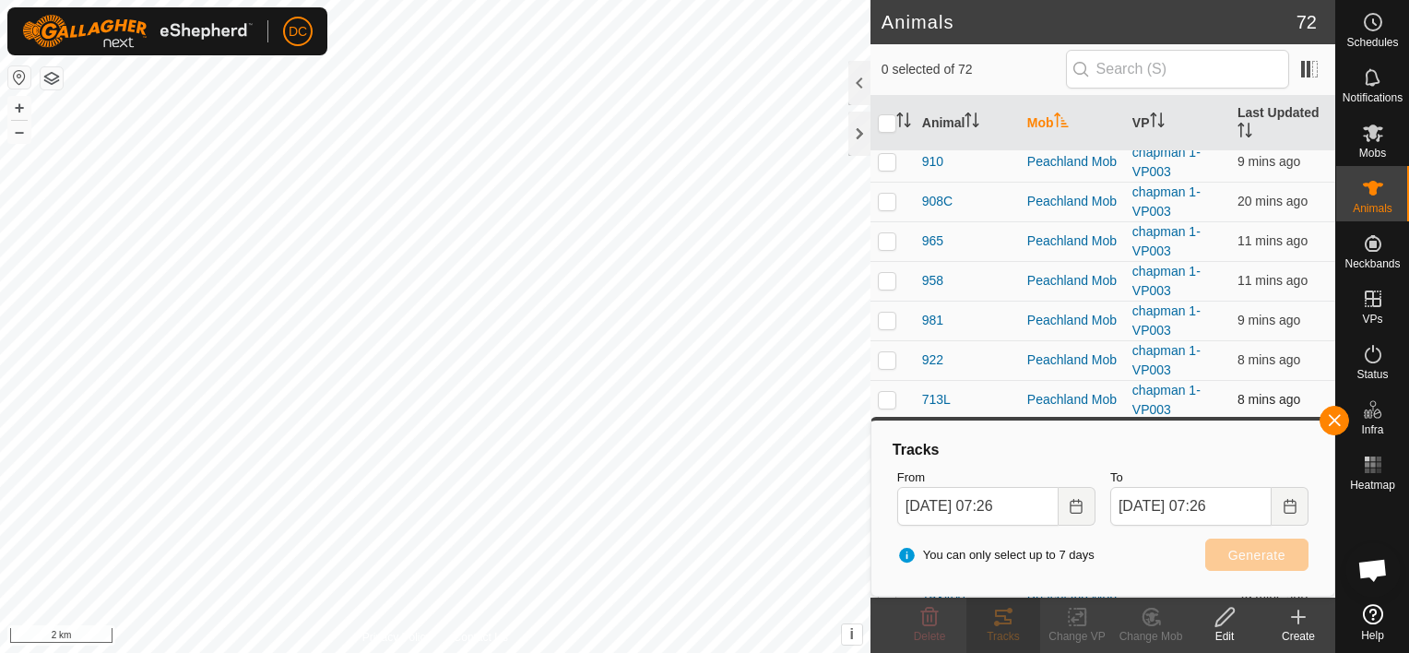
scroll to position [1070, 0]
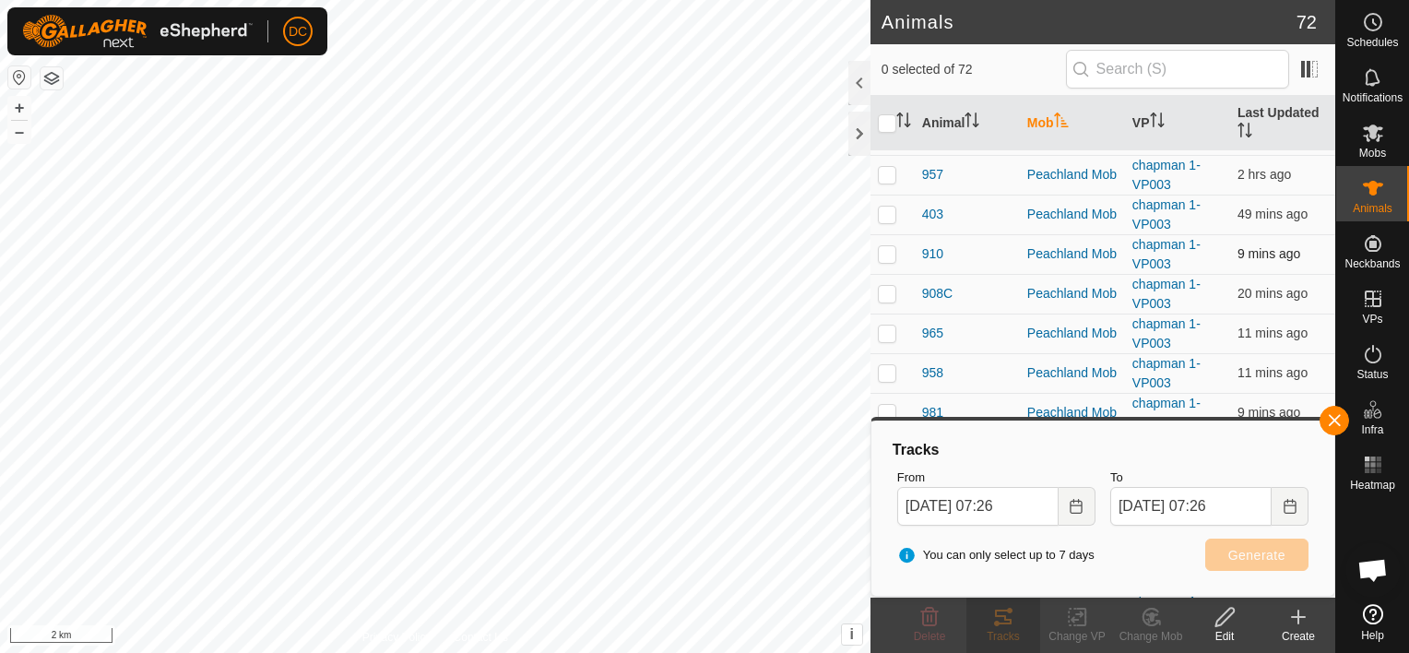
click at [875, 249] on td at bounding box center [893, 254] width 44 height 40
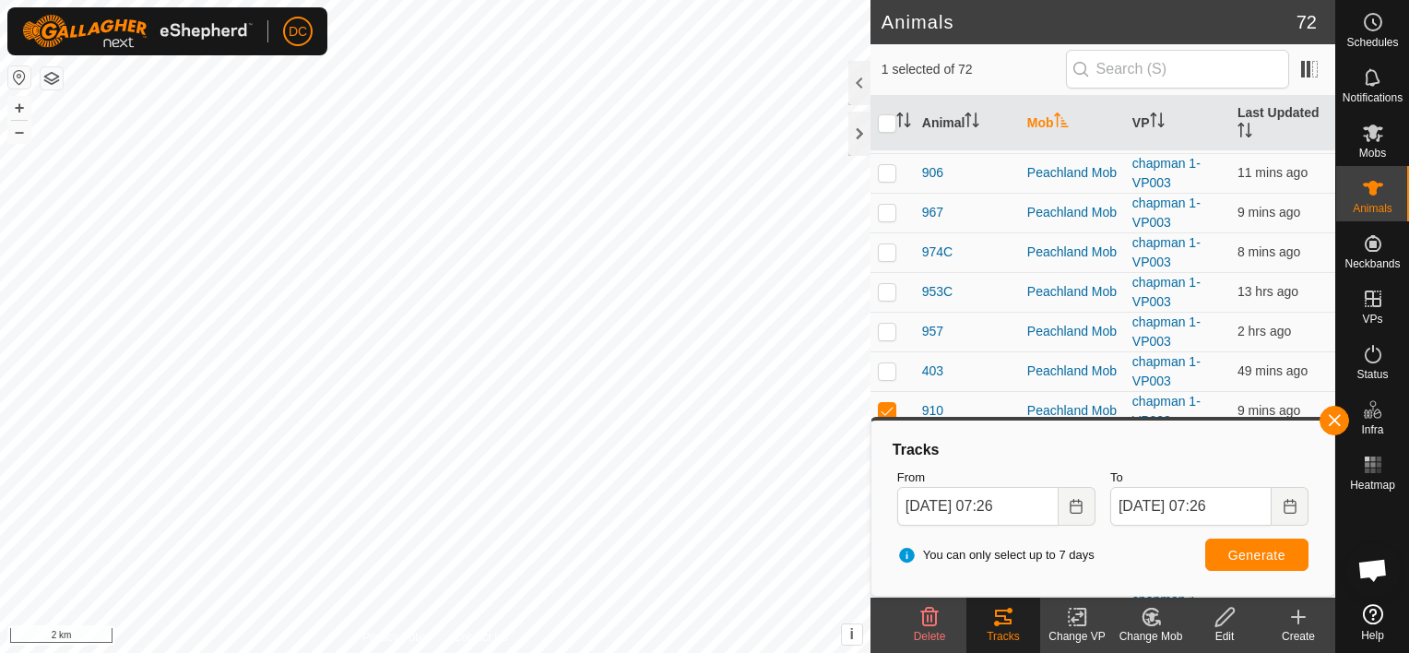
scroll to position [885, 0]
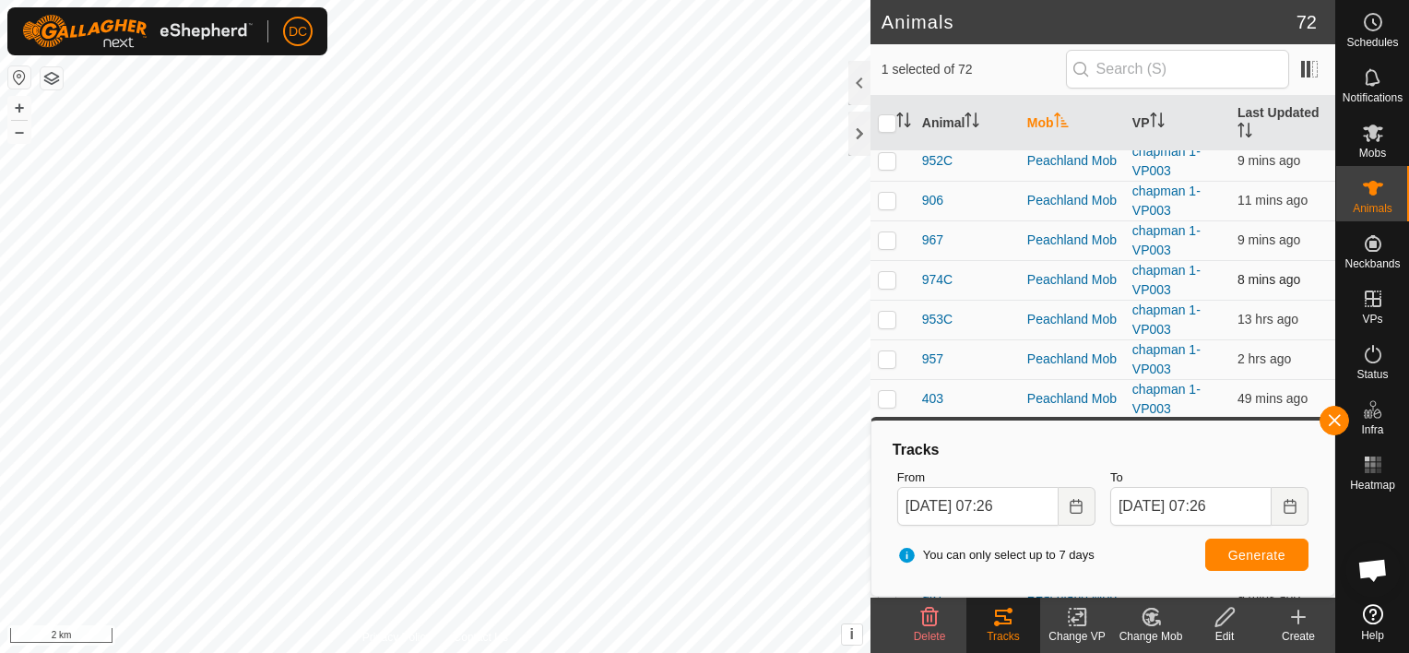
click at [892, 278] on p-checkbox at bounding box center [887, 279] width 18 height 15
click at [1236, 553] on span "Generate" at bounding box center [1256, 555] width 57 height 15
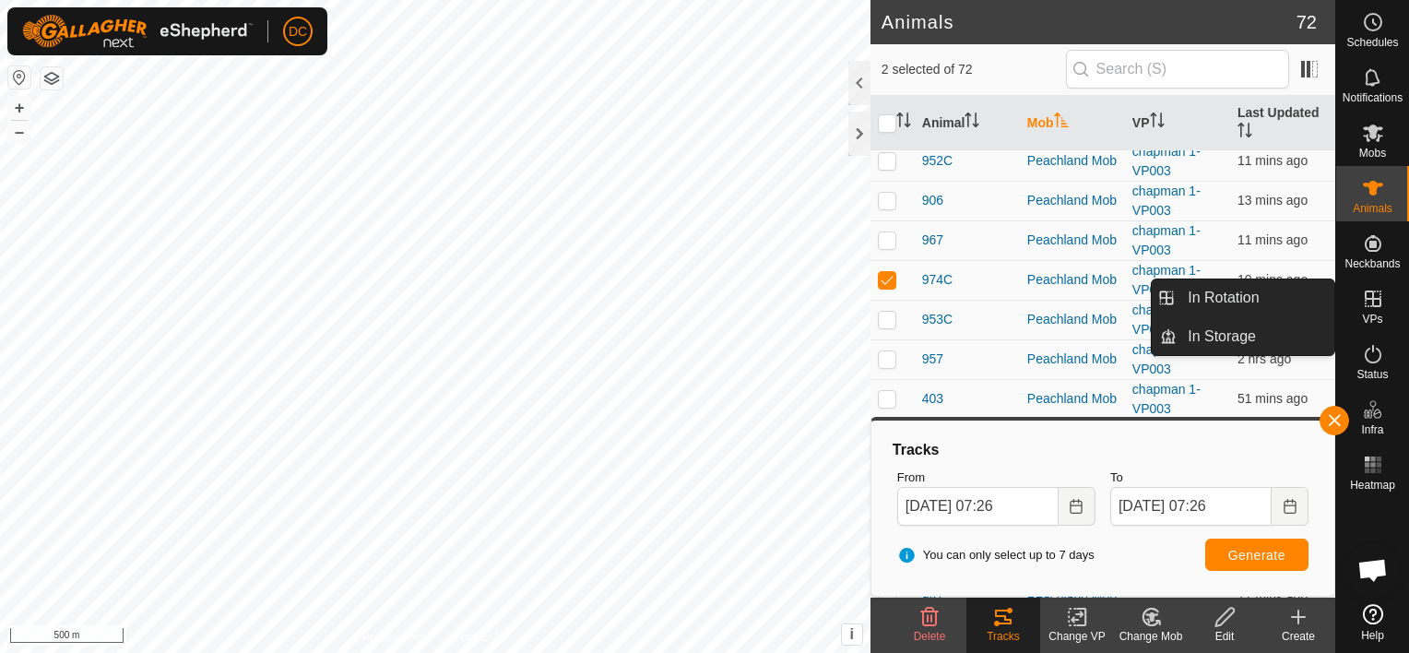
click at [1371, 294] on icon at bounding box center [1373, 299] width 22 height 22
click at [1228, 291] on link "In Rotation" at bounding box center [1256, 297] width 158 height 37
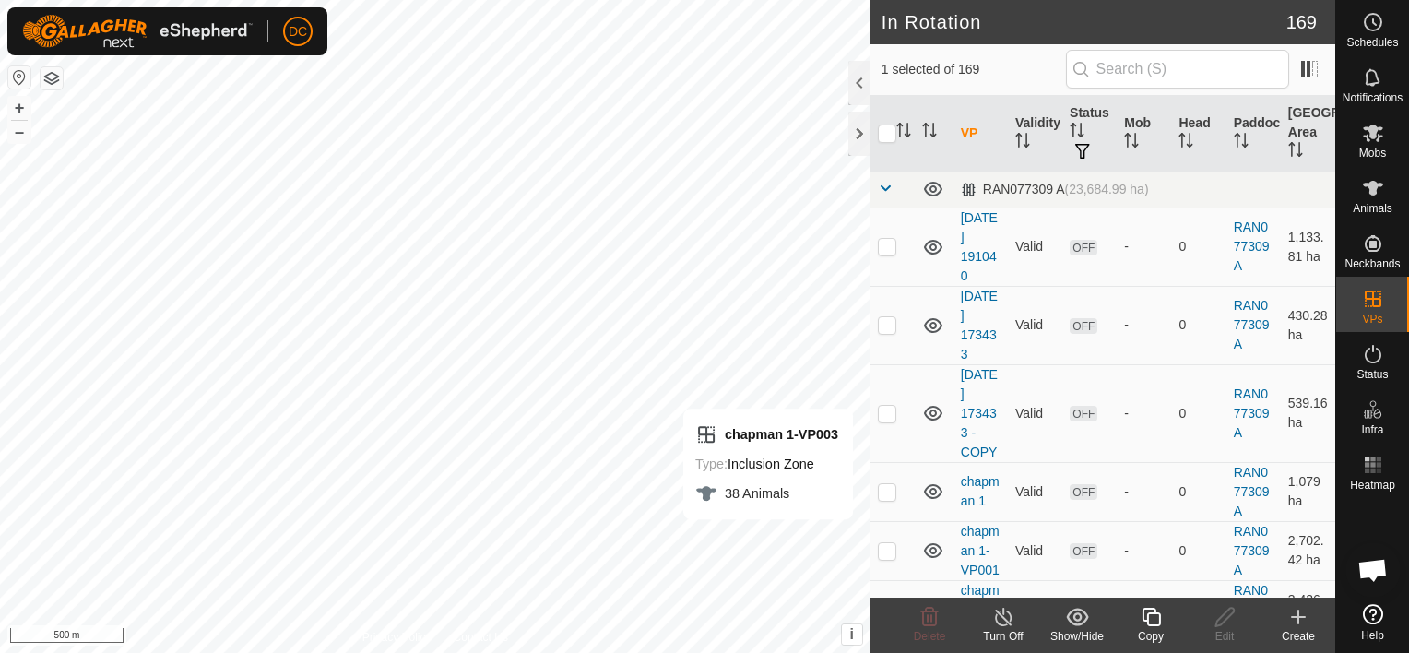
click at [1148, 618] on icon at bounding box center [1151, 617] width 23 height 22
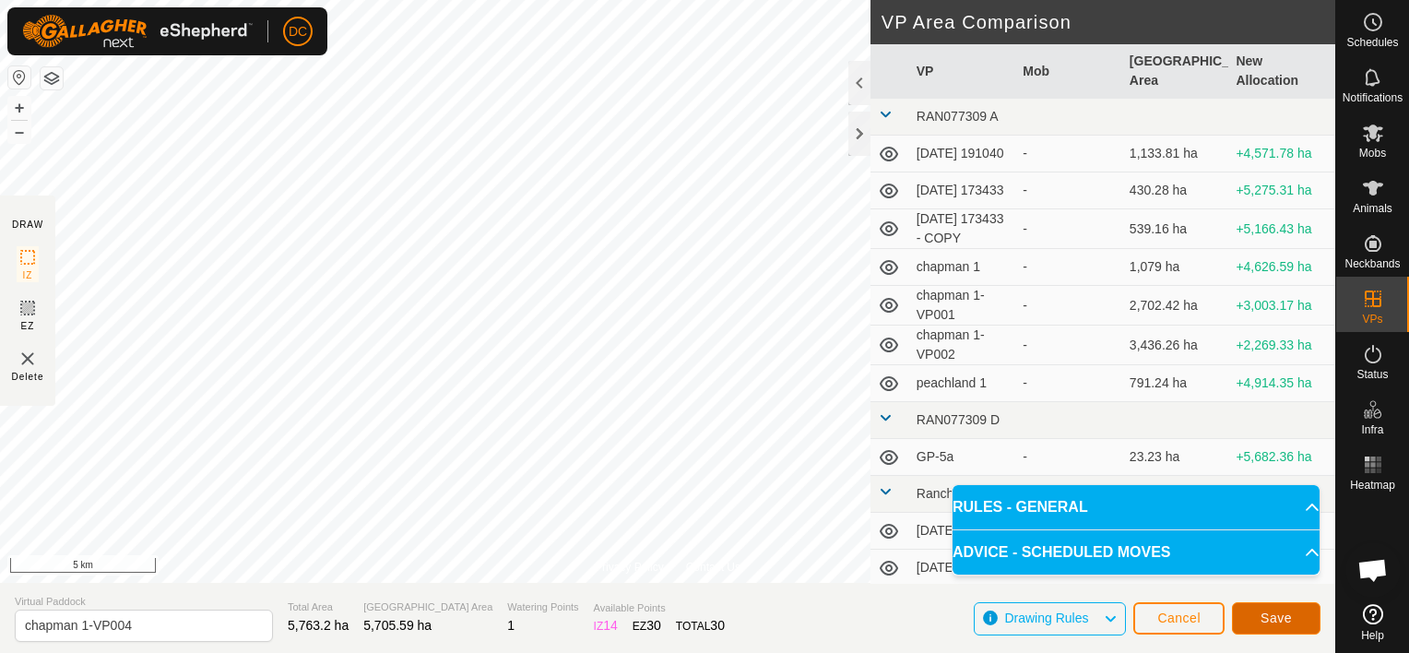
click at [1278, 616] on span "Save" at bounding box center [1276, 618] width 31 height 15
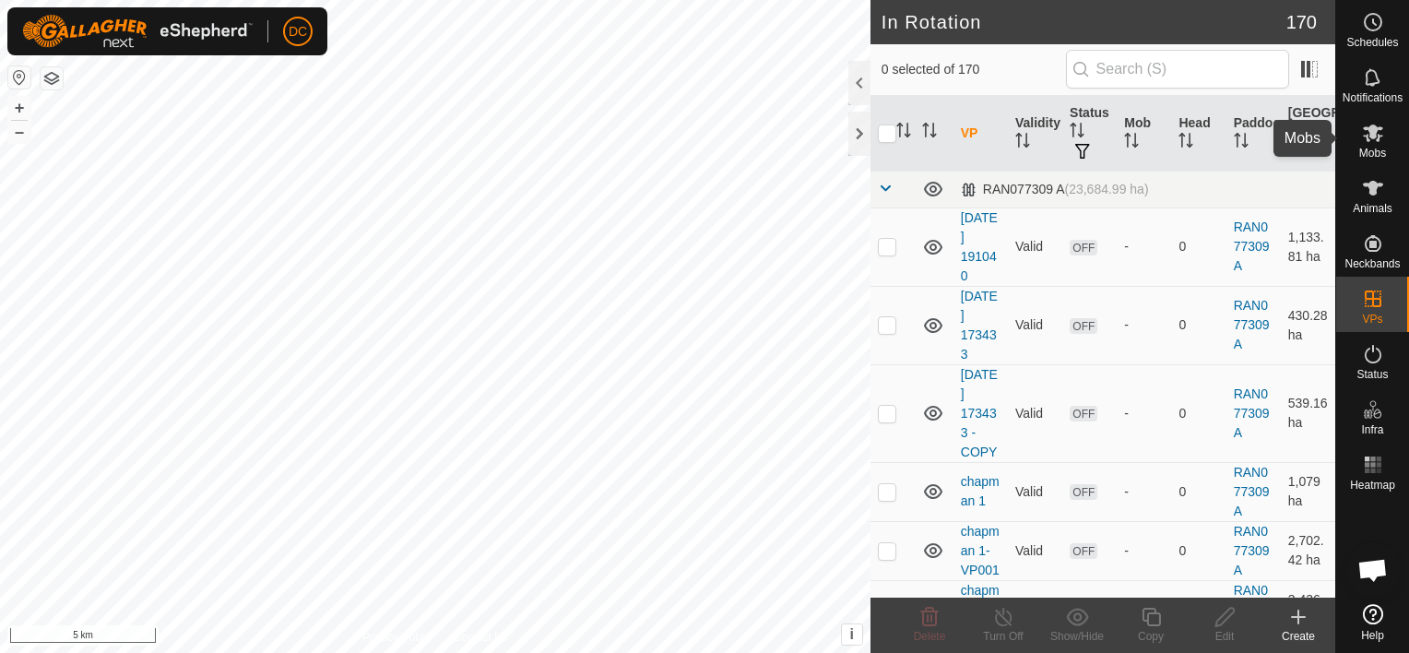
click at [1371, 140] on icon at bounding box center [1373, 133] width 22 height 22
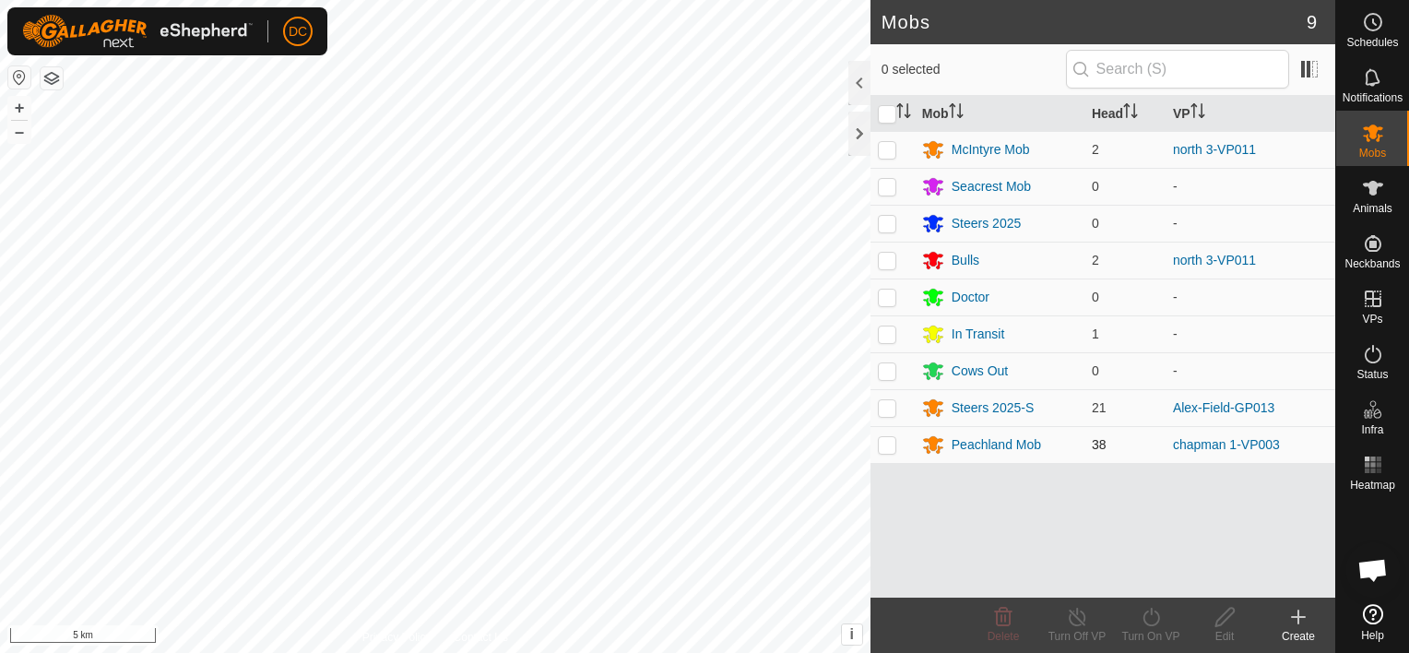
click at [885, 442] on p-checkbox at bounding box center [887, 444] width 18 height 15
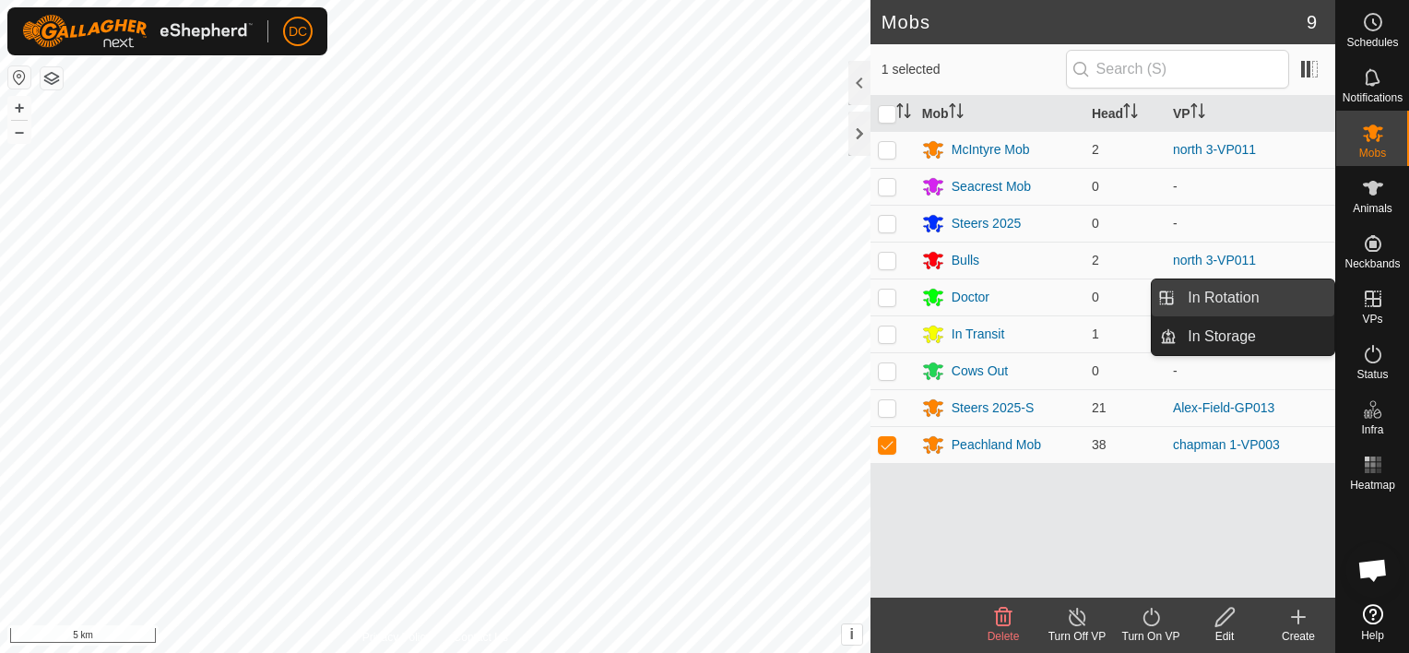
click at [1241, 294] on link "In Rotation" at bounding box center [1256, 297] width 158 height 37
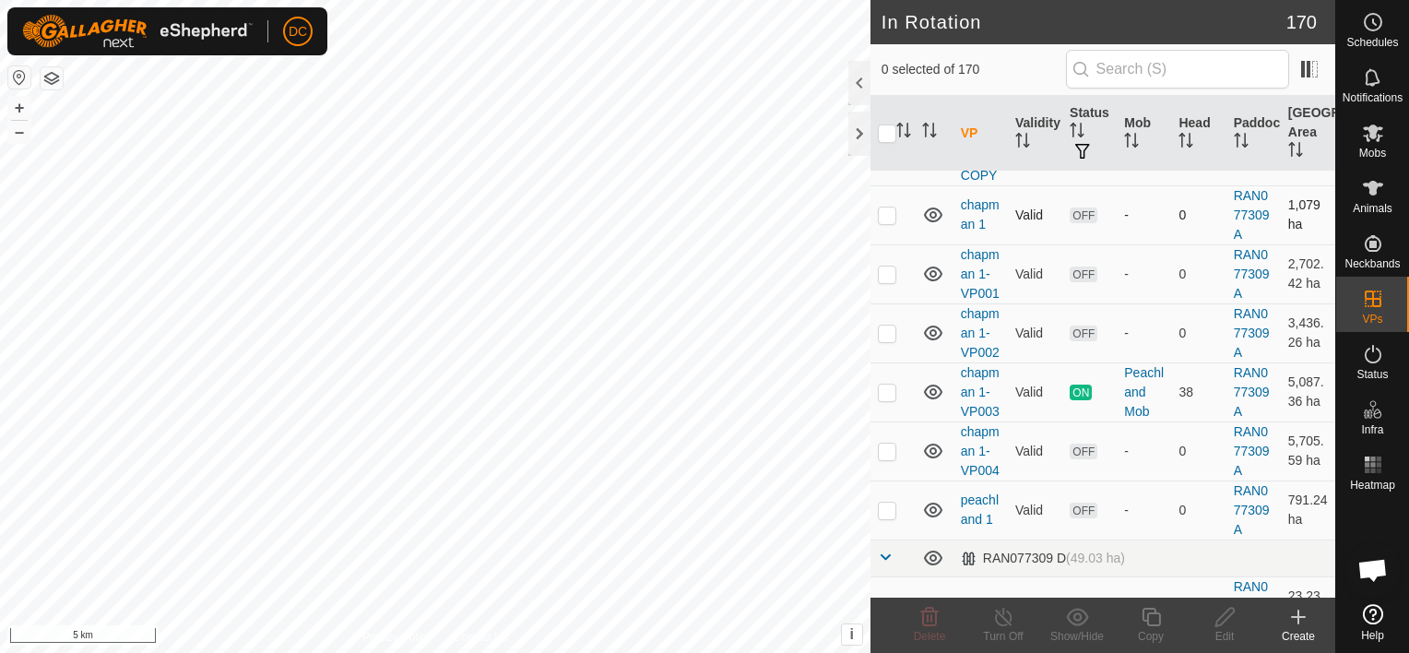
scroll to position [369, 0]
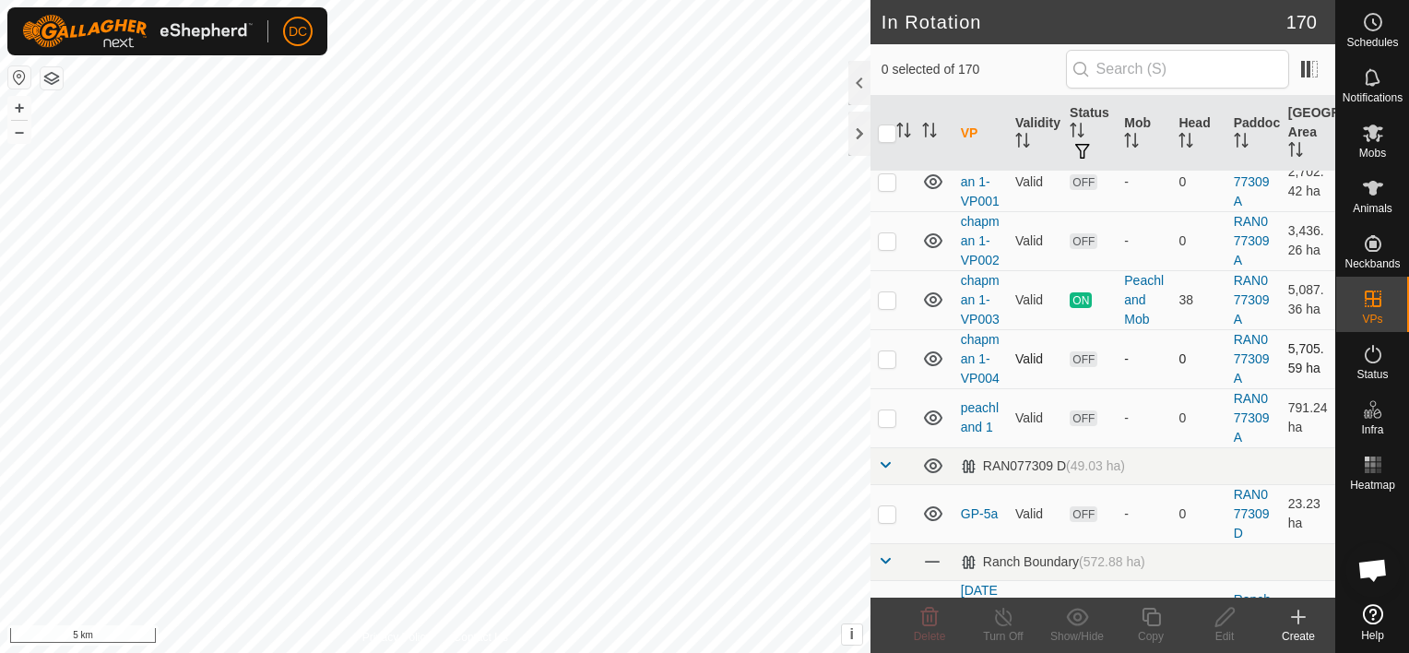
click at [884, 366] on p-checkbox at bounding box center [887, 358] width 18 height 15
click at [1228, 619] on icon at bounding box center [1225, 617] width 23 height 22
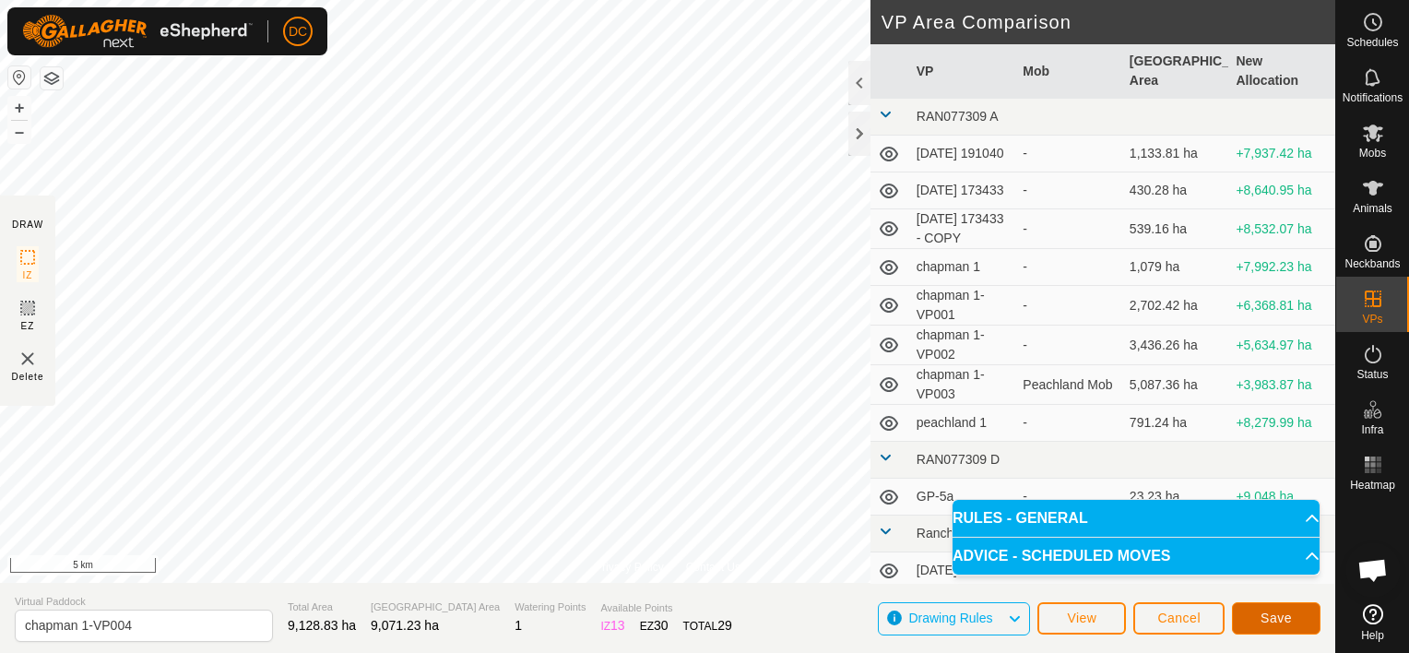
click at [1274, 611] on span "Save" at bounding box center [1276, 618] width 31 height 15
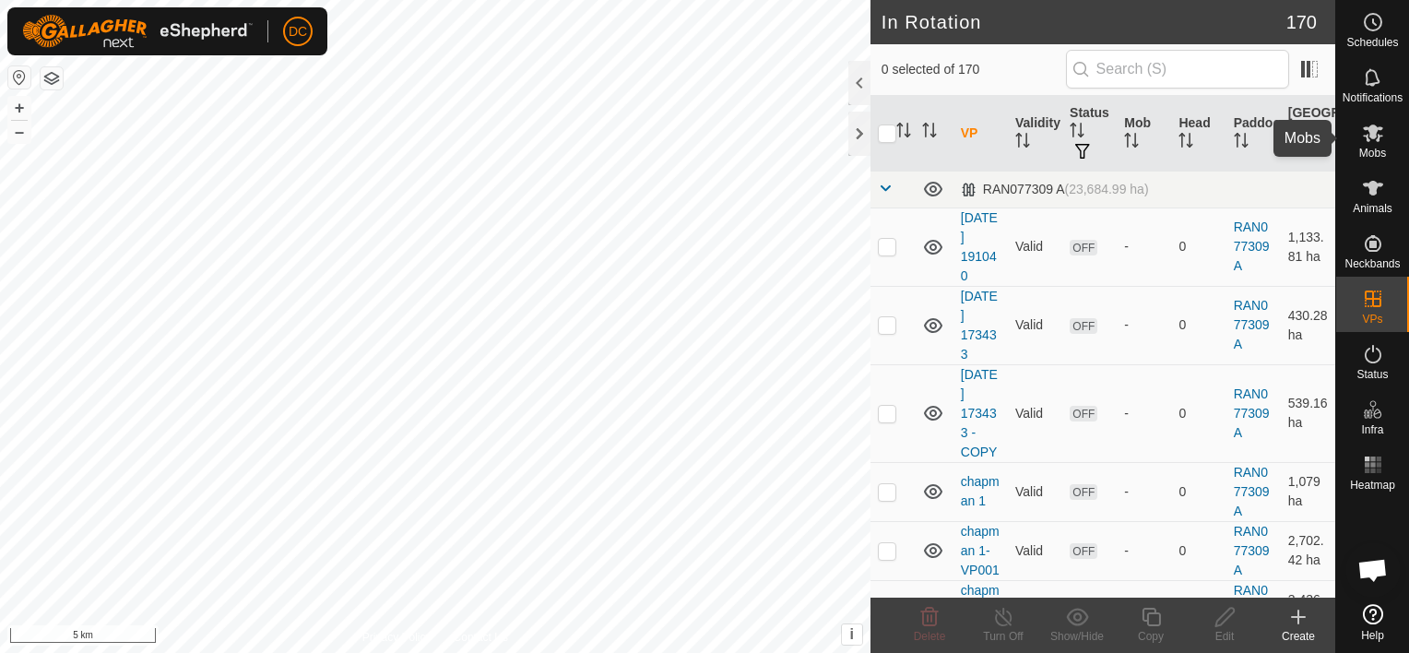
click at [1373, 133] on icon at bounding box center [1373, 134] width 20 height 18
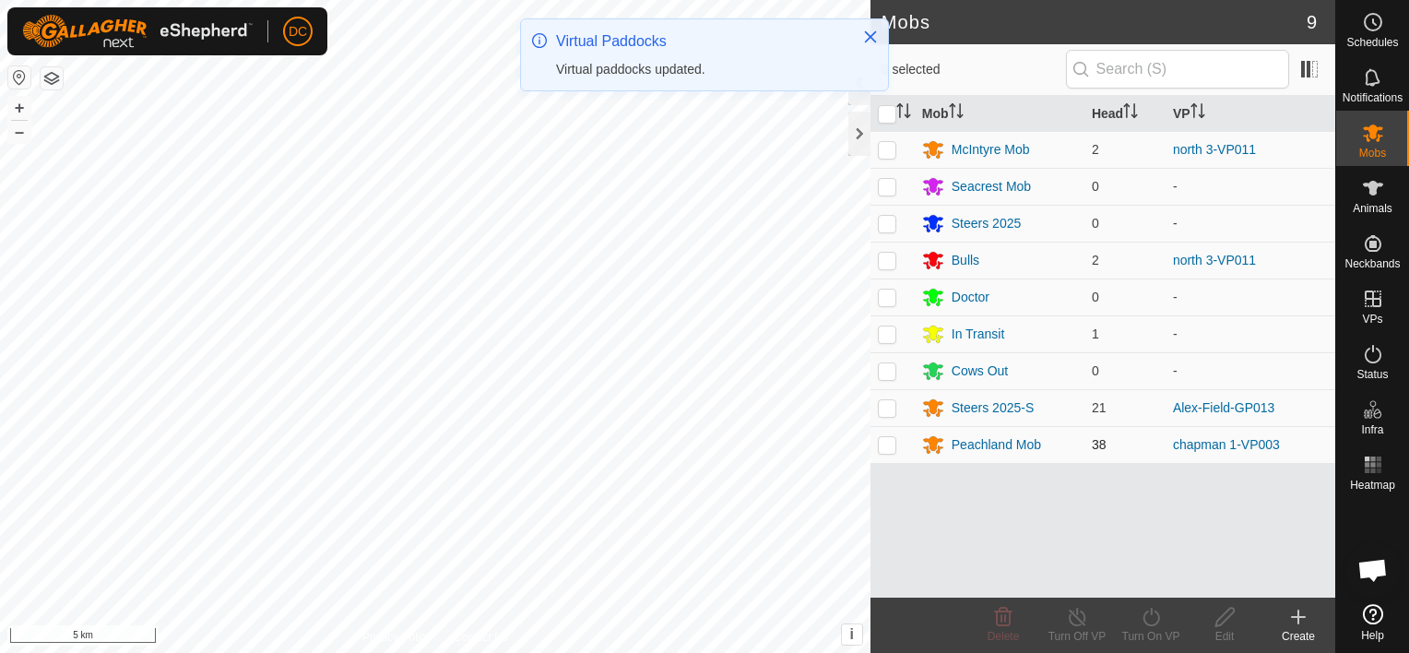
click at [892, 444] on p-checkbox at bounding box center [887, 444] width 18 height 15
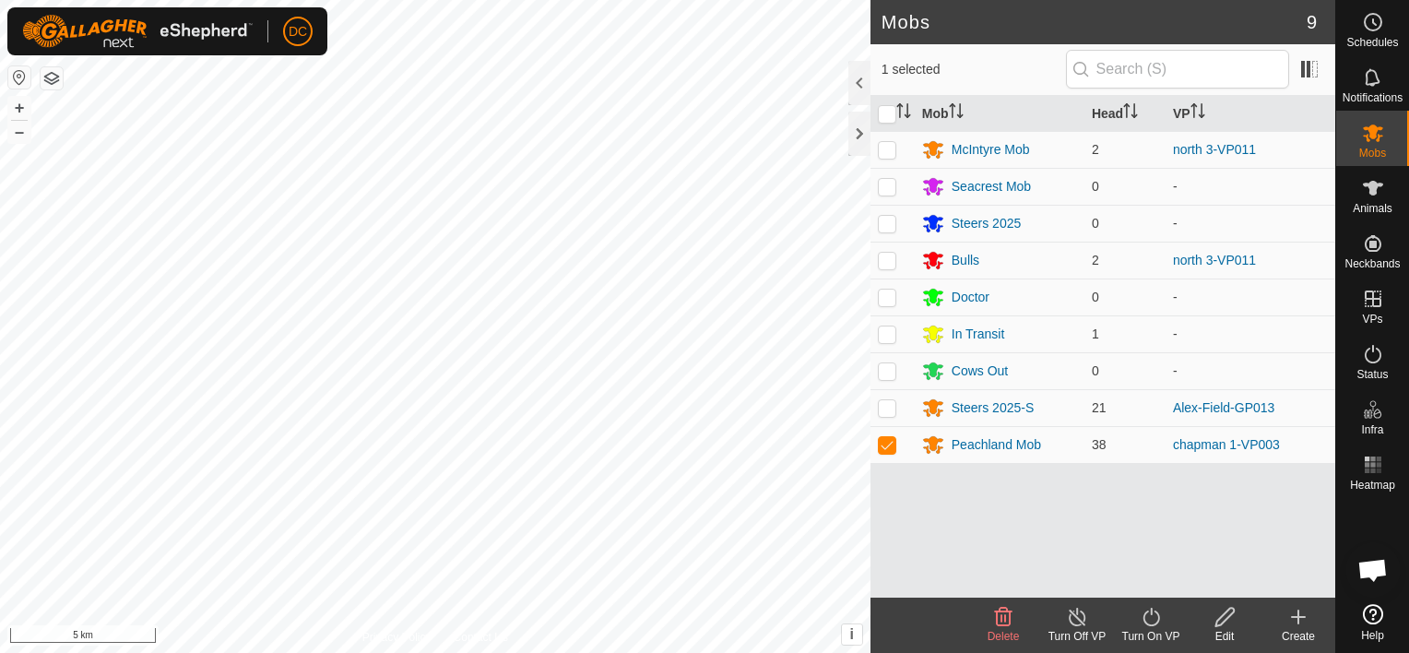
click at [1152, 614] on icon at bounding box center [1151, 617] width 23 height 22
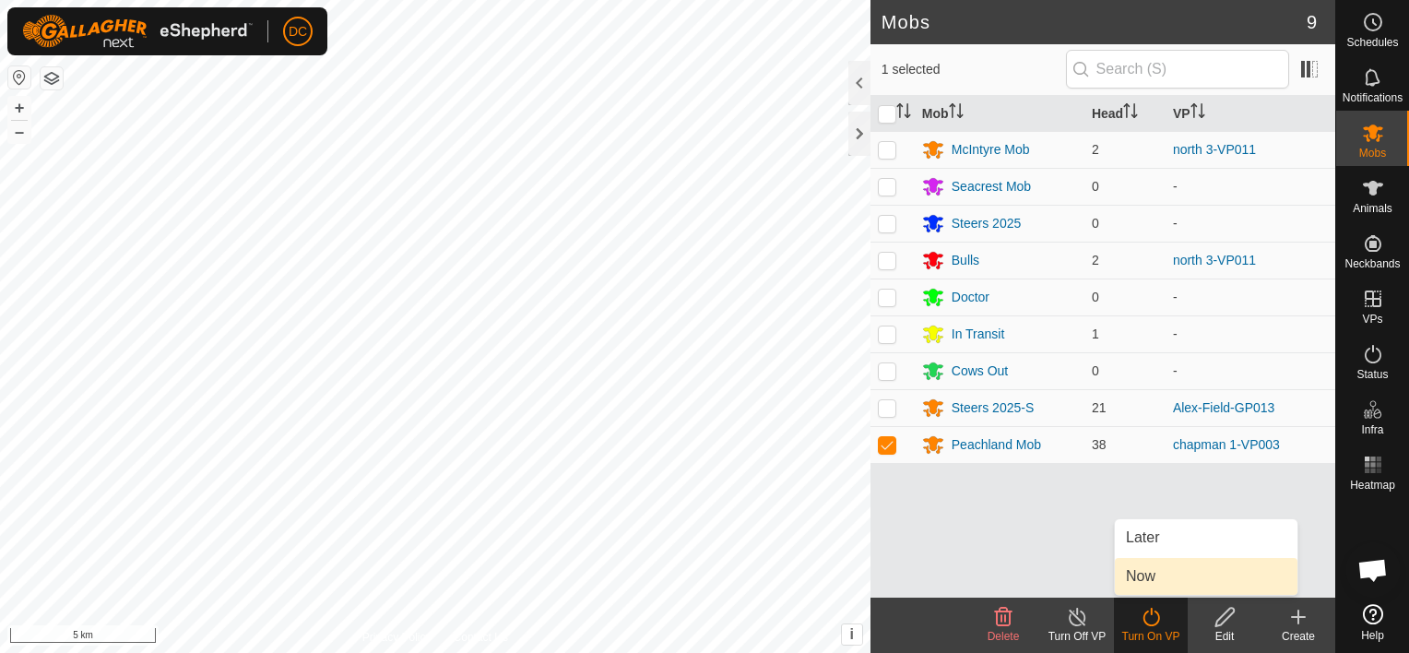
click at [1149, 579] on link "Now" at bounding box center [1206, 576] width 183 height 37
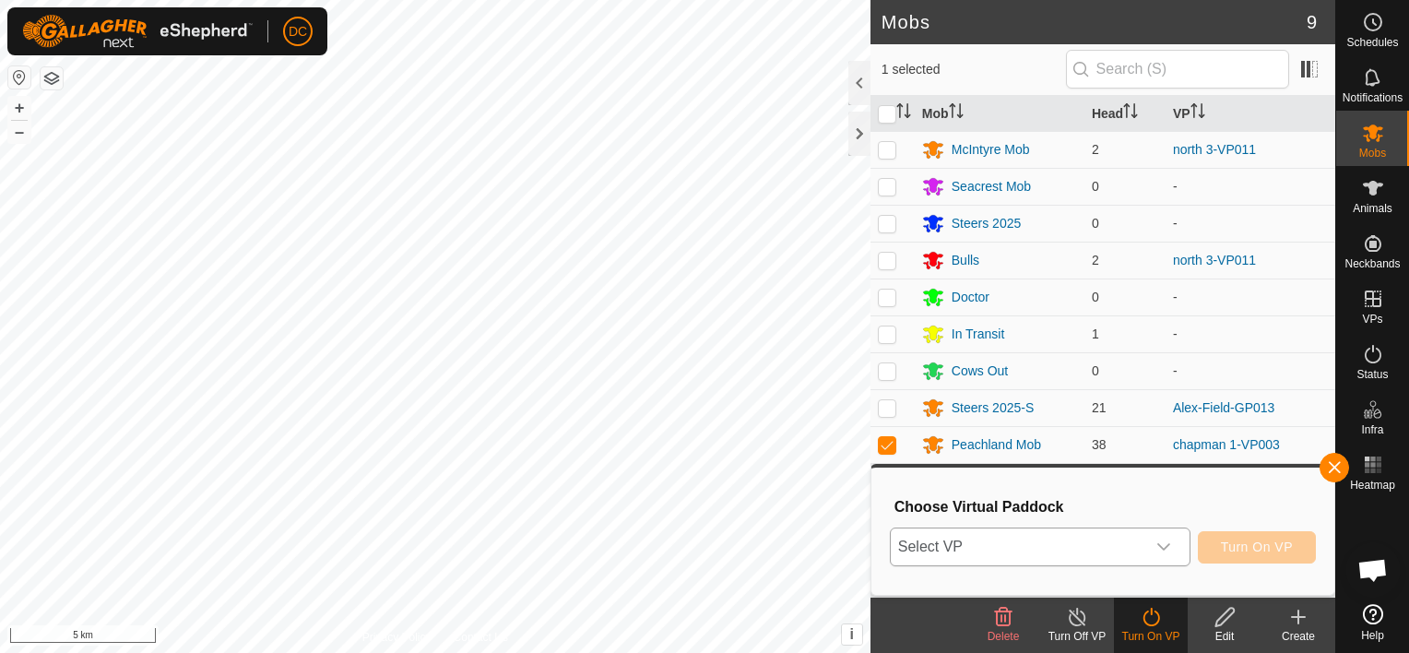
click at [1165, 540] on icon "dropdown trigger" at bounding box center [1164, 547] width 15 height 15
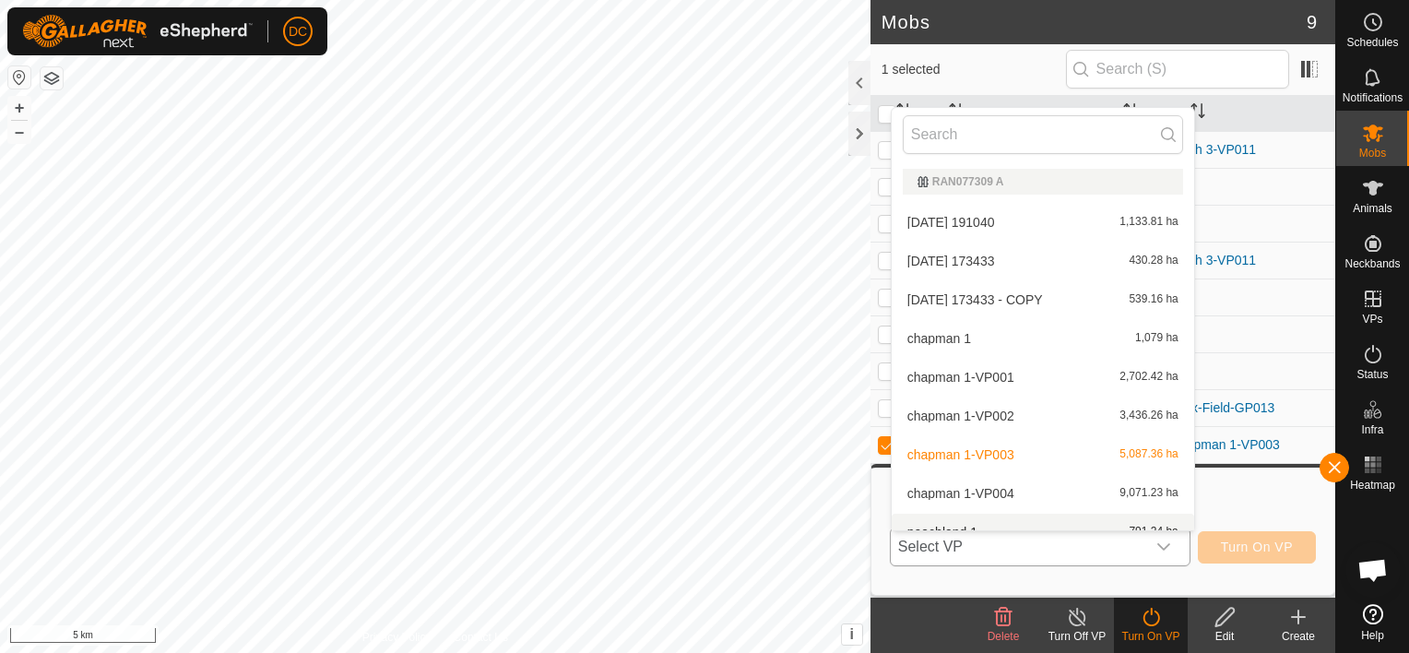
scroll to position [20, 0]
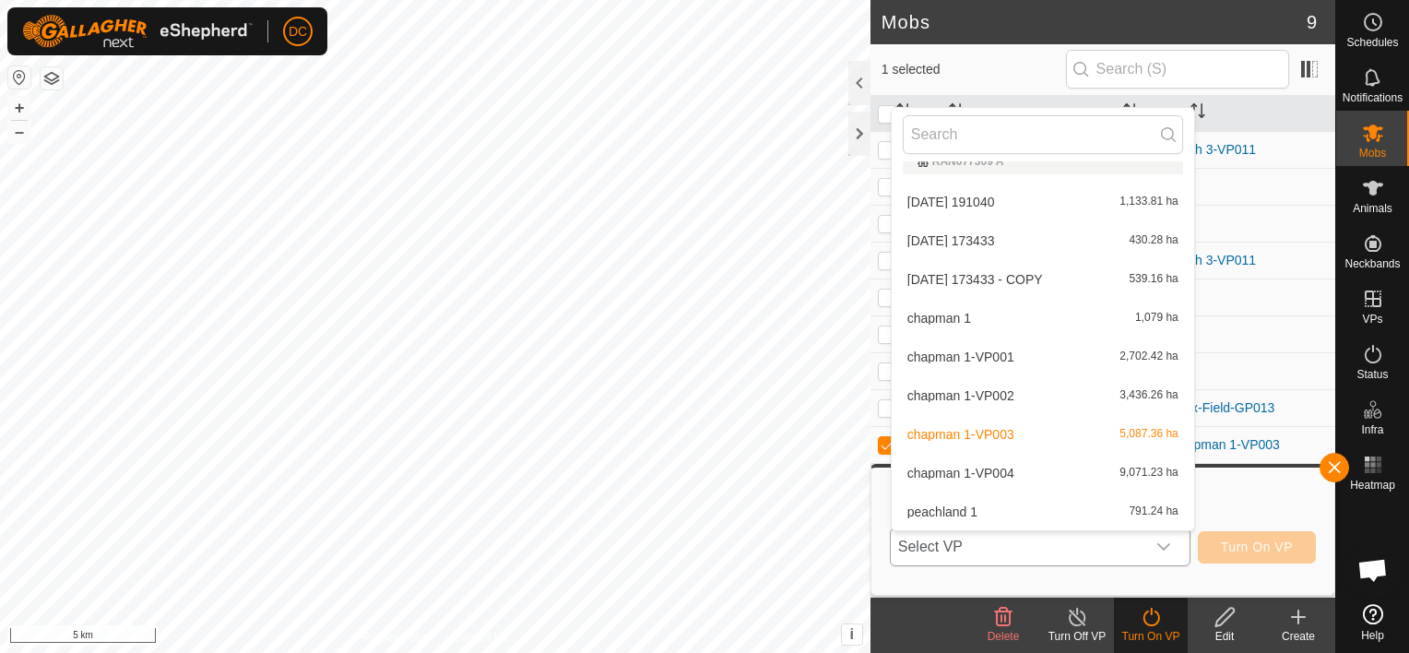
click at [1020, 465] on li "[PERSON_NAME] 1-VP004 9,071.23 ha" at bounding box center [1043, 473] width 303 height 37
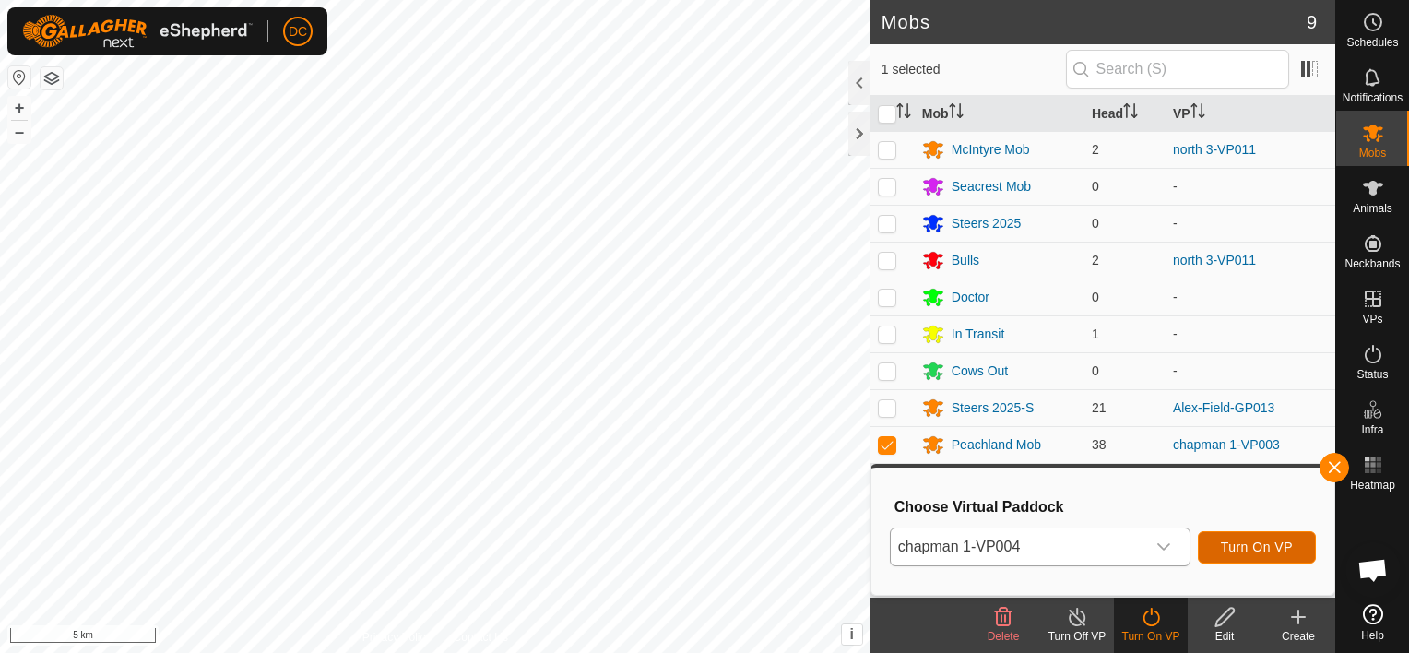
click at [1264, 542] on span "Turn On VP" at bounding box center [1257, 547] width 72 height 15
